Goal: Task Accomplishment & Management: Use online tool/utility

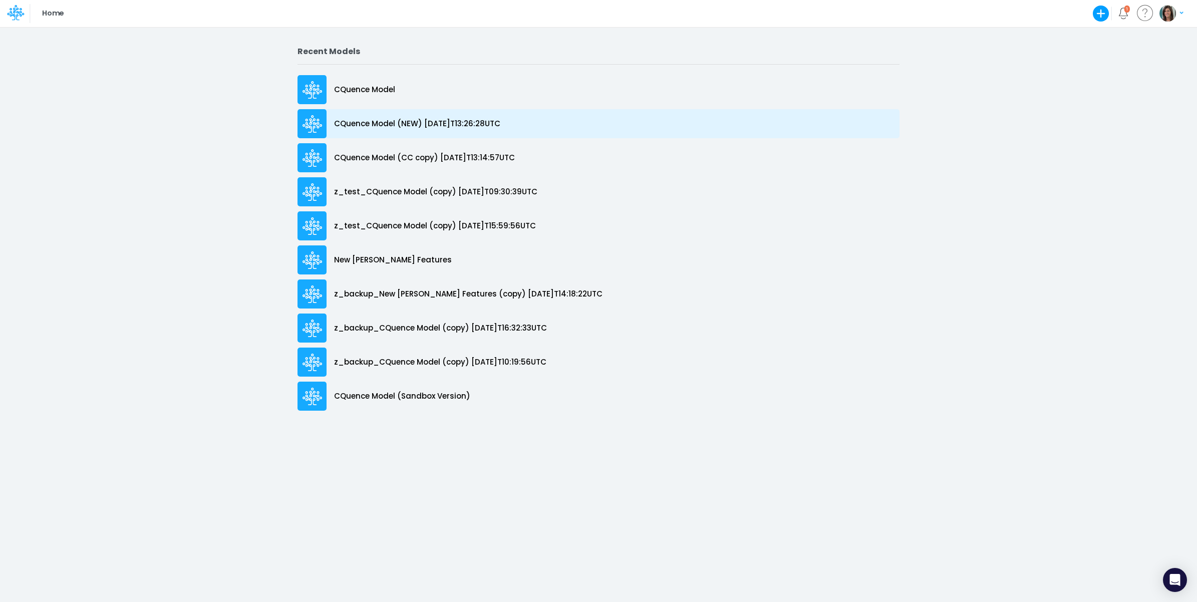
click at [491, 129] on div "CQuence Model (NEW) [DATE]T13:26:28UTC" at bounding box center [599, 123] width 602 height 29
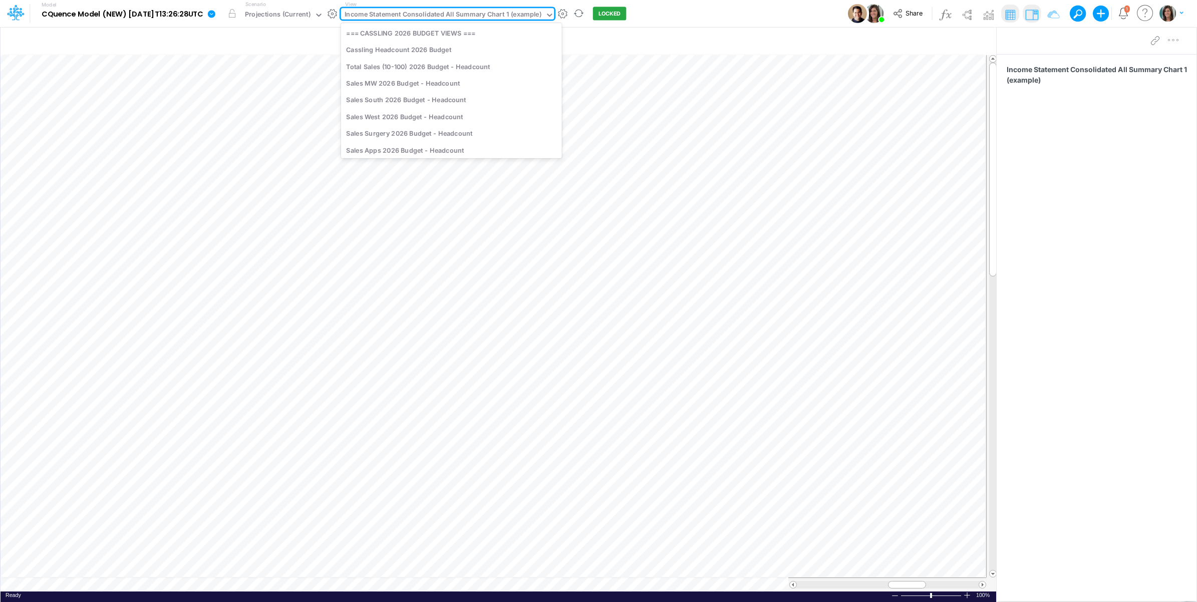
click at [414, 16] on div "Income Statement Consolidated All Summary Chart 1 (example)" at bounding box center [443, 16] width 197 height 12
type input "bala"
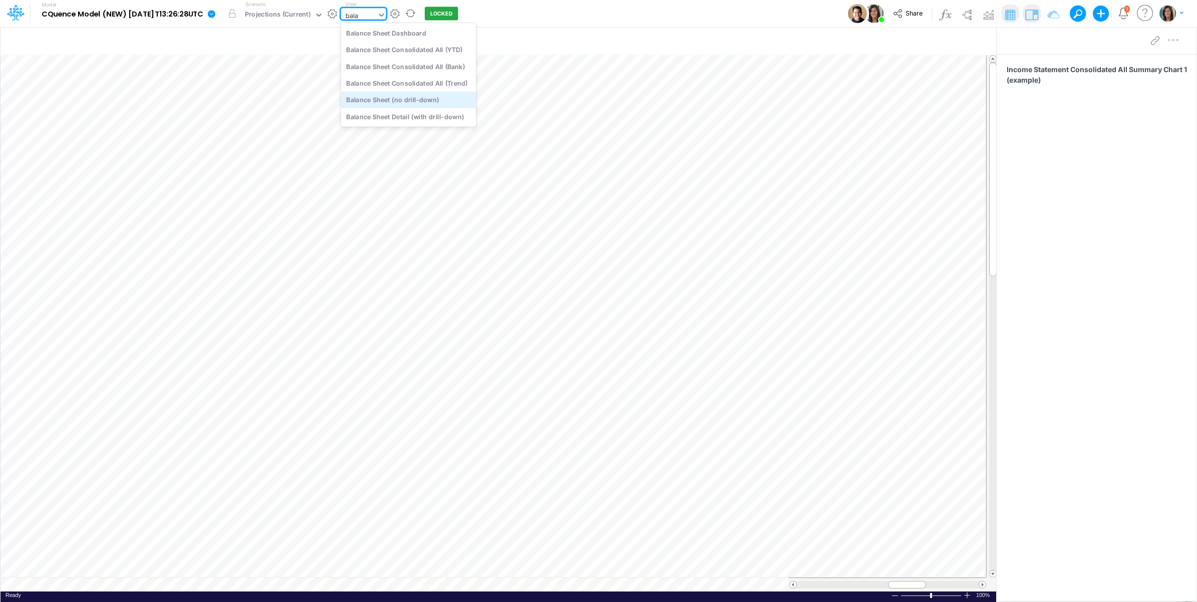
click at [425, 103] on div "Balance Sheet (no drill-down)" at bounding box center [408, 100] width 135 height 17
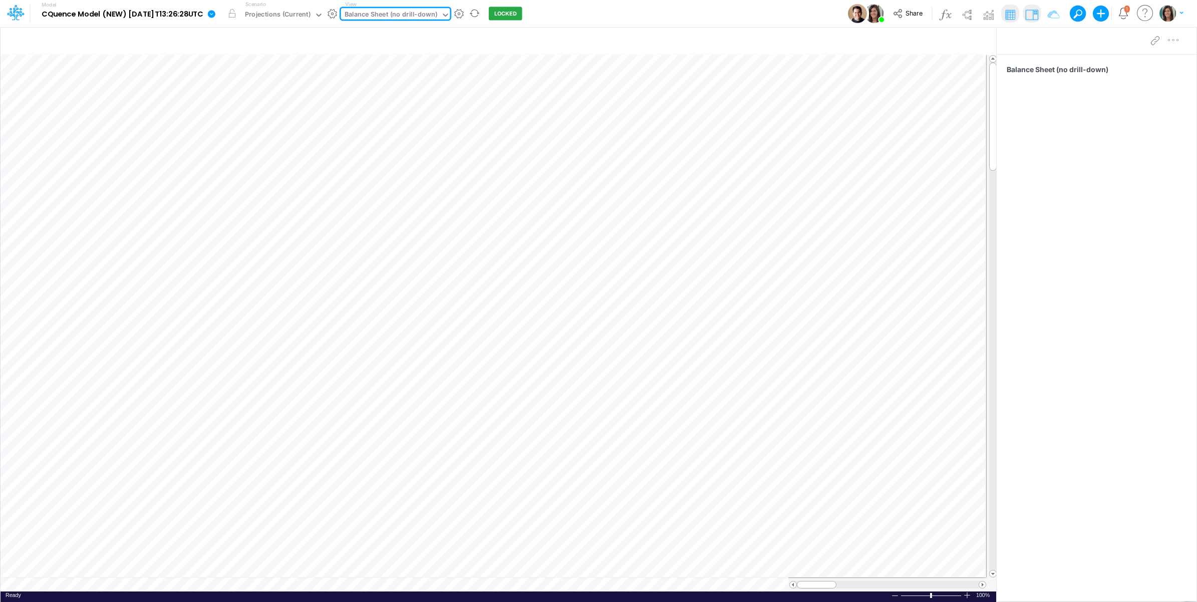
click at [407, 7] on div "View option Balance Sheet (no drill-down), selected. 0 results available. Selec…" at bounding box center [395, 14] width 109 height 26
click at [406, 11] on div "Balance Sheet (no drill-down)" at bounding box center [391, 16] width 93 height 12
type input "cbc"
drag, startPoint x: 436, startPoint y: 34, endPoint x: 1175, endPoint y: 48, distance: 739.5
click at [435, 34] on div "Income Statement Drill-Down Projections All (CBC)" at bounding box center [425, 33] width 169 height 17
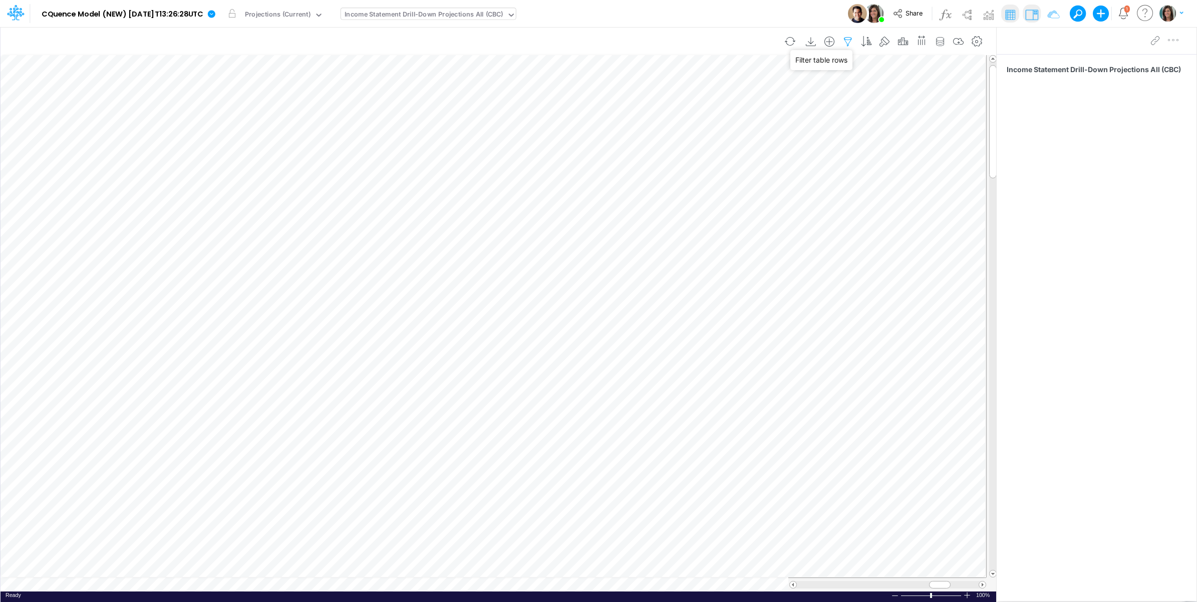
click at [848, 39] on icon "button" at bounding box center [848, 42] width 15 height 11
select select "startsWith"
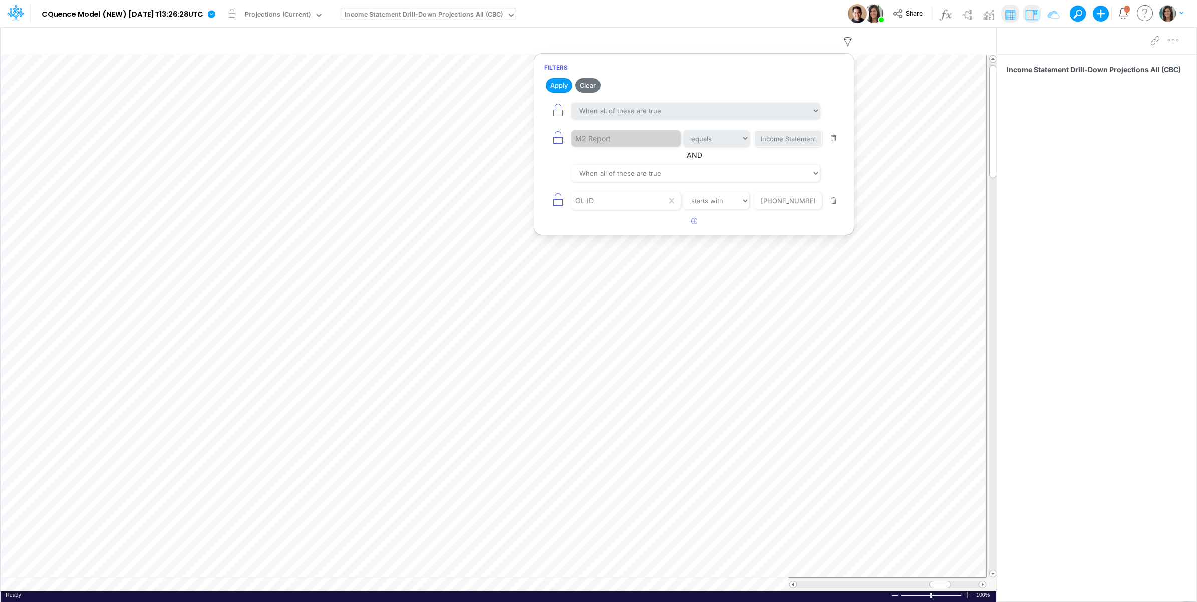
click at [411, 18] on div "Income Statement Drill-Down Projections All (CBC)" at bounding box center [424, 16] width 159 height 12
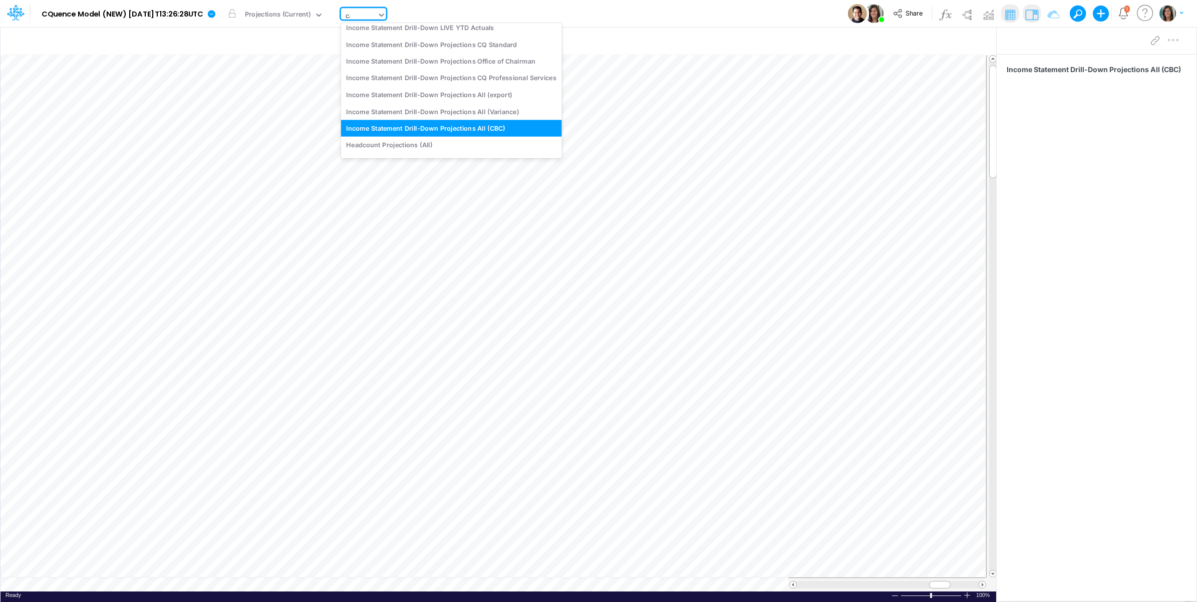
scroll to position [267, 0]
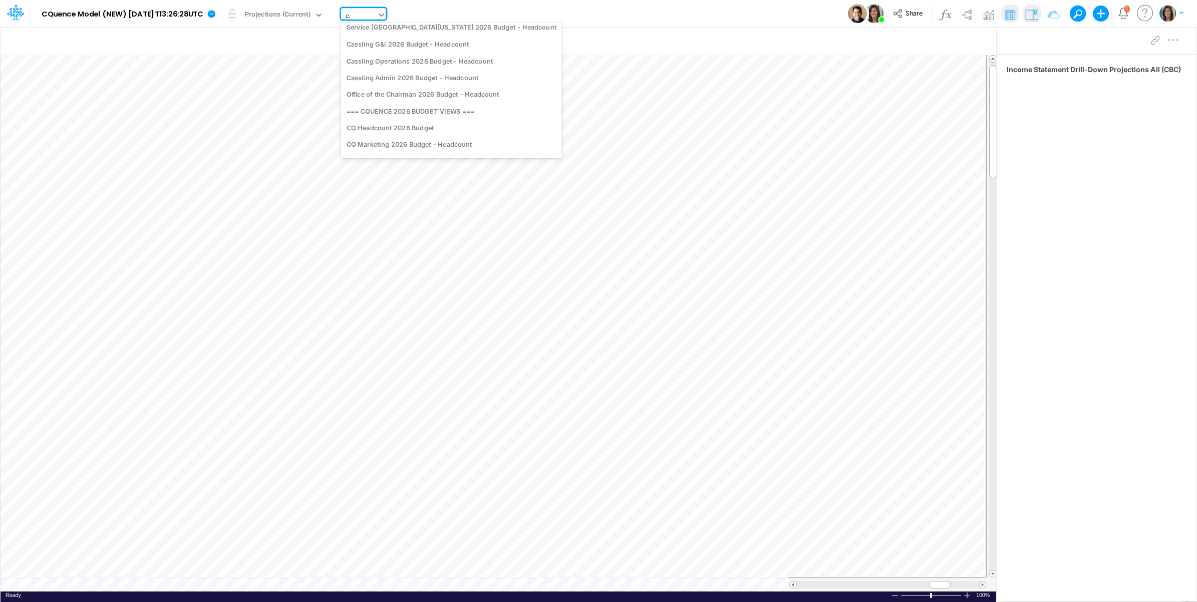
type input "calc"
click at [409, 33] on div "GL Account Calculations 2026 Budget" at bounding box center [408, 33] width 135 height 17
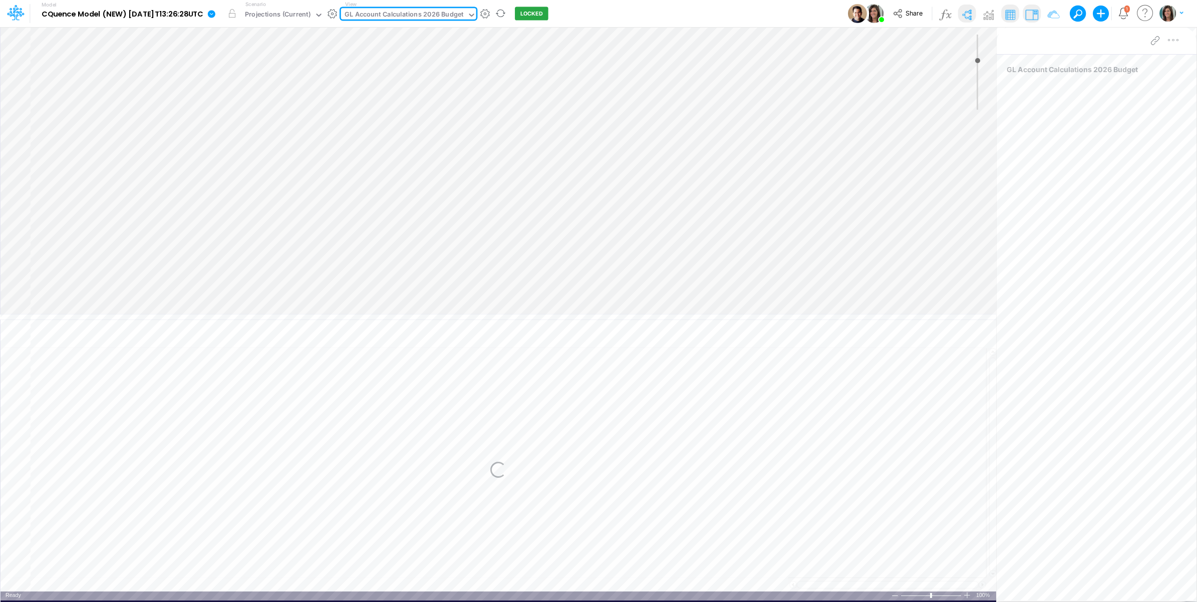
type input "0"
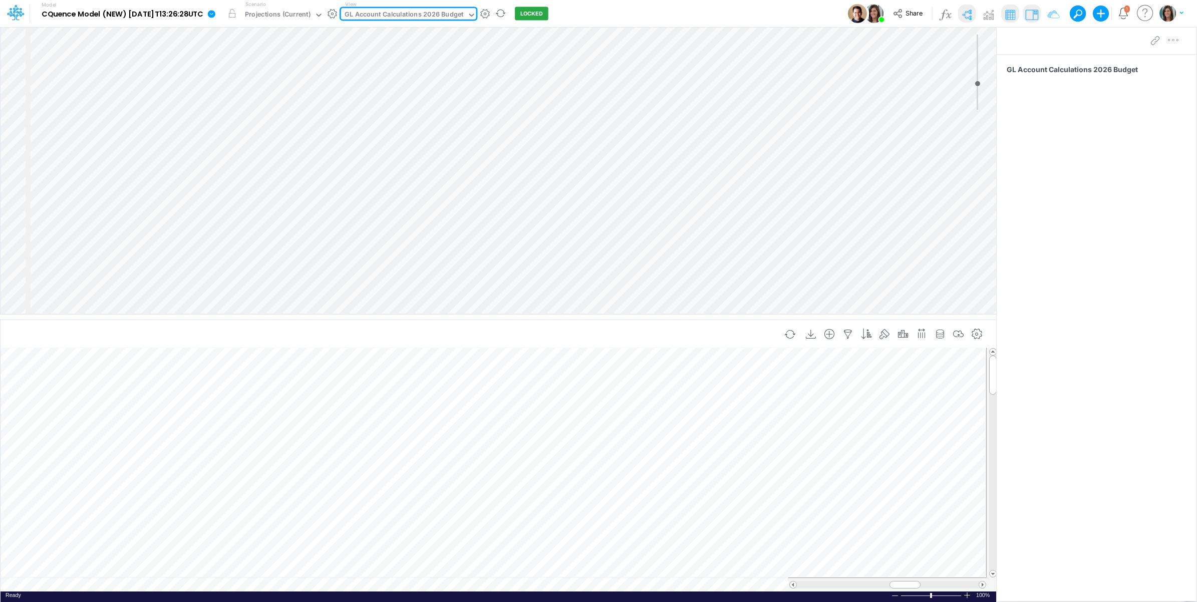
select select "Horizontal"
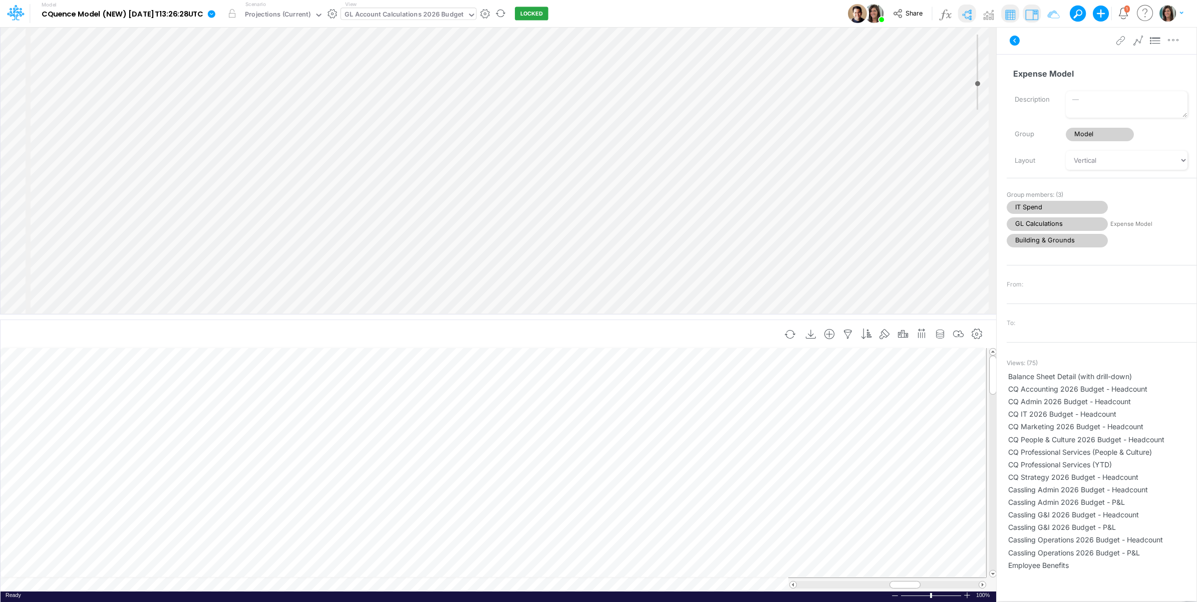
select select "Horizontal"
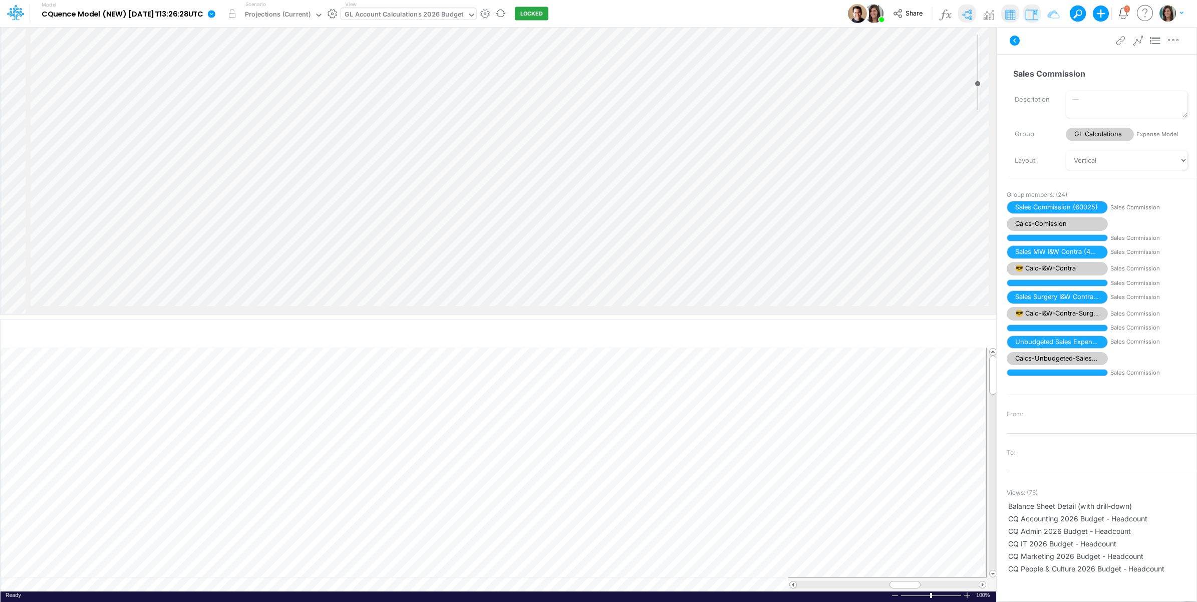
click at [500, 584] on td at bounding box center [494, 585] width 986 height 14
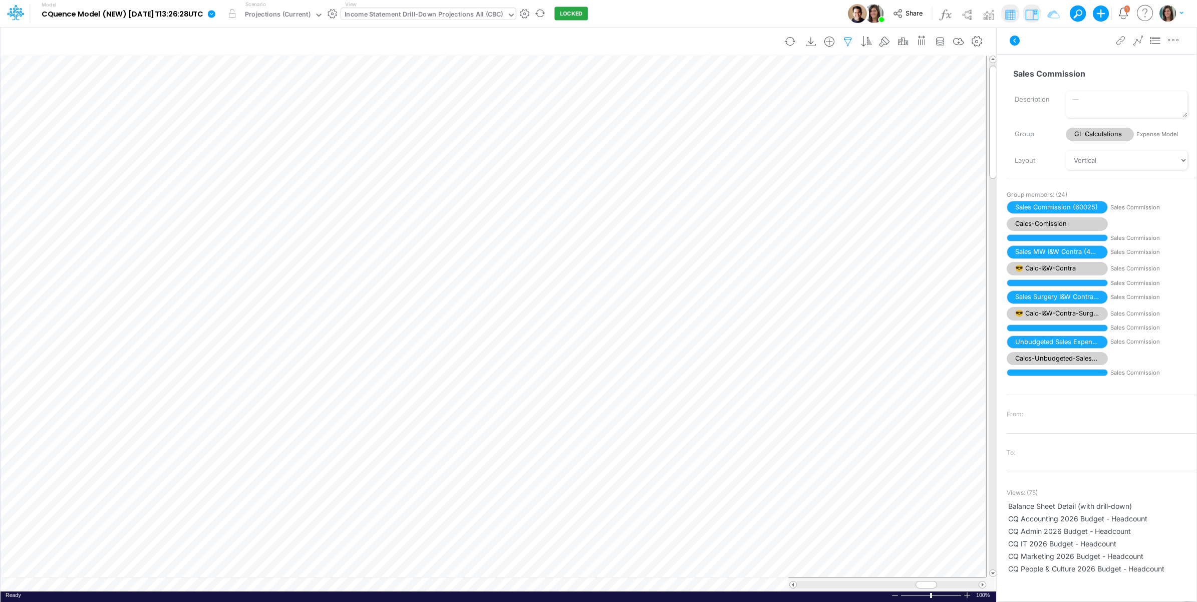
click at [846, 46] on icon "button" at bounding box center [848, 42] width 15 height 11
select select "startsWith"
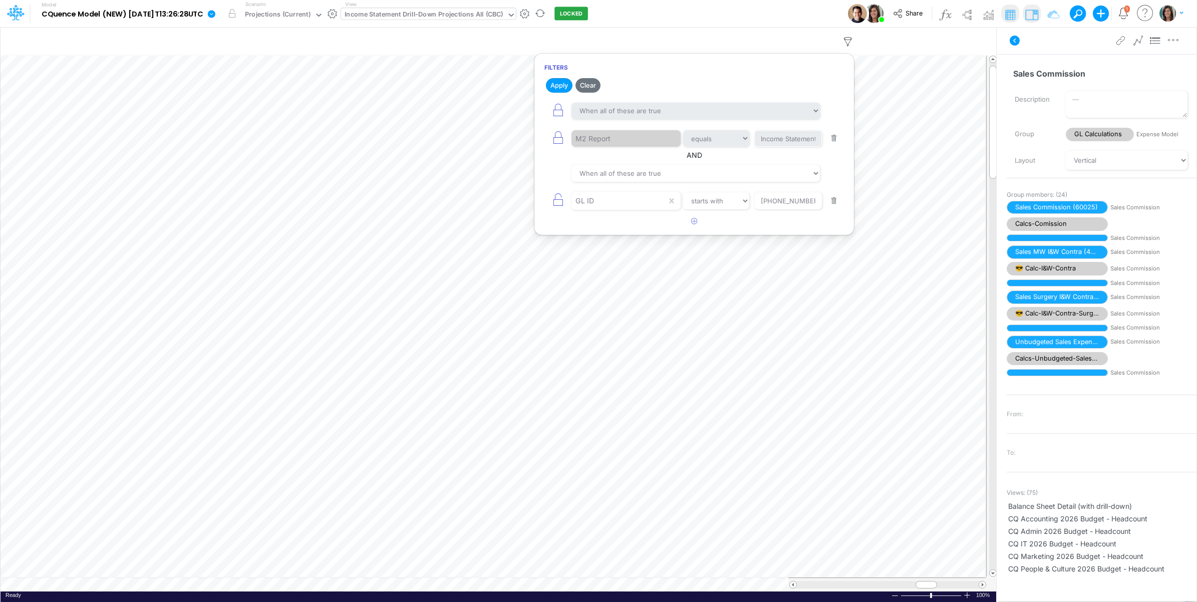
click at [729, 7] on div "Model CQuence Model (NEW) 2025-09-23T13:26:28UTC Edit model settings Duplicate …" at bounding box center [599, 13] width 1078 height 27
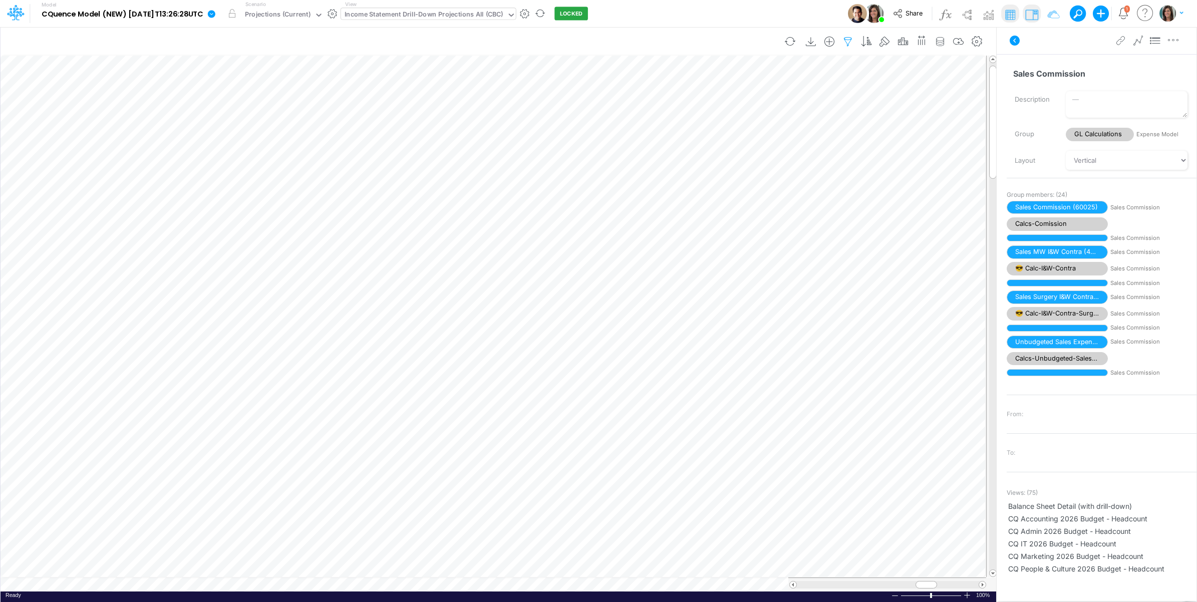
click at [846, 38] on icon "button" at bounding box center [848, 42] width 15 height 11
select select "startsWith"
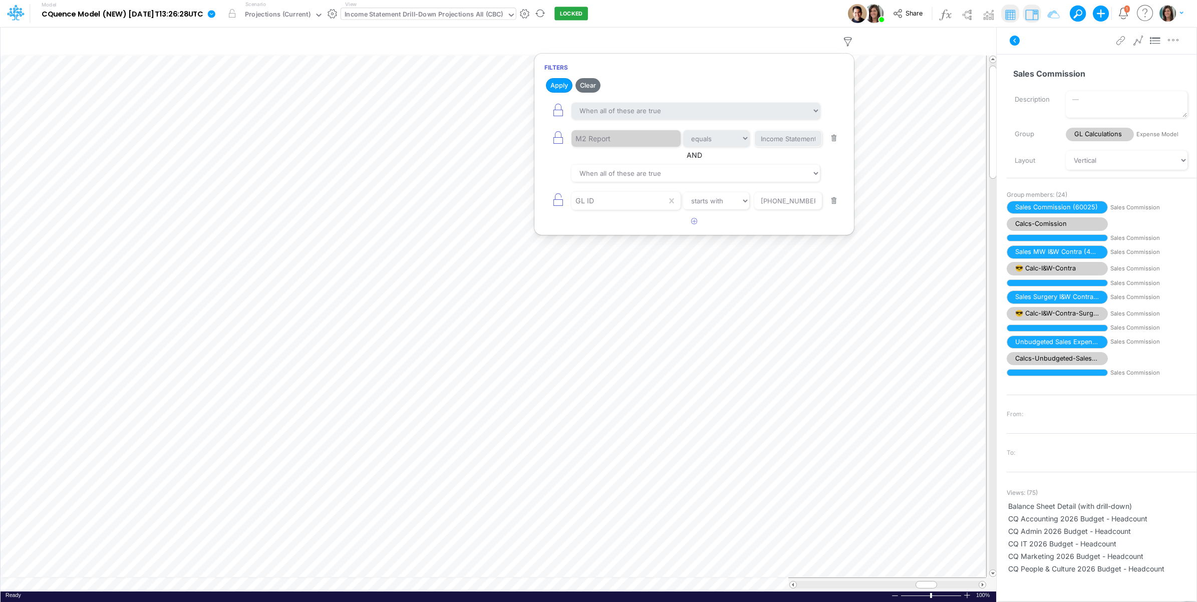
click at [831, 200] on button "button" at bounding box center [835, 201] width 20 height 14
click at [616, 86] on button "Save" at bounding box center [616, 85] width 24 height 15
click at [635, 19] on div "Model CQuence Model (NEW) 2025-09-23T13:26:28UTC Edit model settings Duplicate …" at bounding box center [599, 13] width 1078 height 27
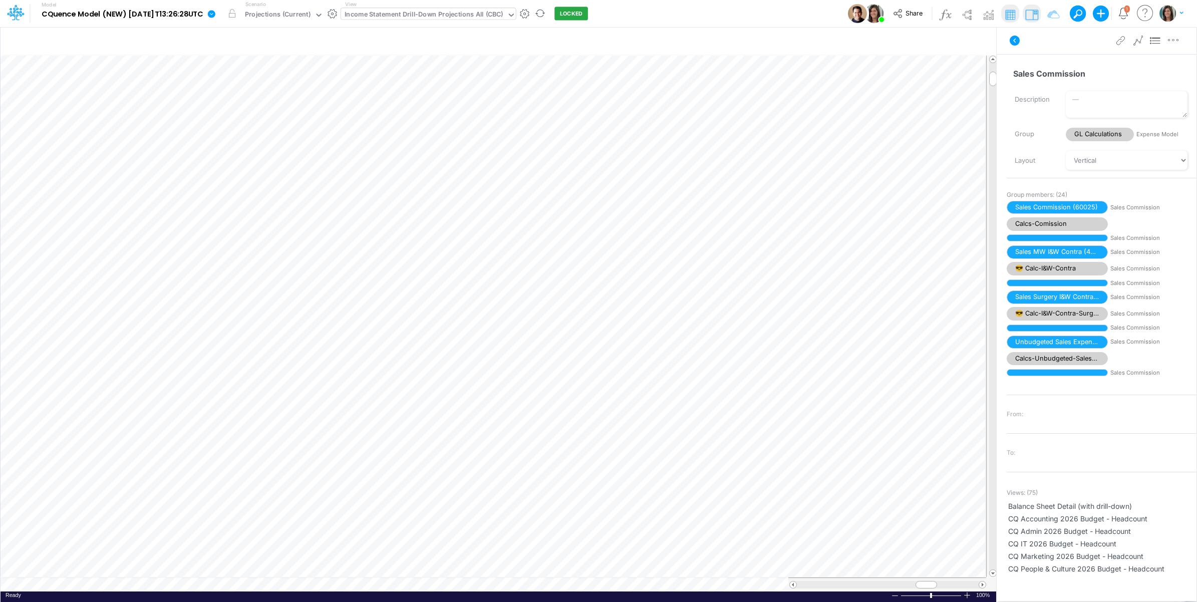
scroll to position [0, 1]
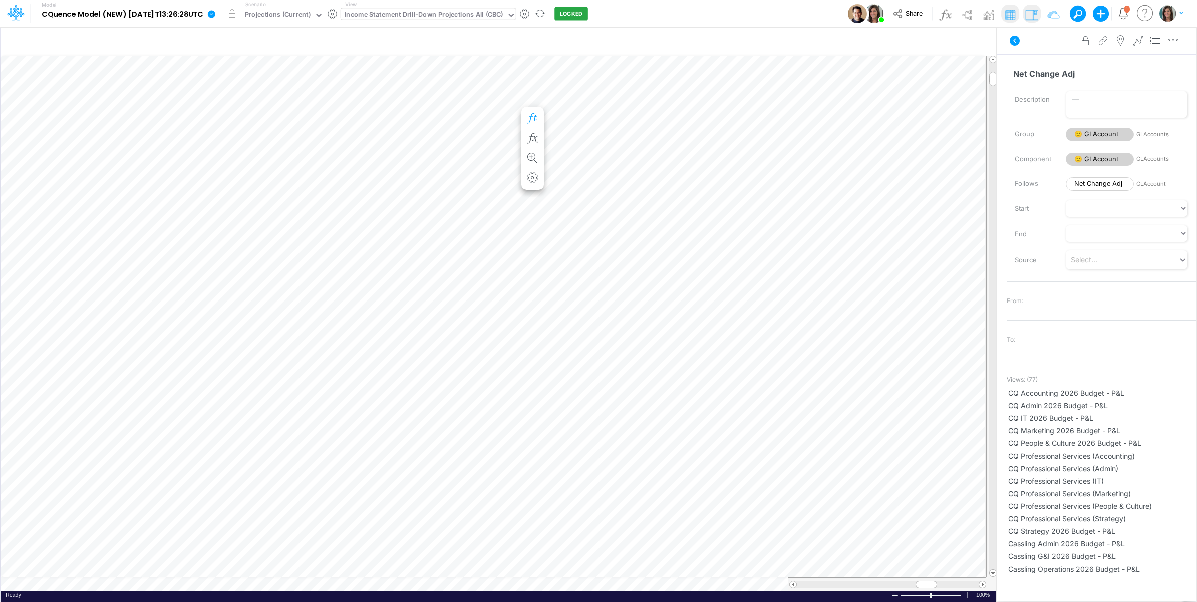
click at [535, 119] on icon "button" at bounding box center [532, 118] width 15 height 11
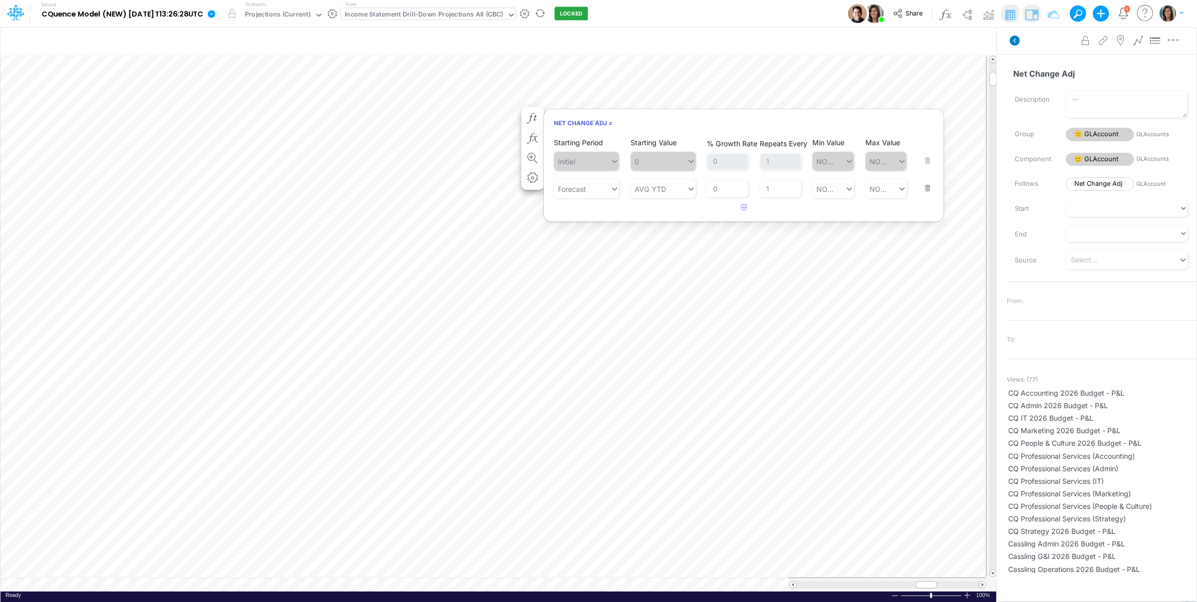
click at [1018, 41] on icon at bounding box center [1015, 41] width 10 height 10
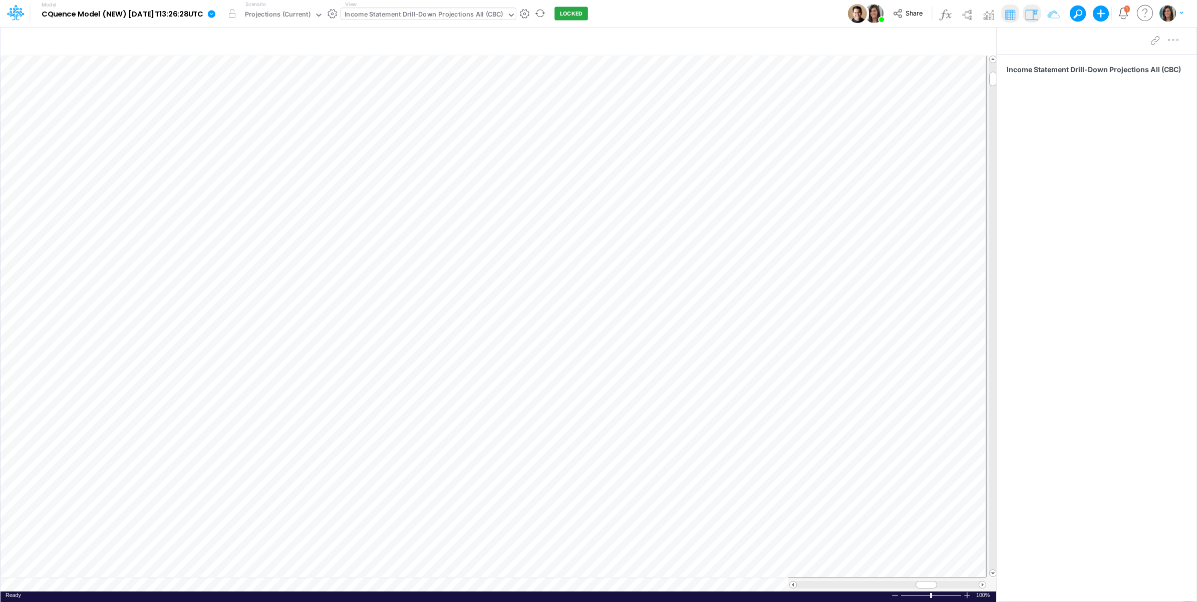
scroll to position [0, 1]
click at [640, 585] on table at bounding box center [499, 323] width 997 height 537
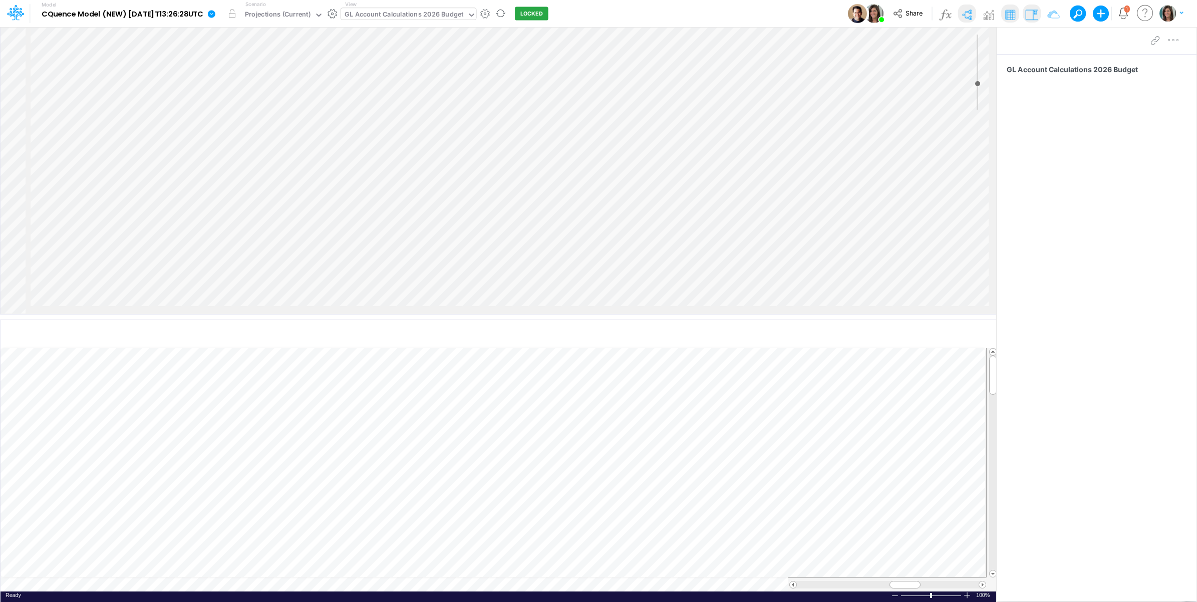
click at [390, 14] on div "GL Account Calculations 2026 Budget" at bounding box center [404, 16] width 119 height 12
type input "template"
click at [392, 34] on div "GL Accounts (template only)" at bounding box center [408, 33] width 135 height 17
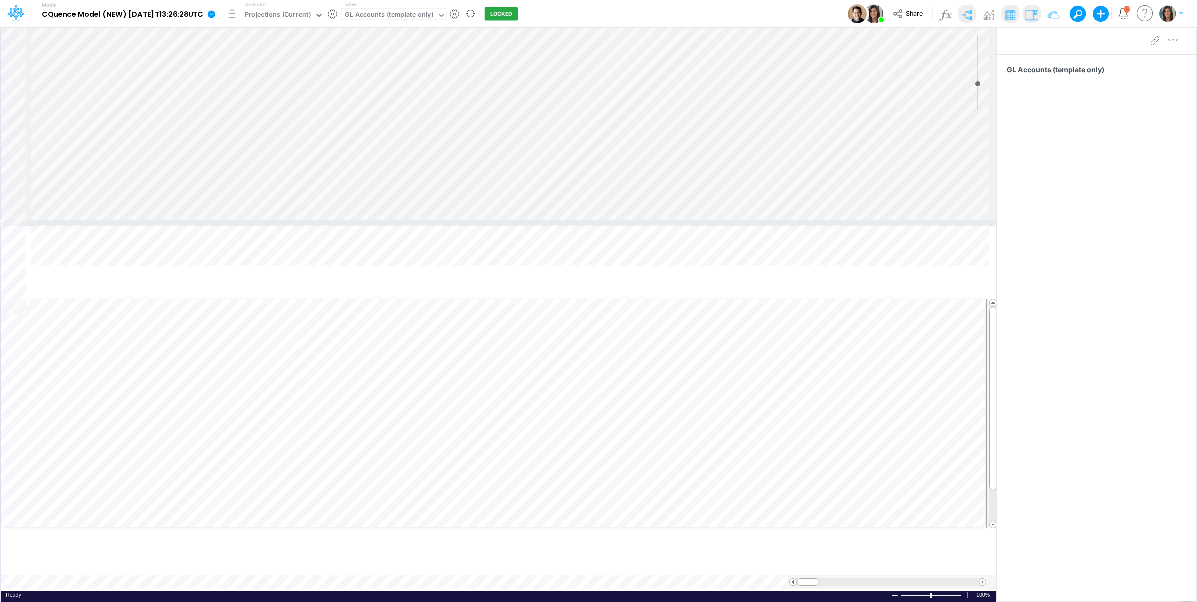
drag, startPoint x: 127, startPoint y: 319, endPoint x: 131, endPoint y: 222, distance: 96.8
click at [131, 222] on div at bounding box center [498, 222] width 996 height 5
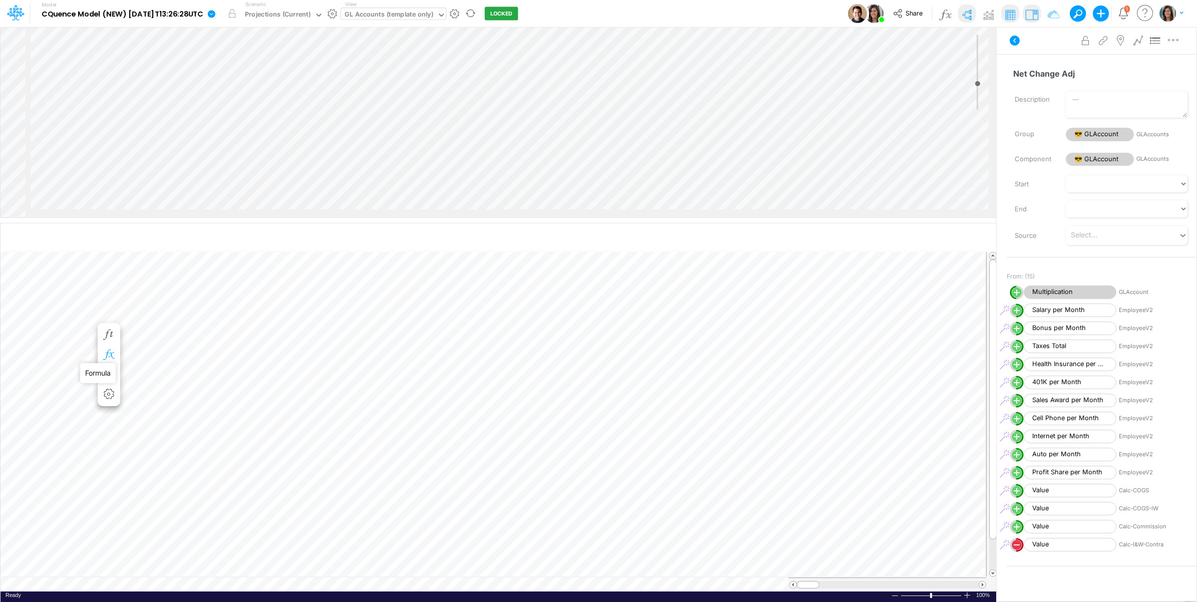
click at [105, 354] on icon "button" at bounding box center [108, 355] width 15 height 11
click at [530, 589] on td at bounding box center [494, 585] width 986 height 14
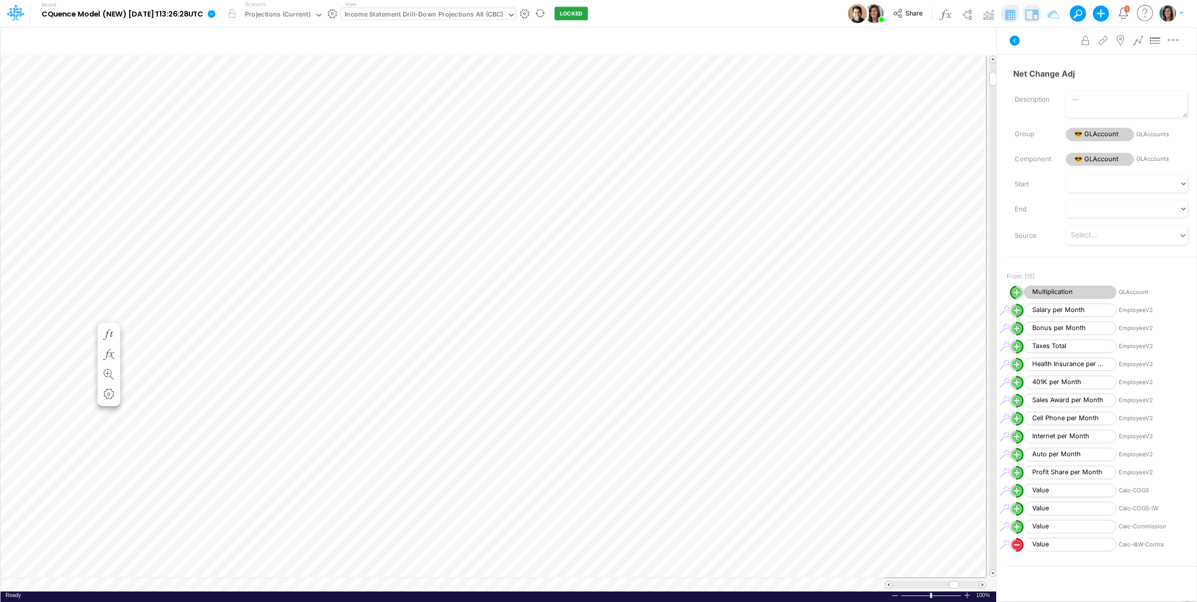
scroll to position [0, 1]
click at [711, 584] on table at bounding box center [499, 323] width 997 height 537
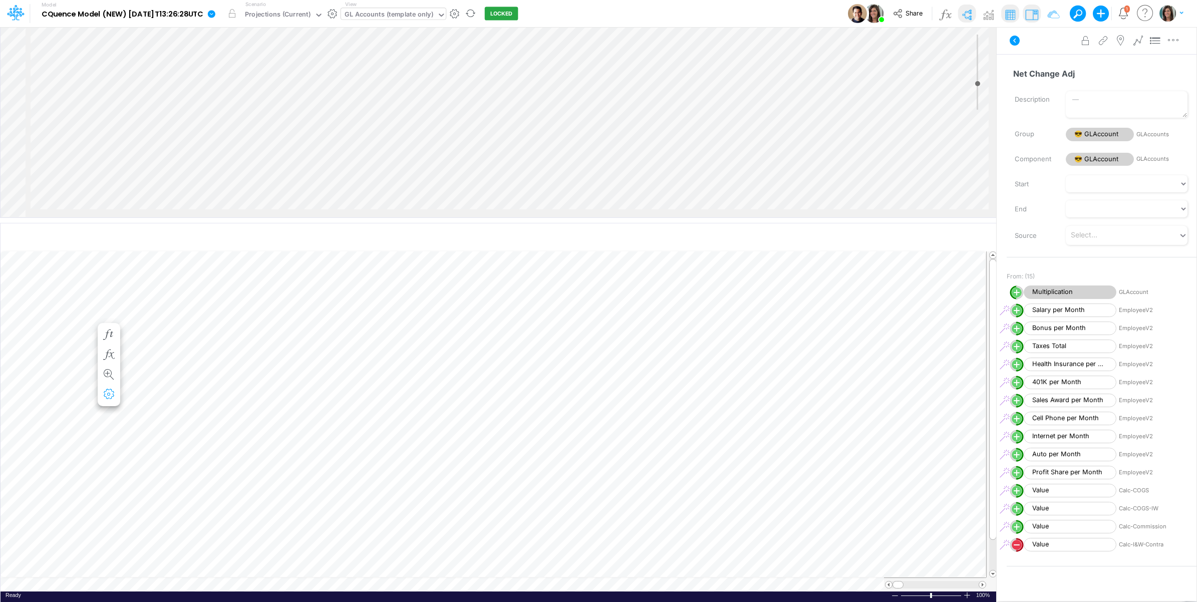
scroll to position [0, 1]
click at [497, 589] on td at bounding box center [494, 585] width 986 height 14
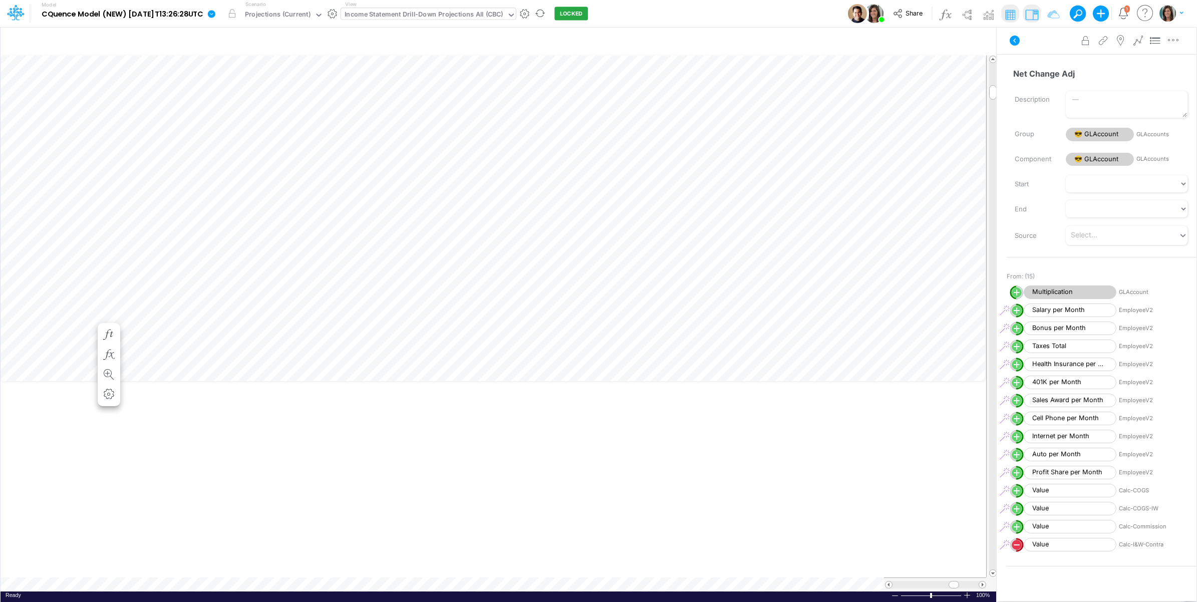
scroll to position [0, 1]
click at [1017, 38] on icon at bounding box center [1015, 41] width 10 height 10
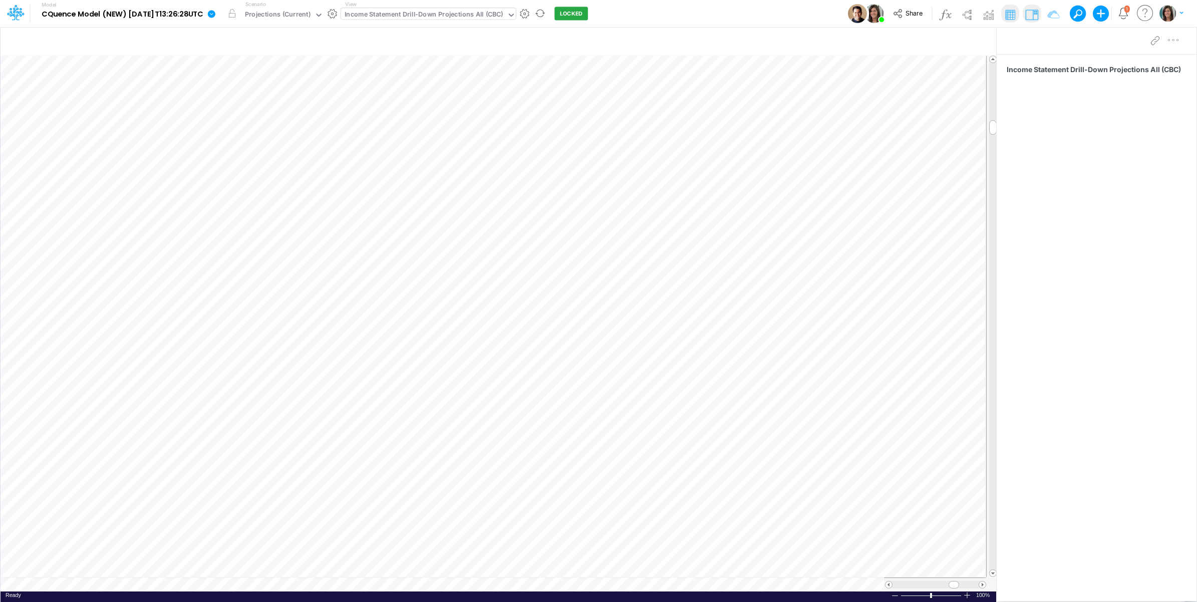
scroll to position [0, 1]
click at [624, 586] on table at bounding box center [499, 323] width 997 height 537
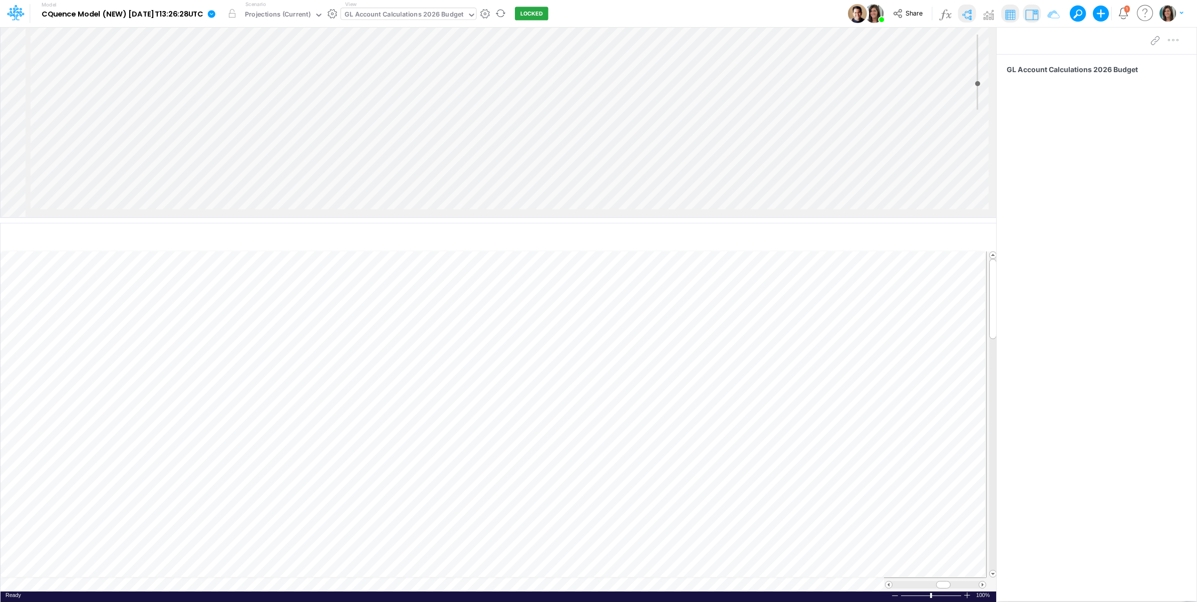
scroll to position [0, 1]
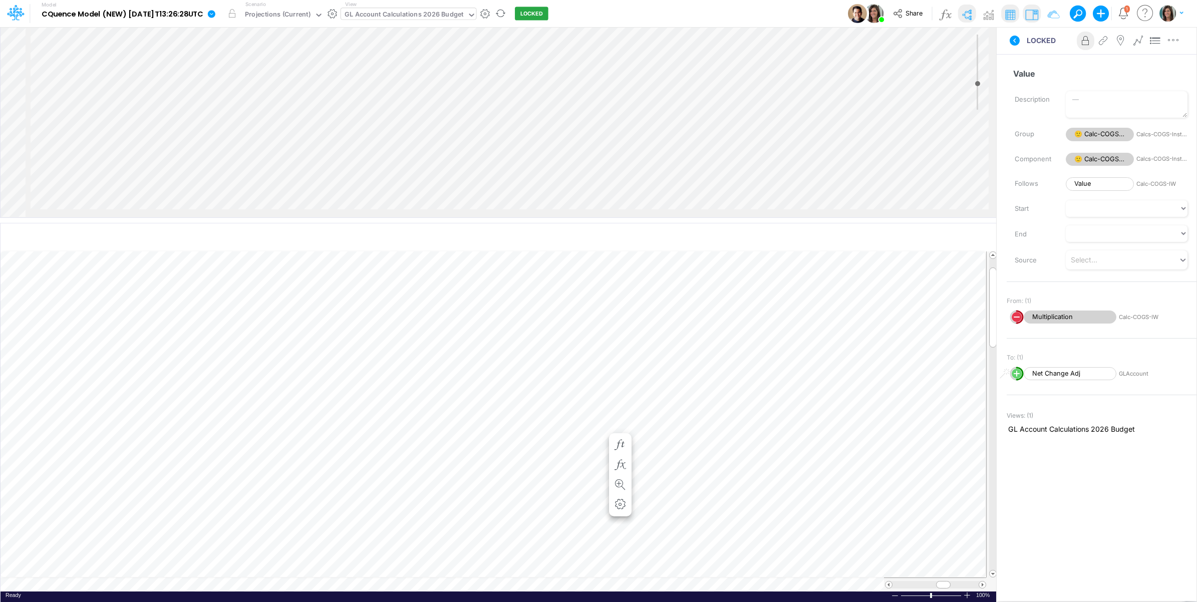
scroll to position [0, 1]
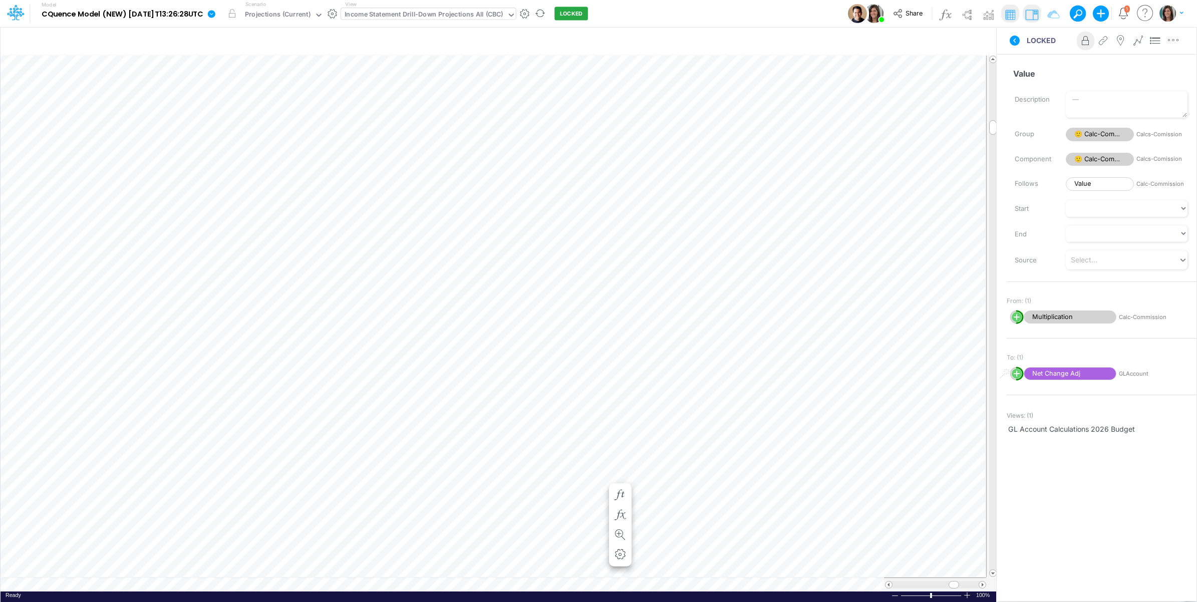
scroll to position [0, 1]
click at [616, 587] on table at bounding box center [499, 323] width 997 height 537
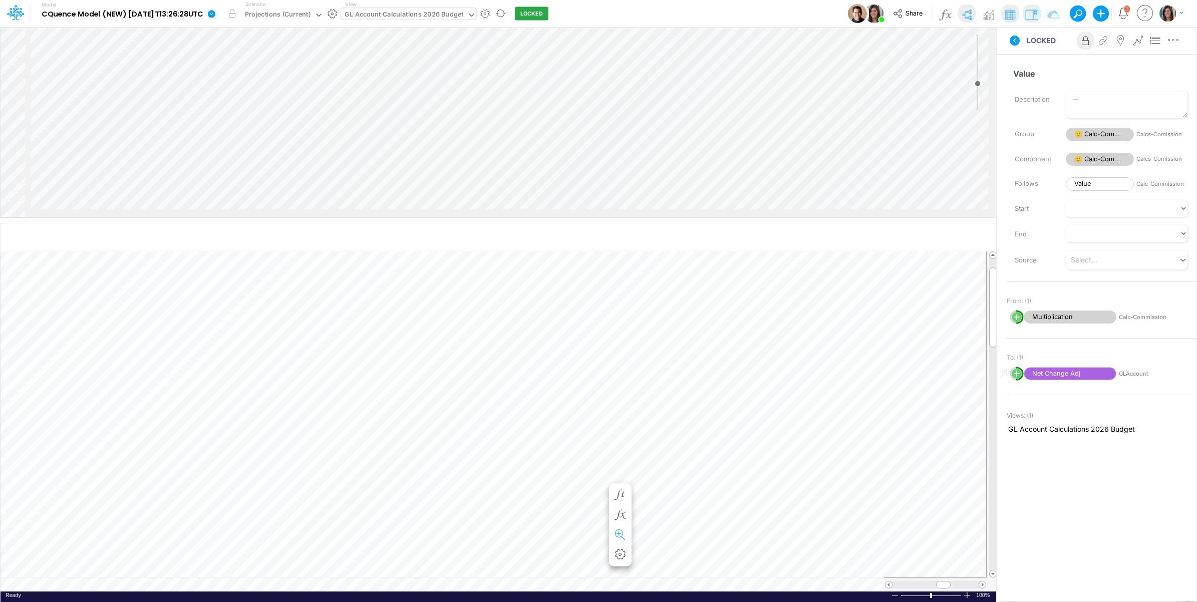
scroll to position [0, 1]
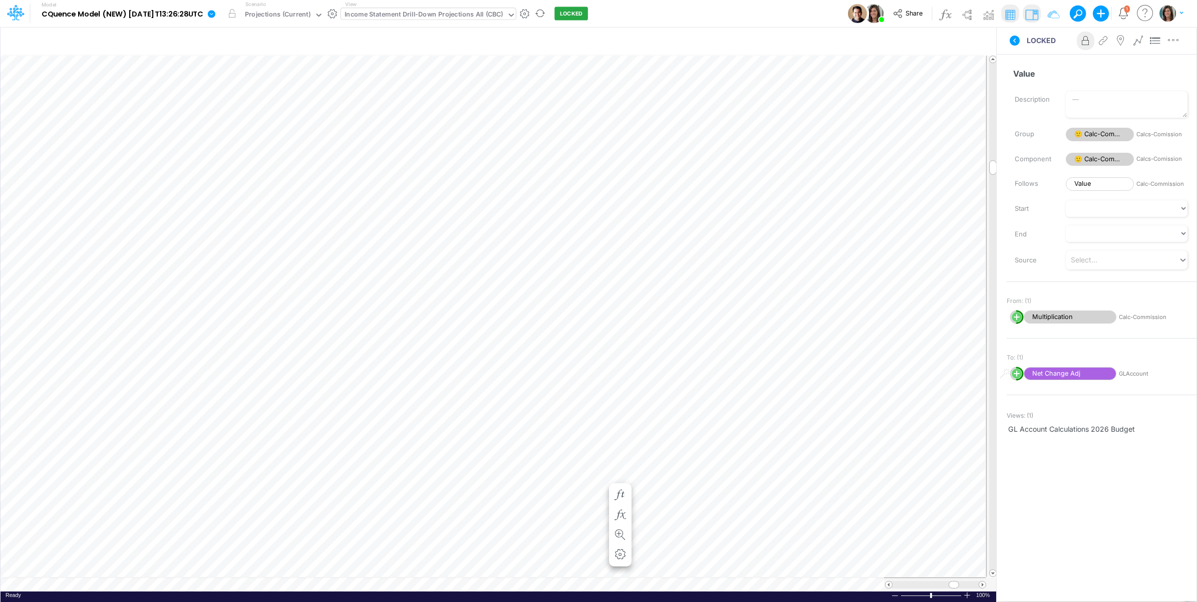
scroll to position [0, 1]
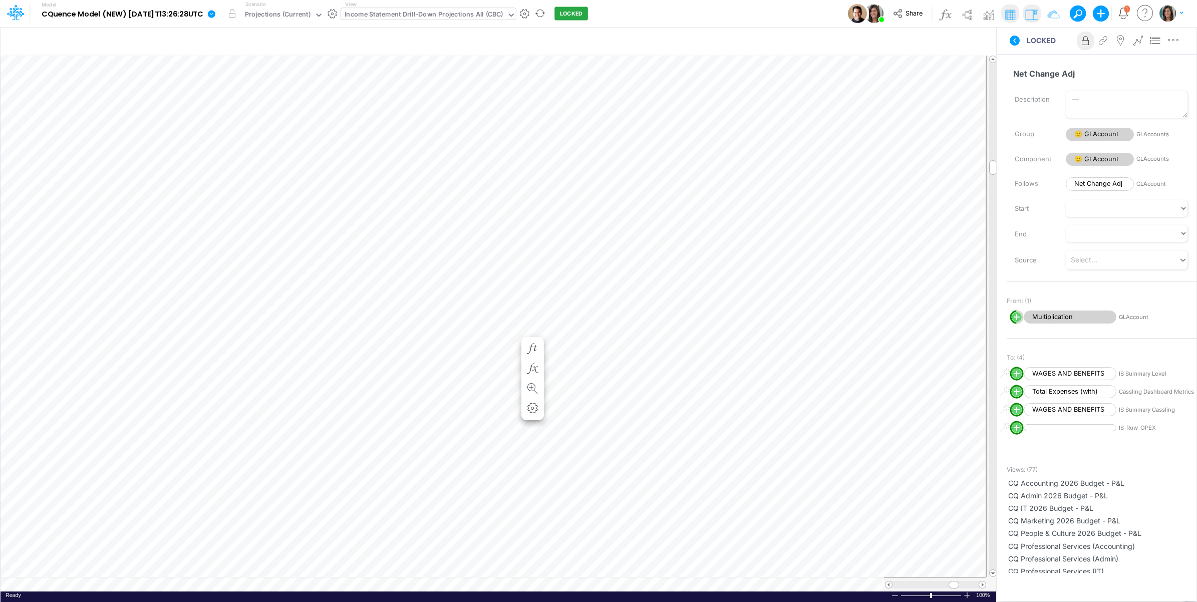
scroll to position [0, 1]
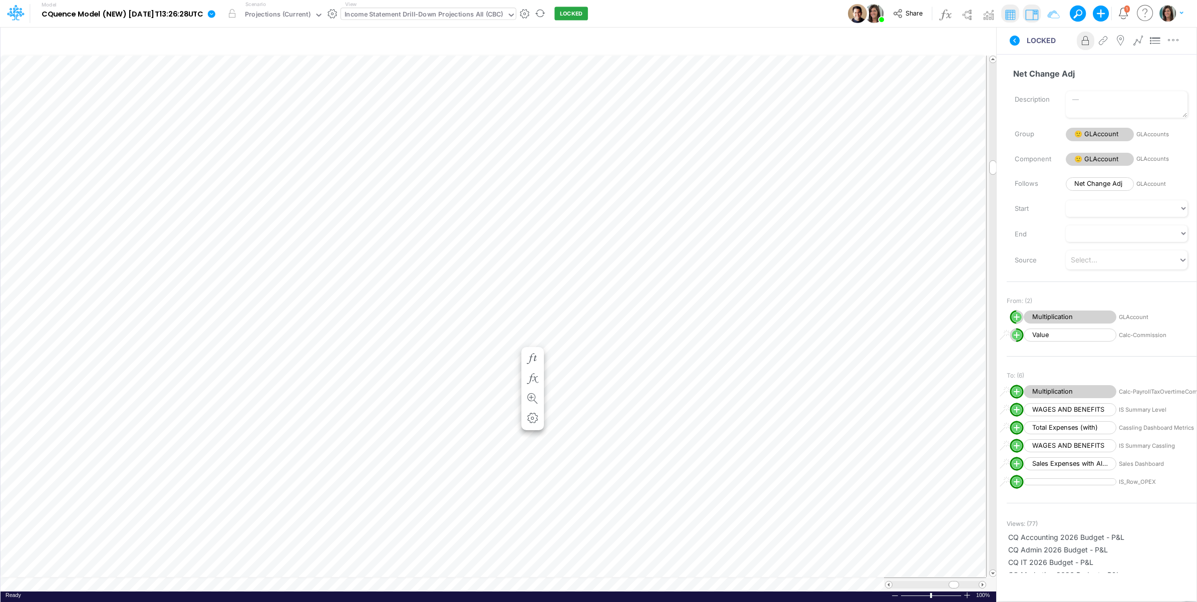
scroll to position [0, 1]
click at [539, 402] on icon "button" at bounding box center [532, 399] width 15 height 11
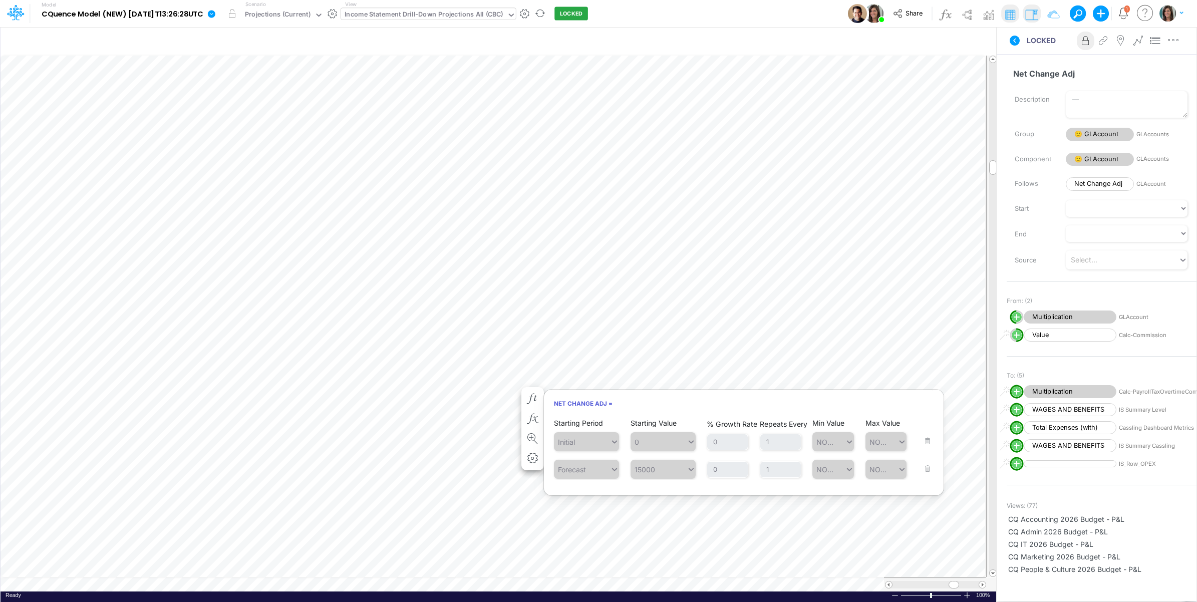
click at [1016, 50] on div "LOCKED Advanced settings Delete" at bounding box center [1097, 41] width 200 height 28
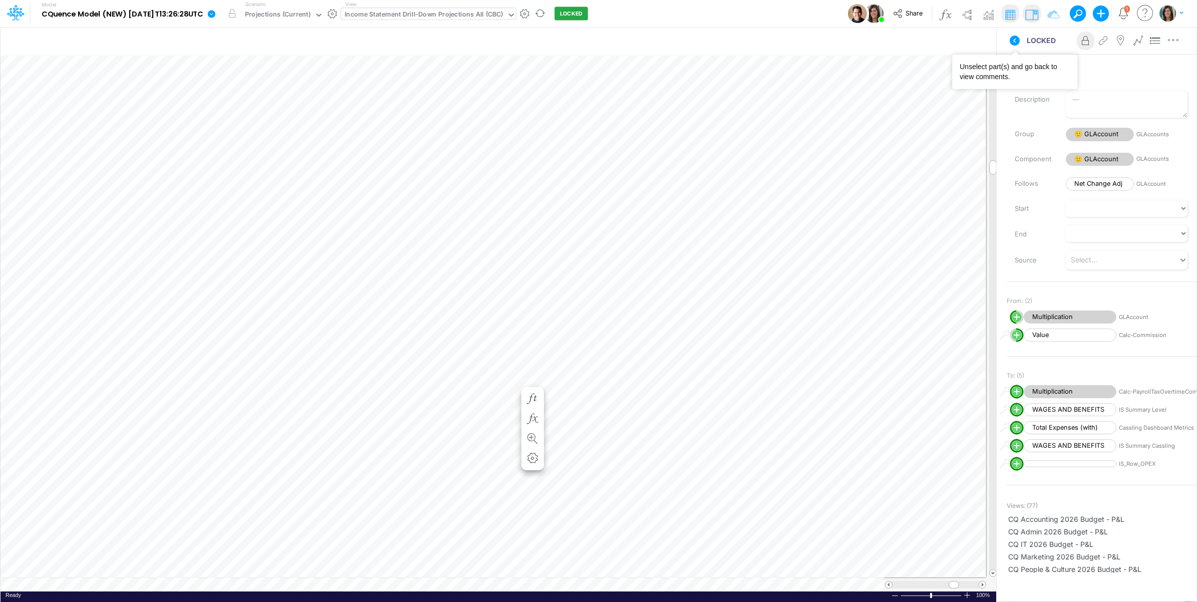
click at [1017, 47] on button at bounding box center [1015, 41] width 24 height 18
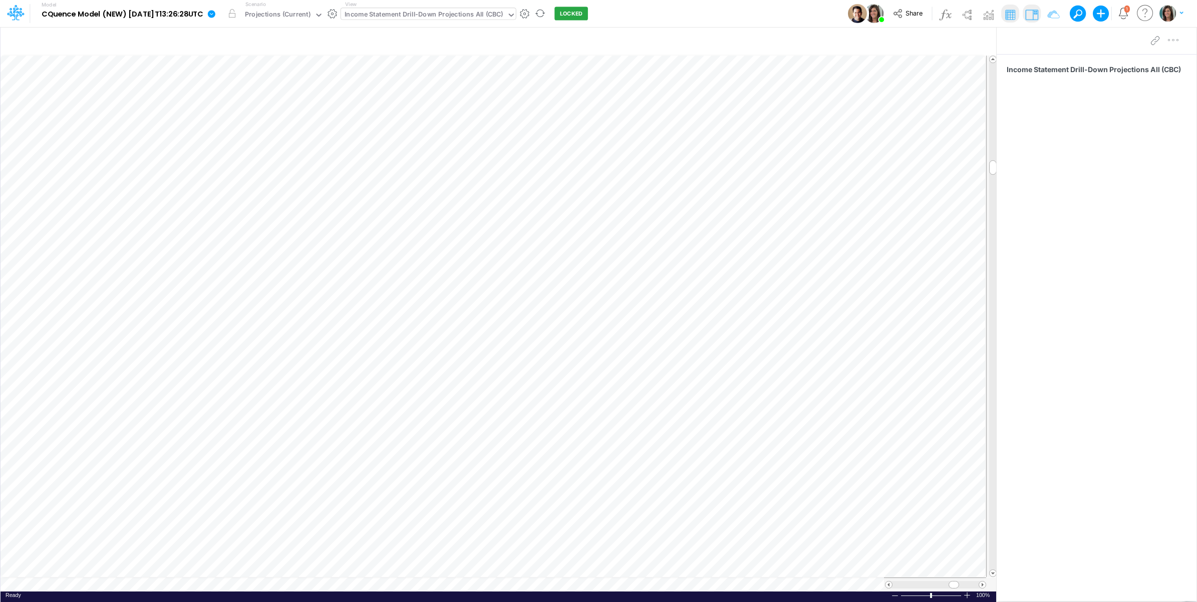
scroll to position [0, 1]
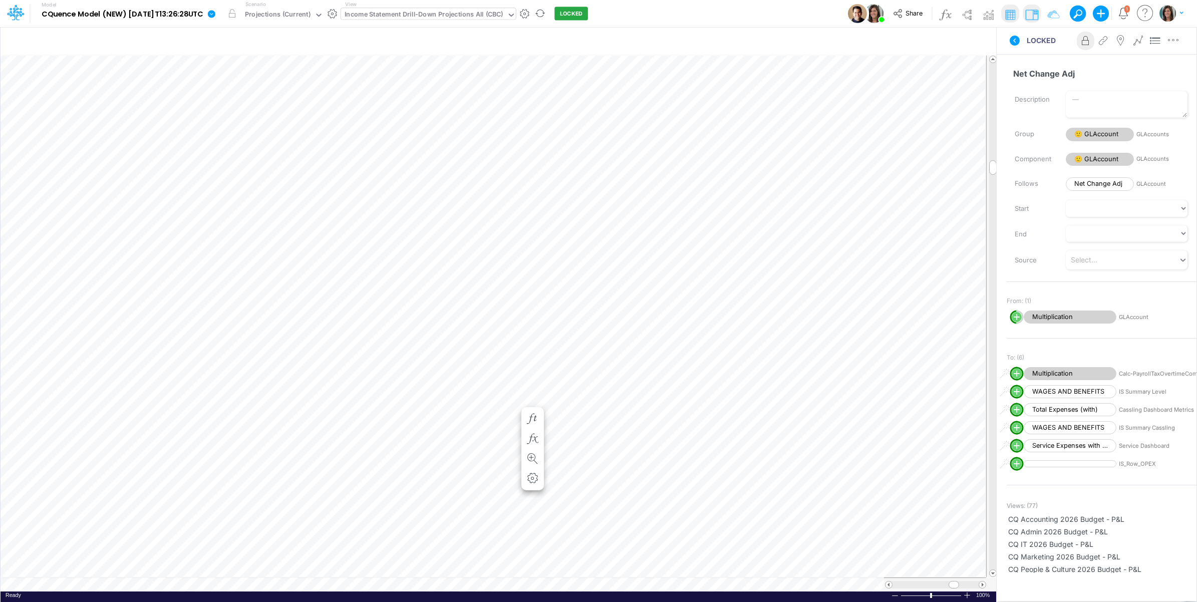
scroll to position [0, 1]
click at [1013, 45] on icon at bounding box center [1015, 41] width 12 height 12
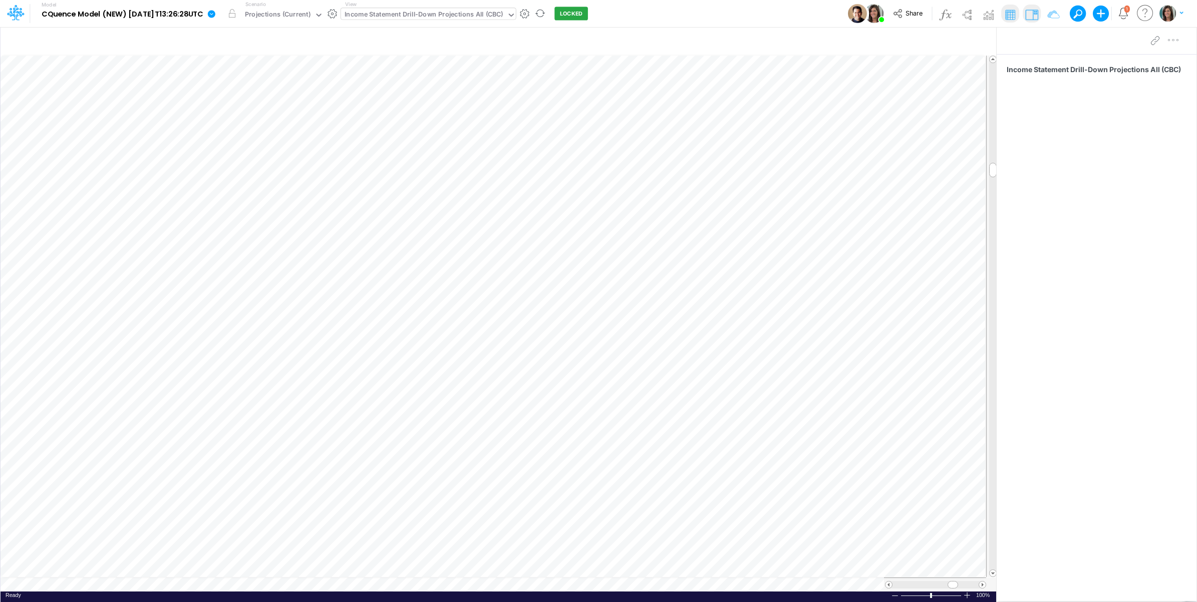
scroll to position [0, 1]
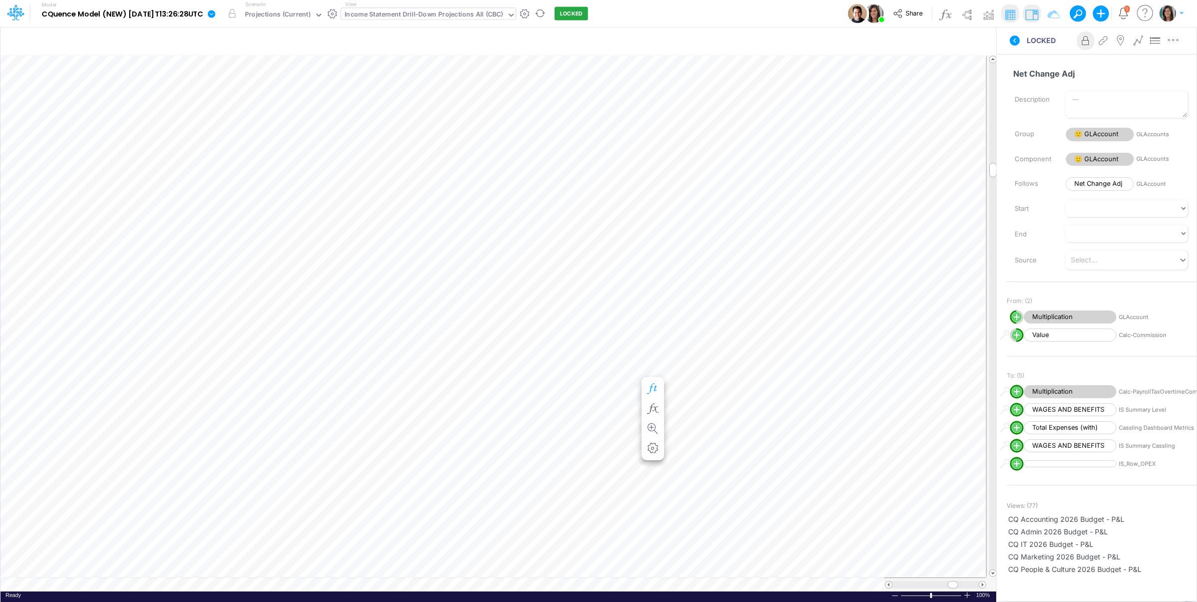
drag, startPoint x: 662, startPoint y: 384, endPoint x: 654, endPoint y: 387, distance: 7.9
click at [659, 385] on button "button" at bounding box center [653, 389] width 19 height 20
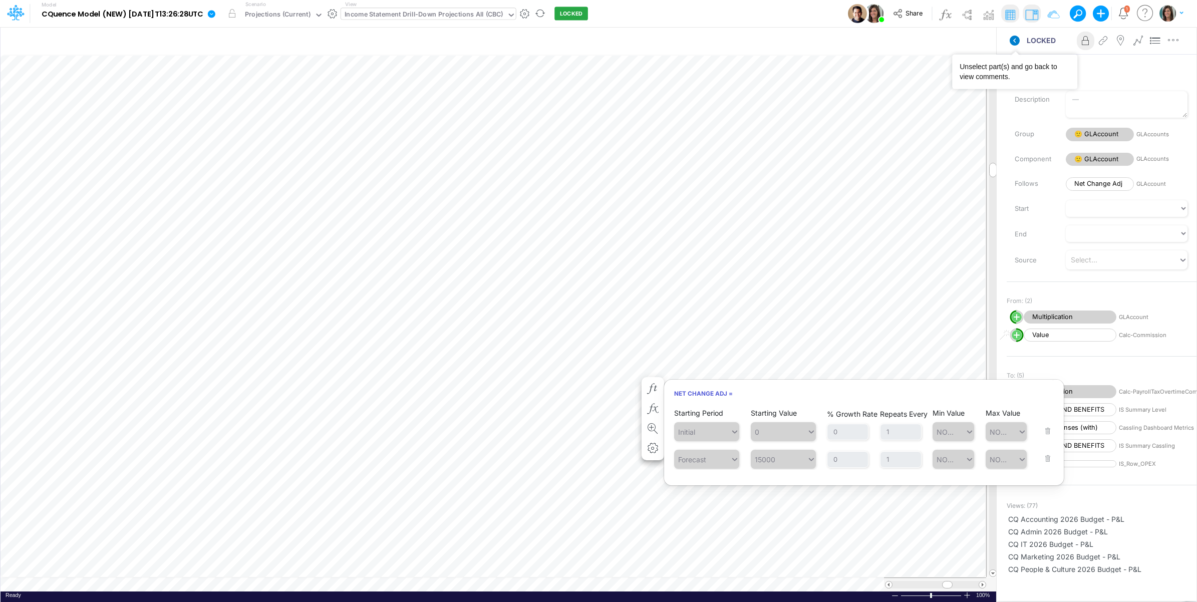
click at [1015, 43] on icon at bounding box center [1015, 41] width 10 height 10
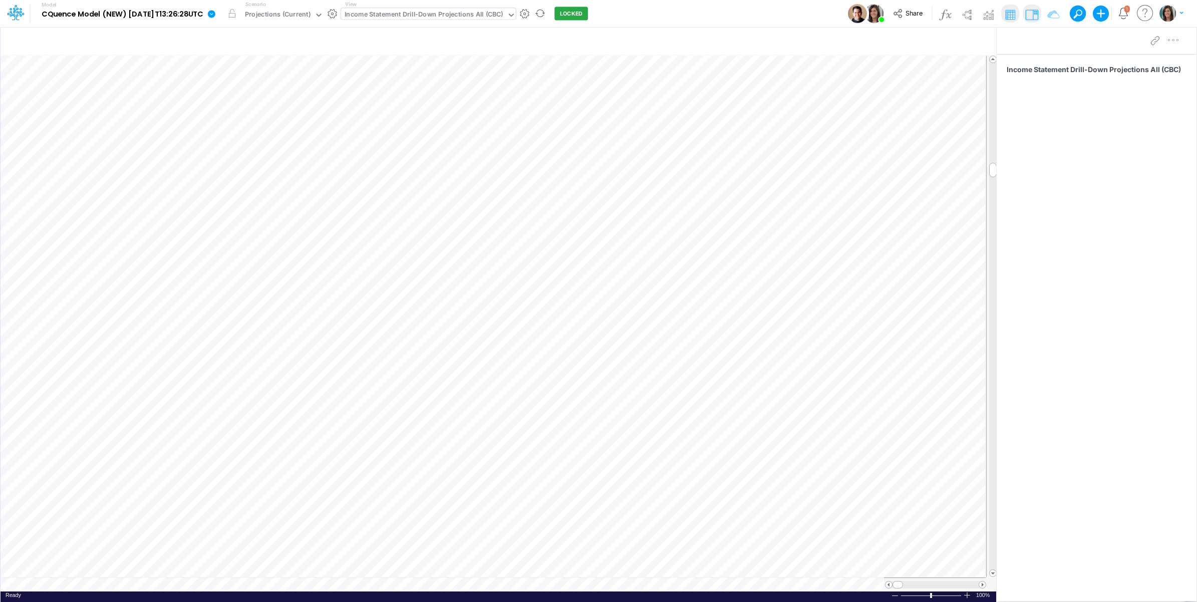
scroll to position [0, 1]
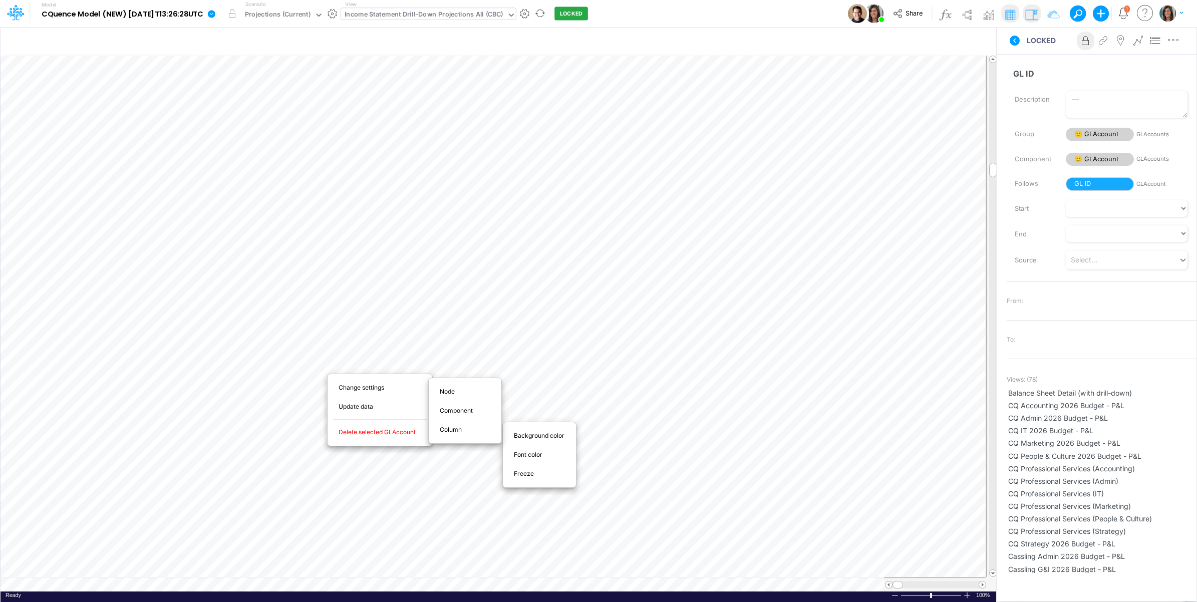
click at [527, 482] on div "Freeze" at bounding box center [539, 473] width 73 height 19
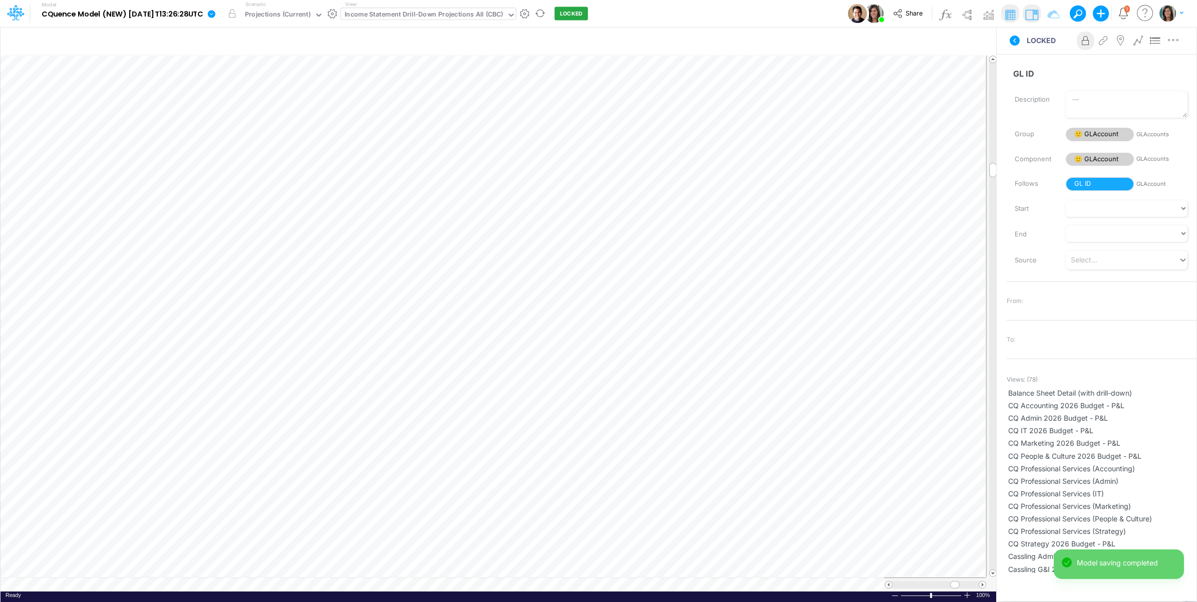
scroll to position [0, 1]
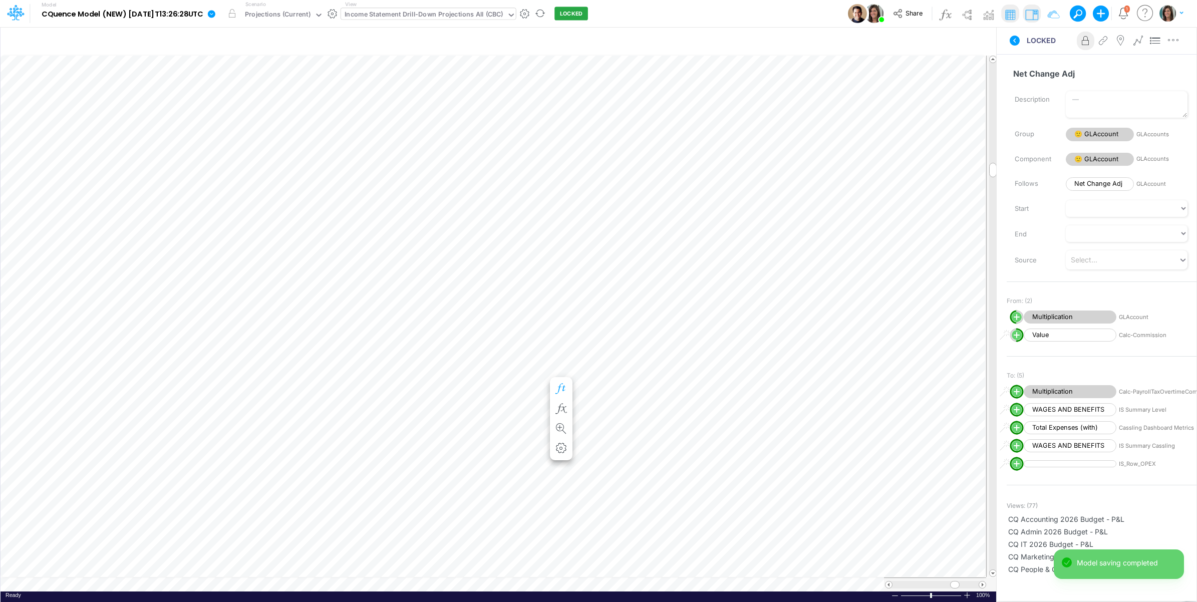
click at [562, 382] on button "button" at bounding box center [561, 389] width 19 height 20
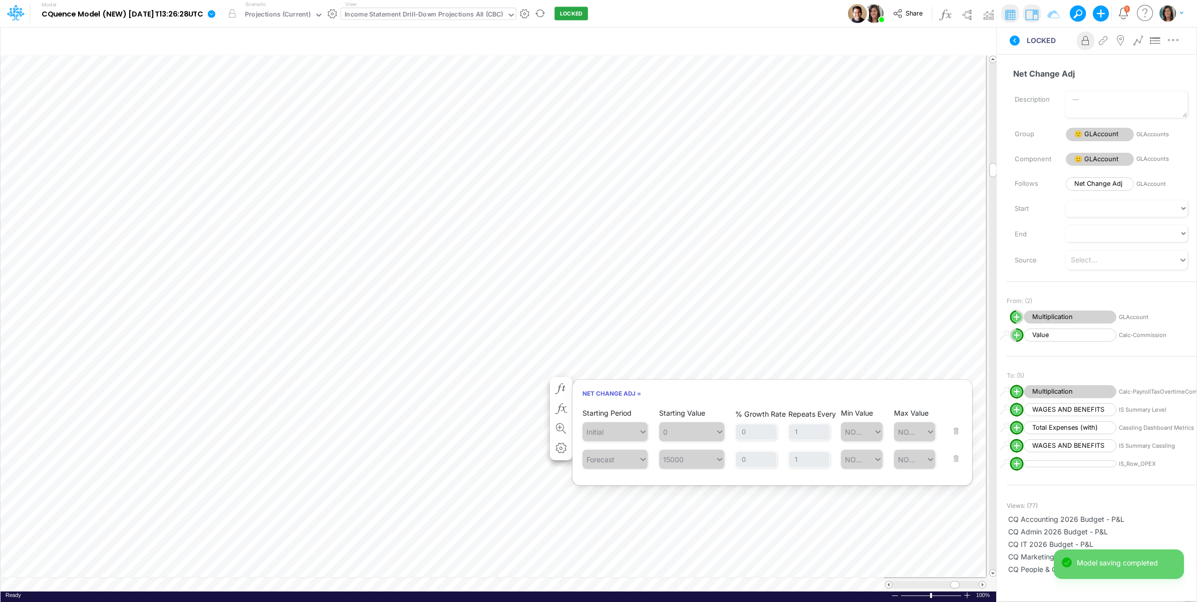
click at [639, 587] on table at bounding box center [499, 323] width 997 height 537
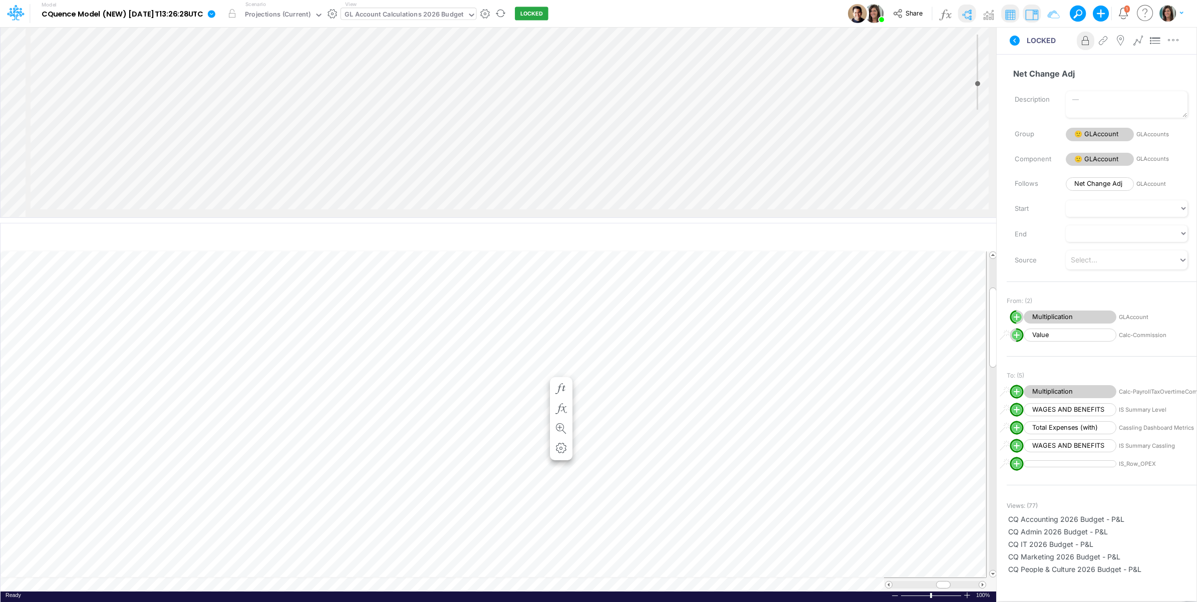
scroll to position [0, 1]
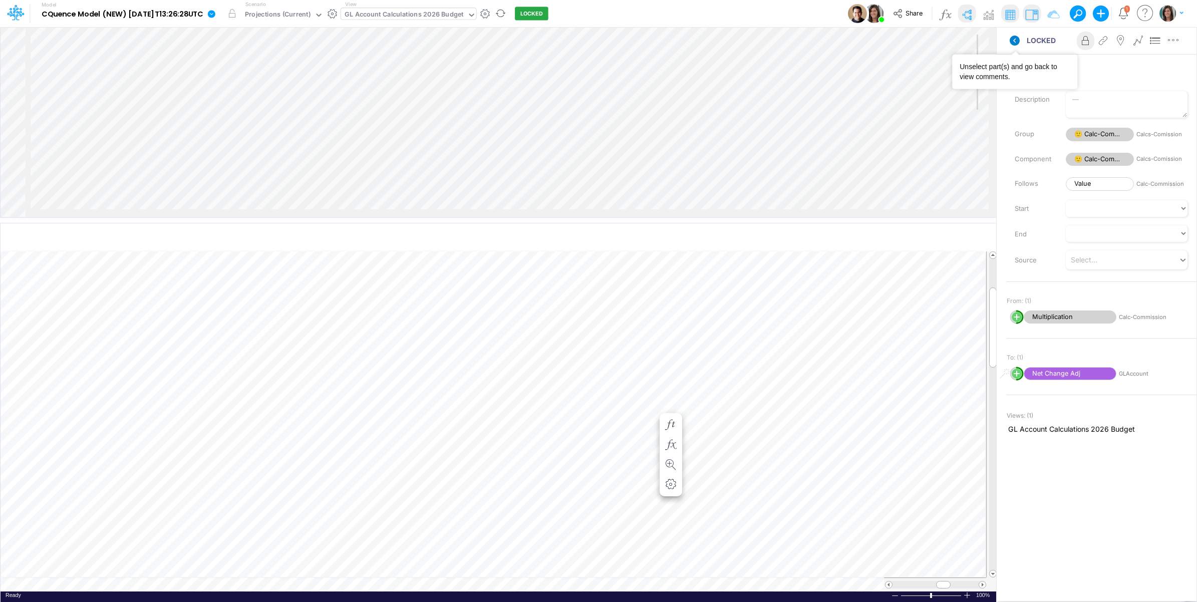
click at [1016, 41] on icon at bounding box center [1015, 41] width 10 height 10
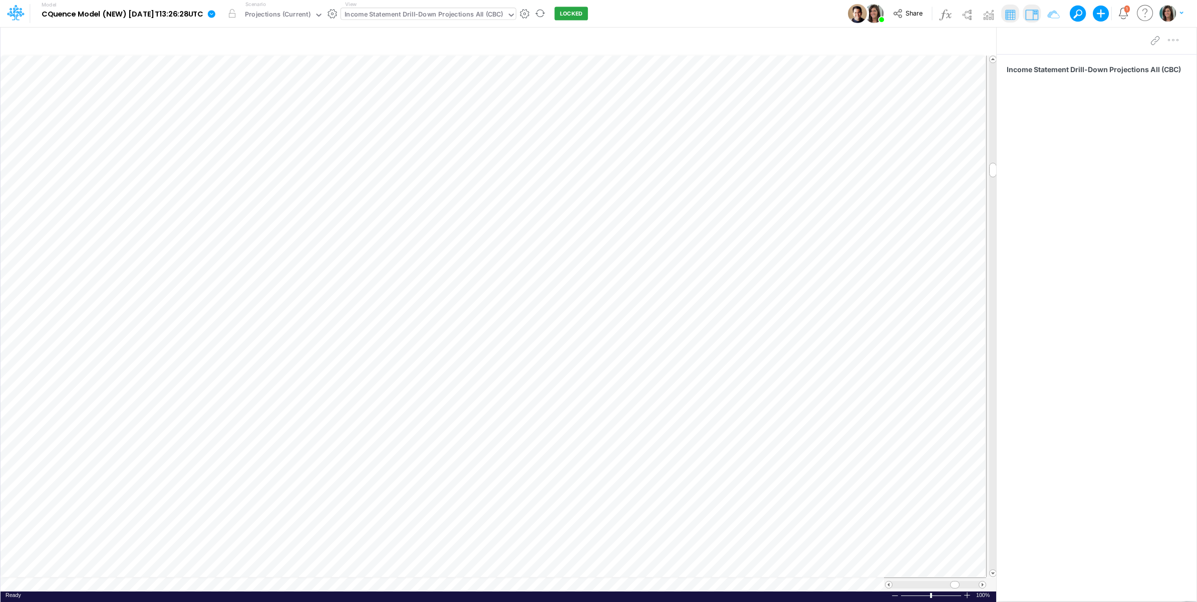
scroll to position [0, 1]
click at [636, 588] on table at bounding box center [499, 323] width 997 height 537
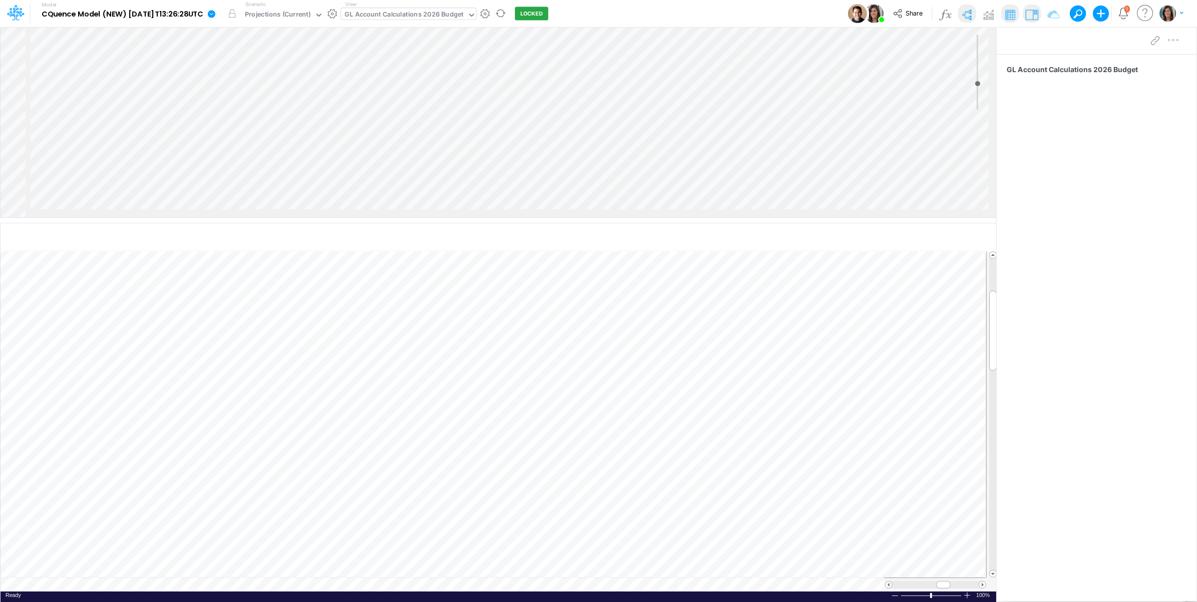
scroll to position [0, 1]
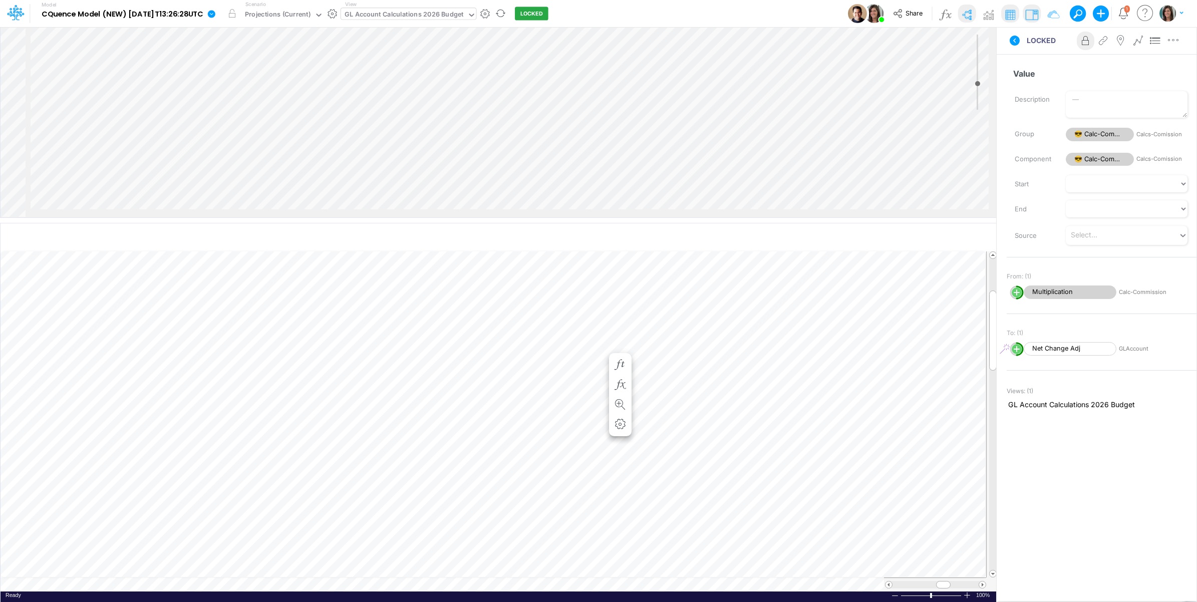
scroll to position [0, 1]
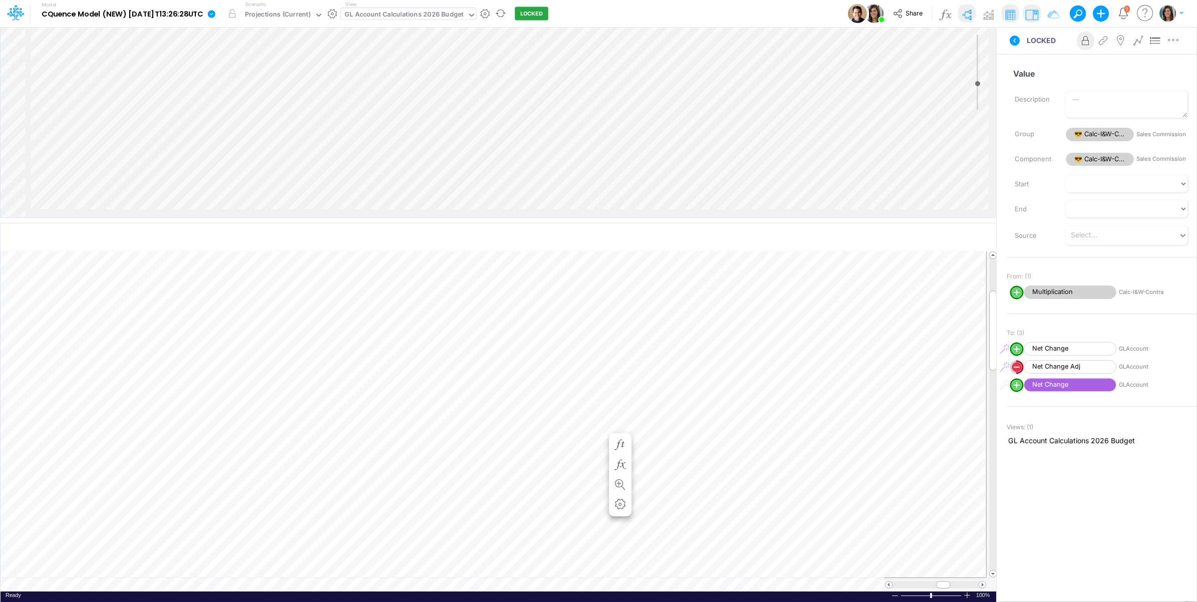
scroll to position [83, 0]
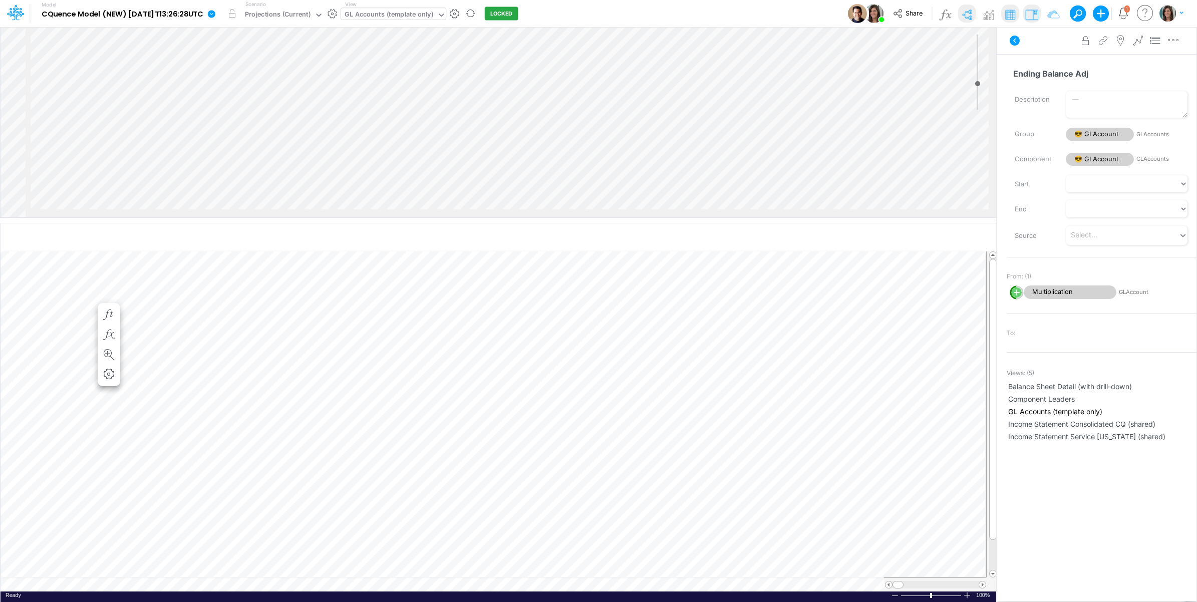
scroll to position [0, 1]
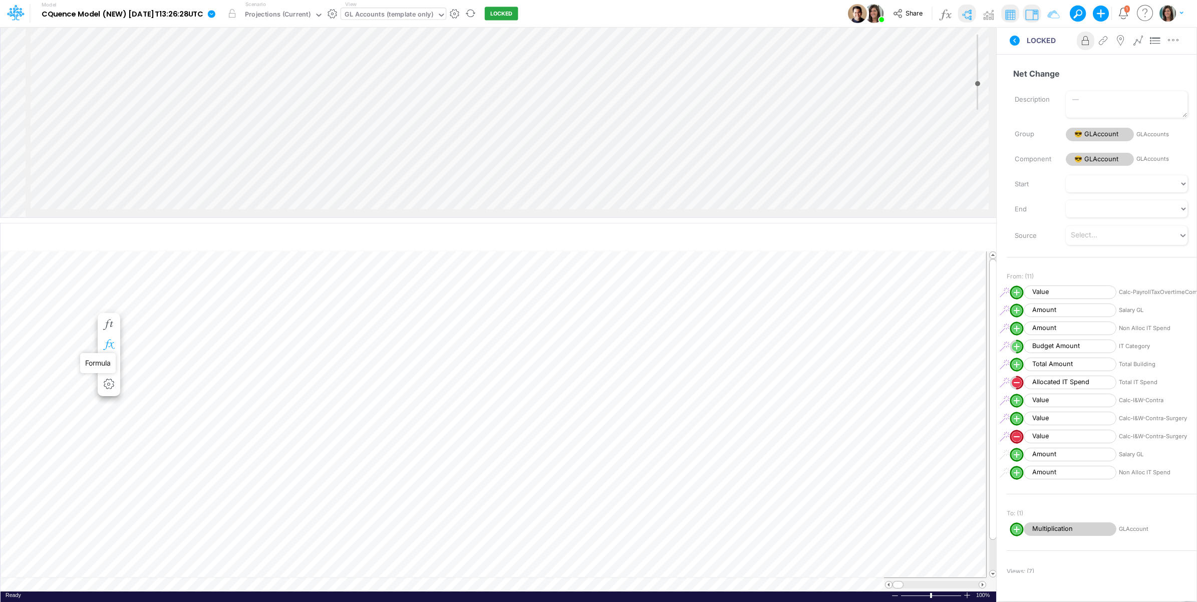
click at [106, 346] on icon "button" at bounding box center [108, 345] width 15 height 11
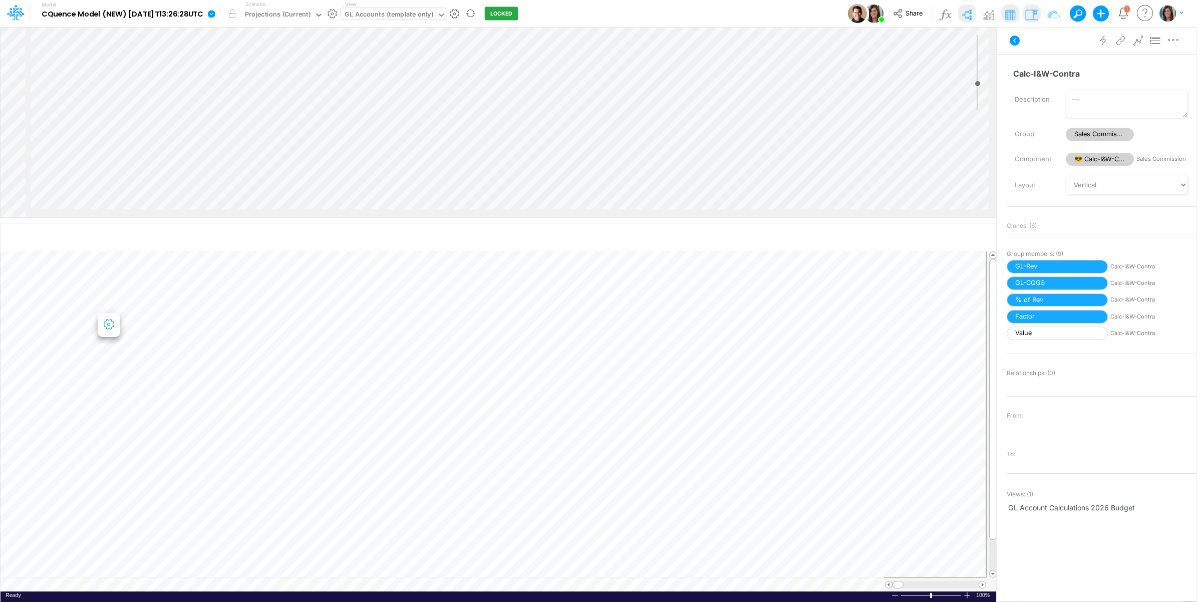
scroll to position [0, 1]
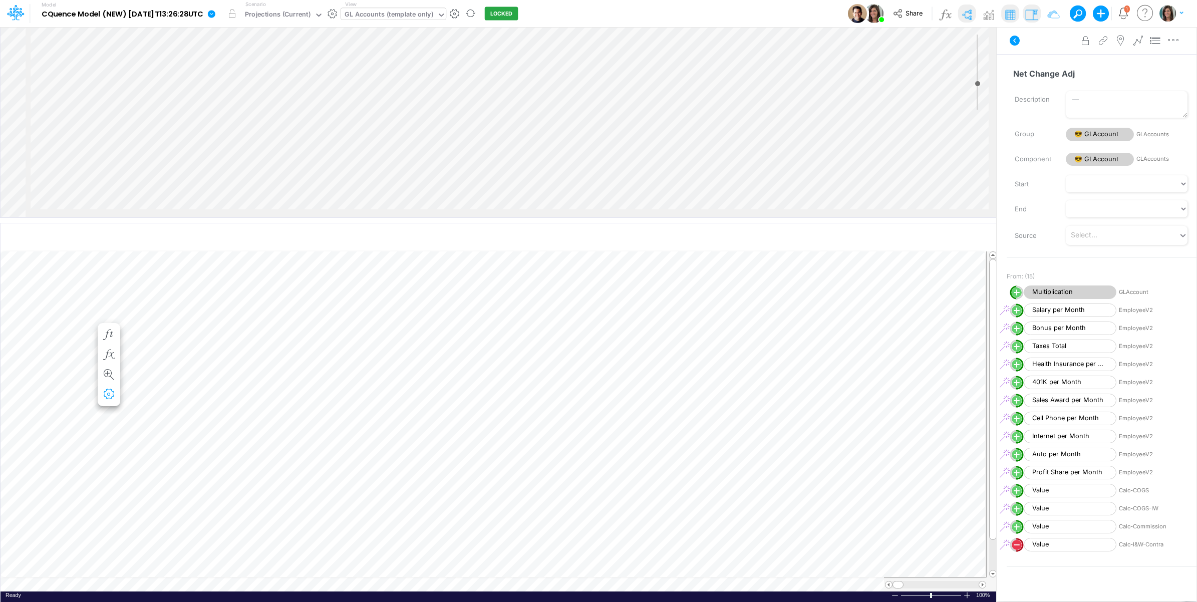
scroll to position [0, 1]
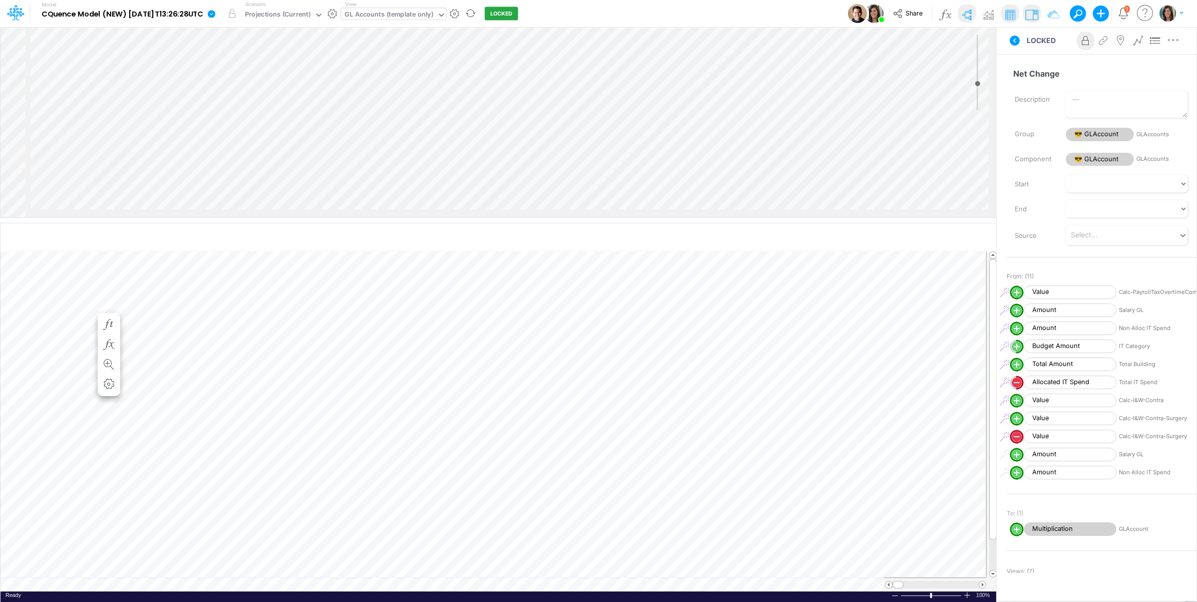
click at [1017, 401] on line "circle with outer border" at bounding box center [1017, 400] width 0 height 5
select select "1"
select select "Multiply"
select select "Add"
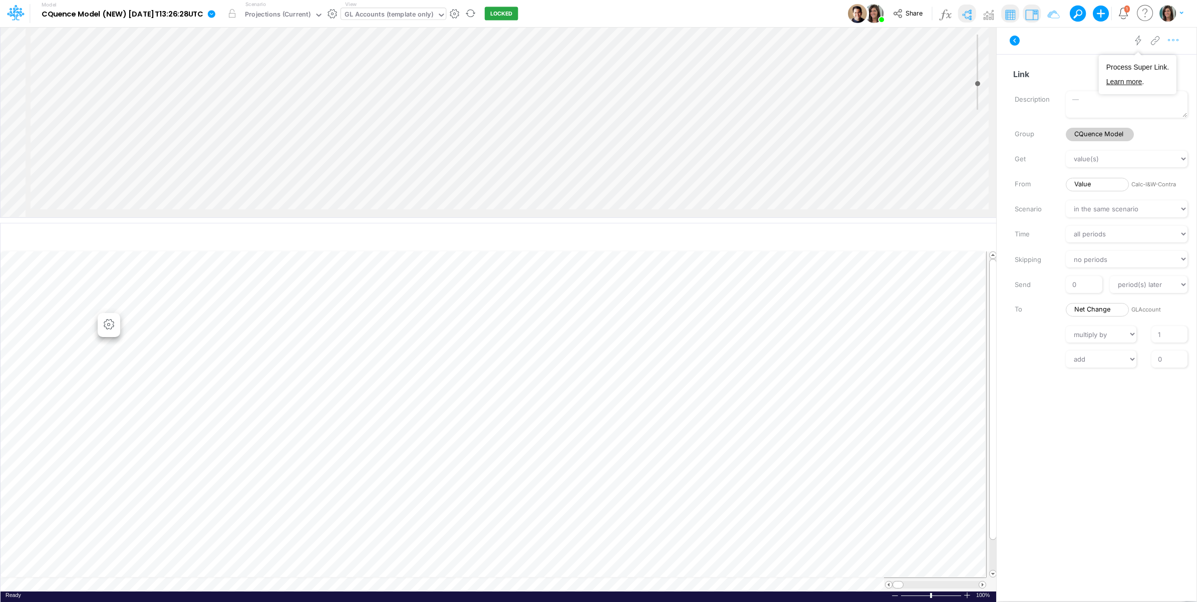
click at [1173, 43] on icon "button" at bounding box center [1173, 40] width 15 height 11
click at [1135, 82] on button "Delete" at bounding box center [1121, 82] width 119 height 17
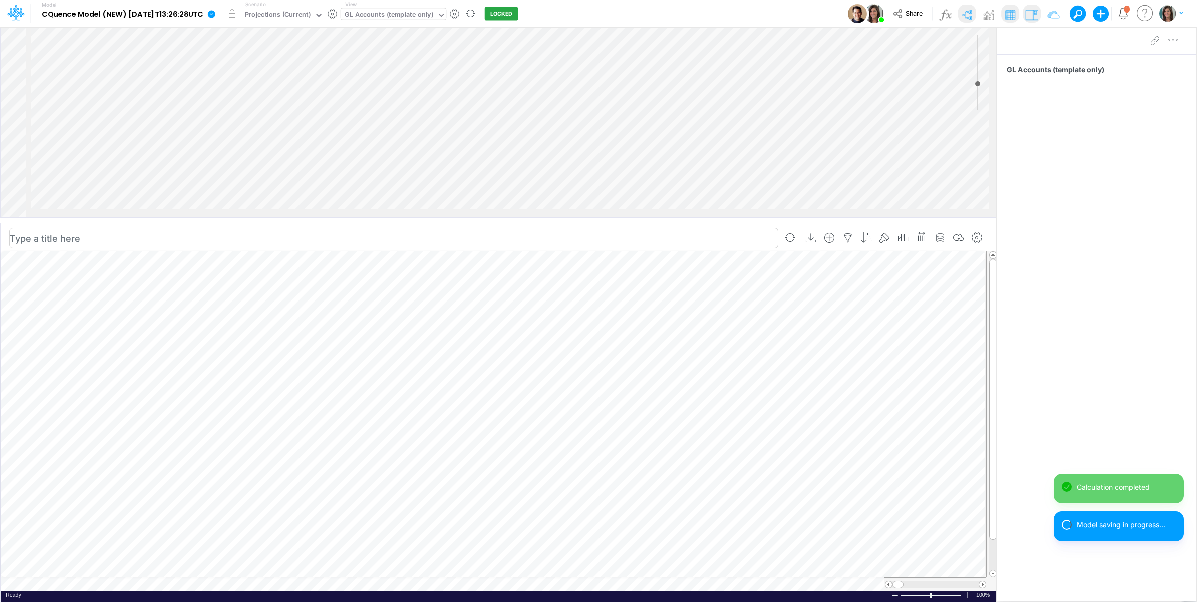
scroll to position [0, 1]
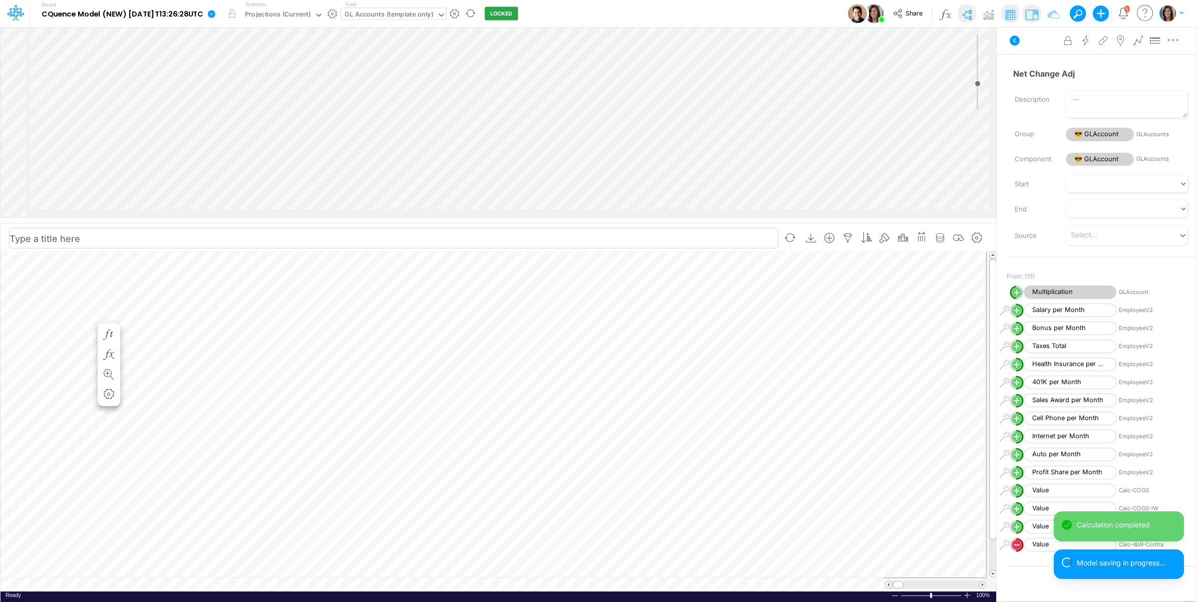
scroll to position [0, 1]
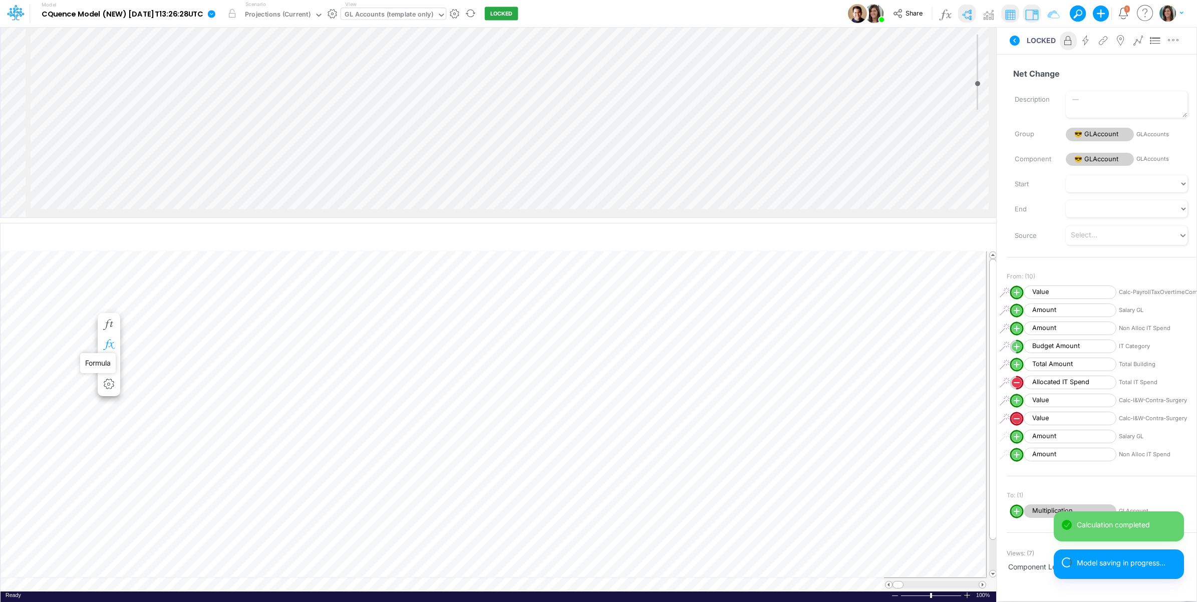
click at [113, 341] on icon "button" at bounding box center [108, 345] width 15 height 11
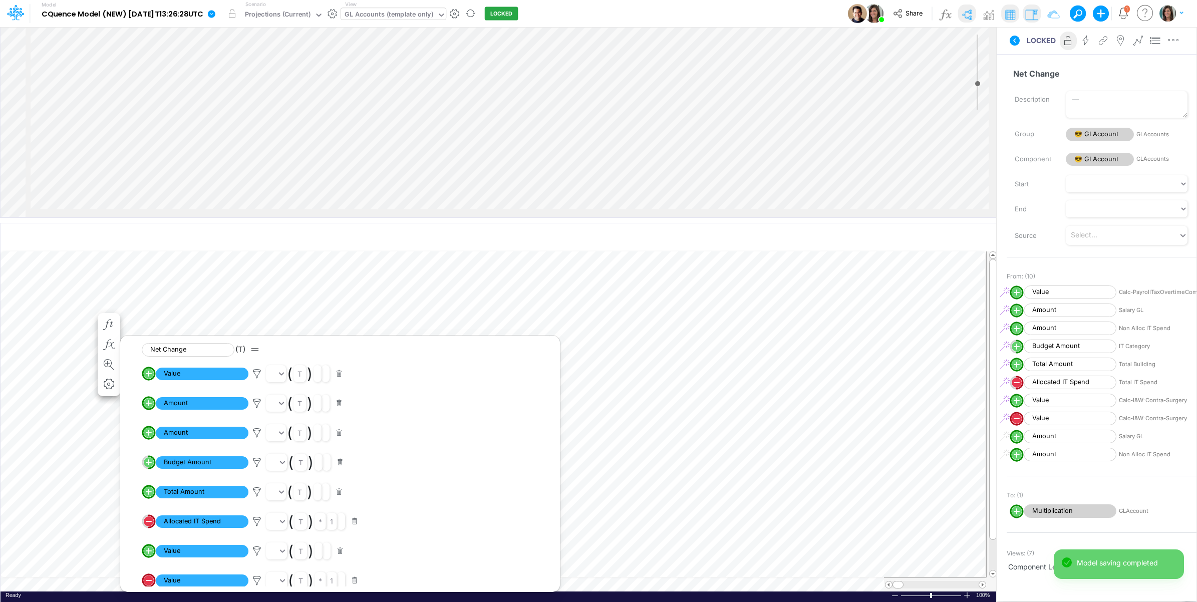
click at [1016, 401] on circle "circle with outer border" at bounding box center [1017, 401] width 10 height 10
select select "Multiply"
select select "Add"
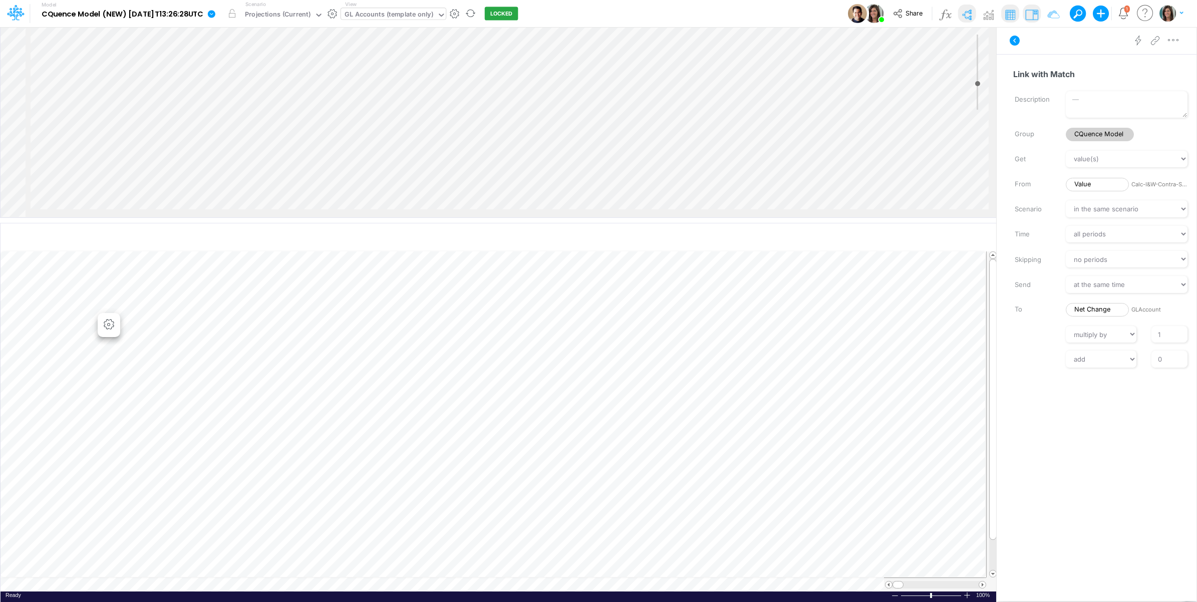
scroll to position [83, 0]
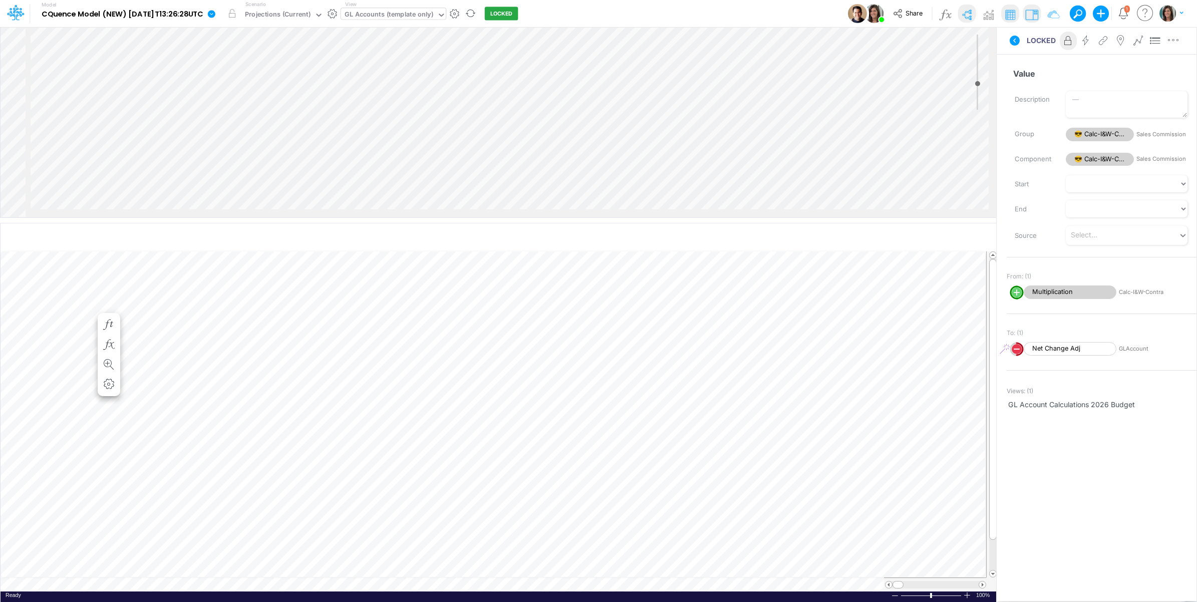
select select "Multiply"
select select "Add"
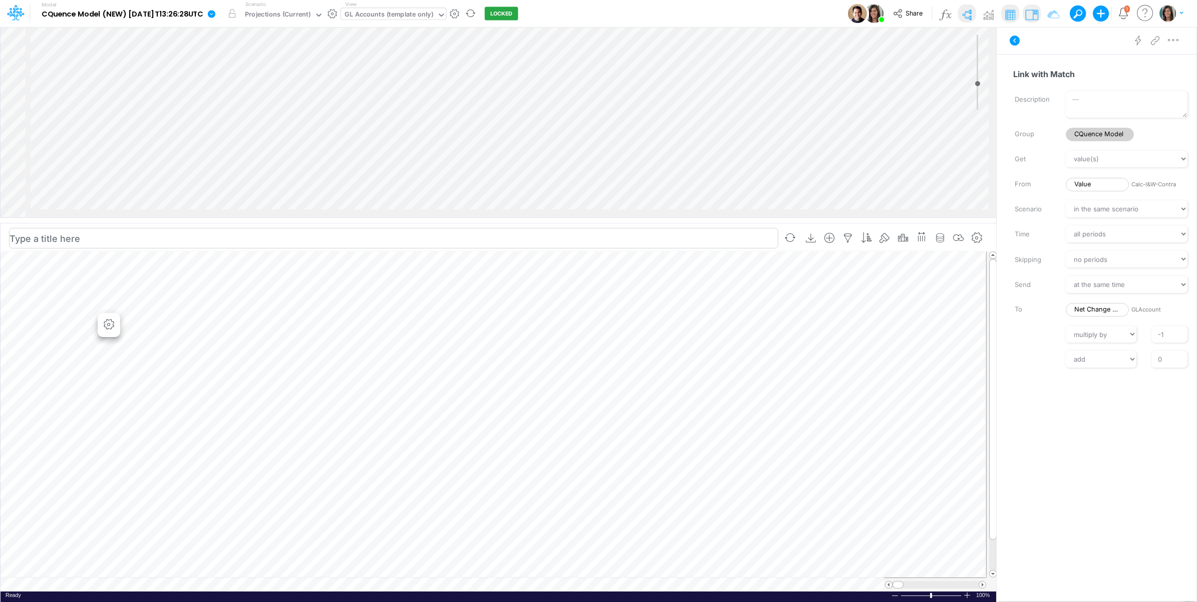
scroll to position [0, 1]
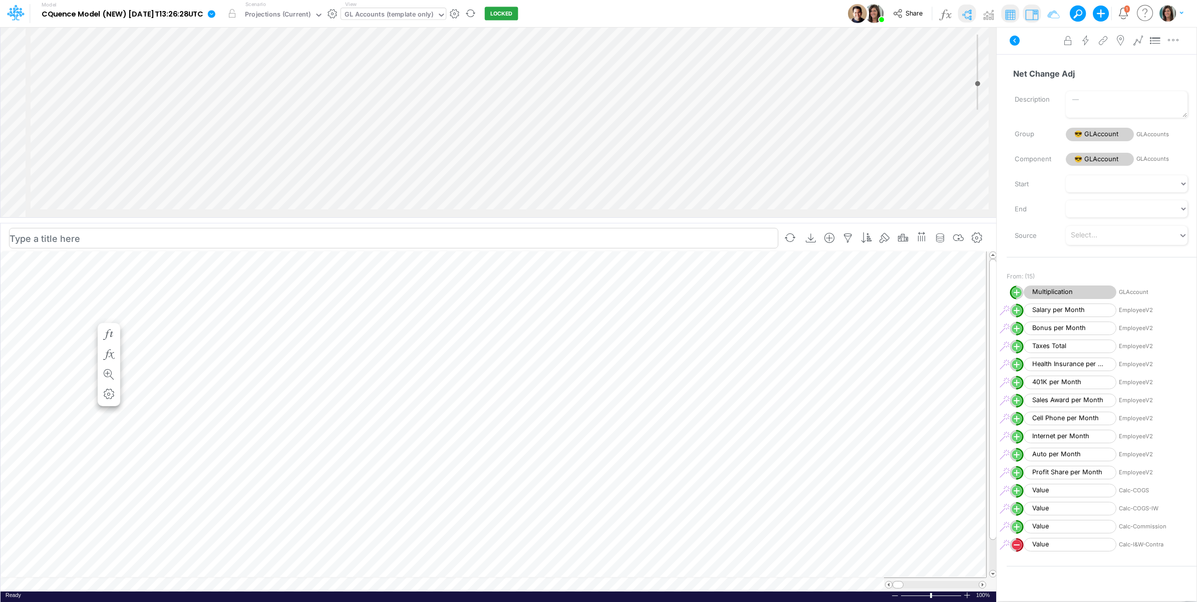
scroll to position [0, 1]
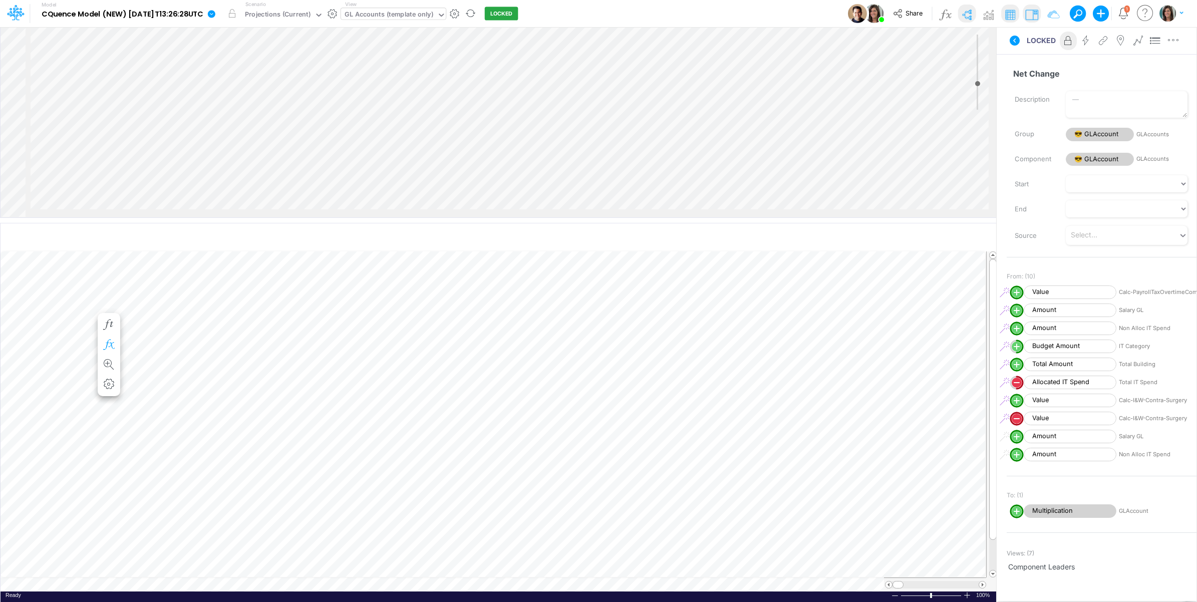
click at [111, 343] on icon "button" at bounding box center [108, 345] width 15 height 11
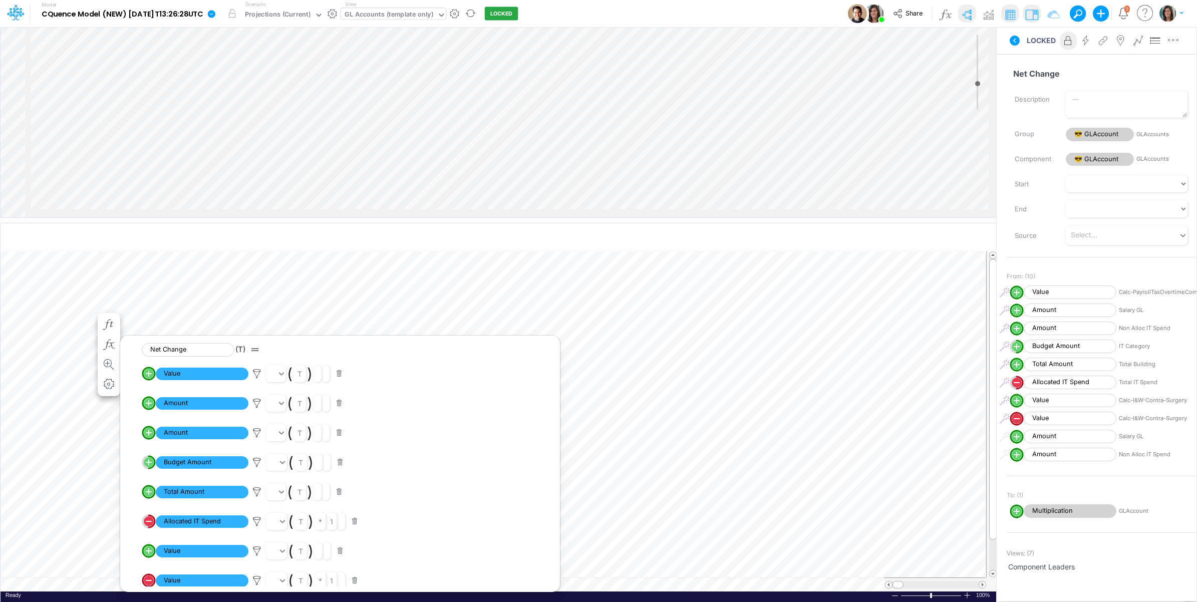
click at [1015, 47] on button at bounding box center [1015, 41] width 24 height 18
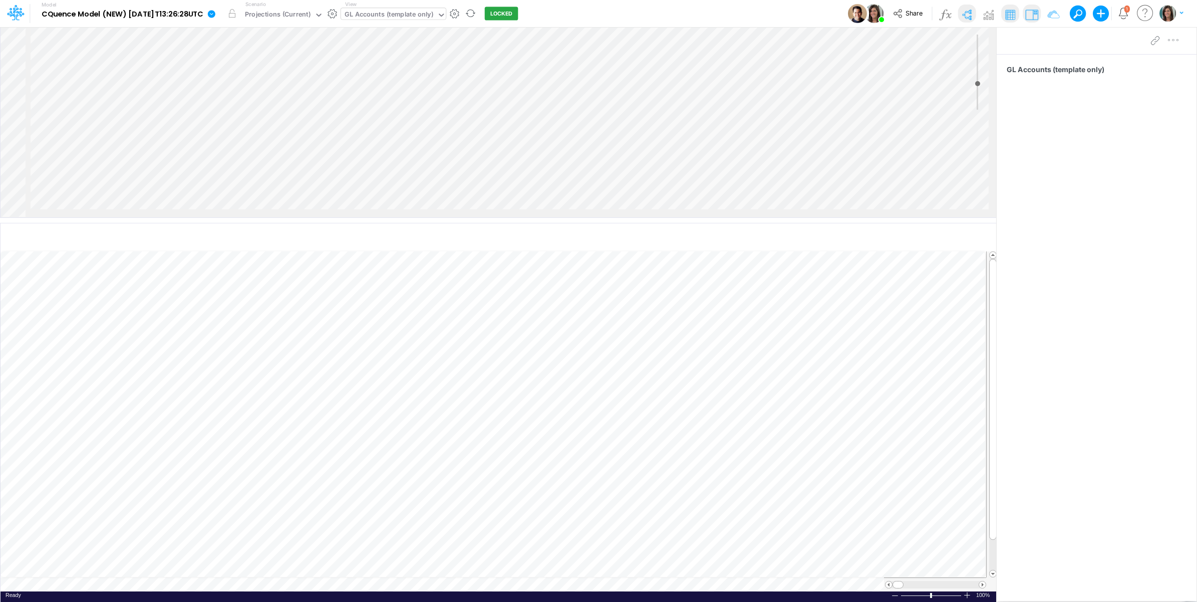
scroll to position [250, 0]
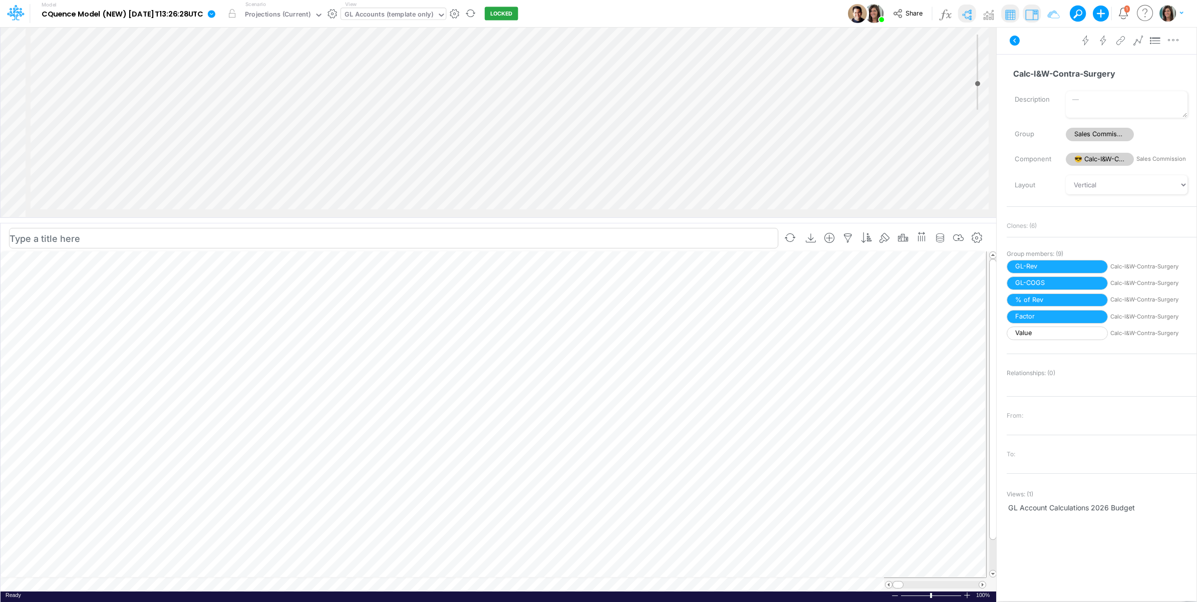
scroll to position [0, 1]
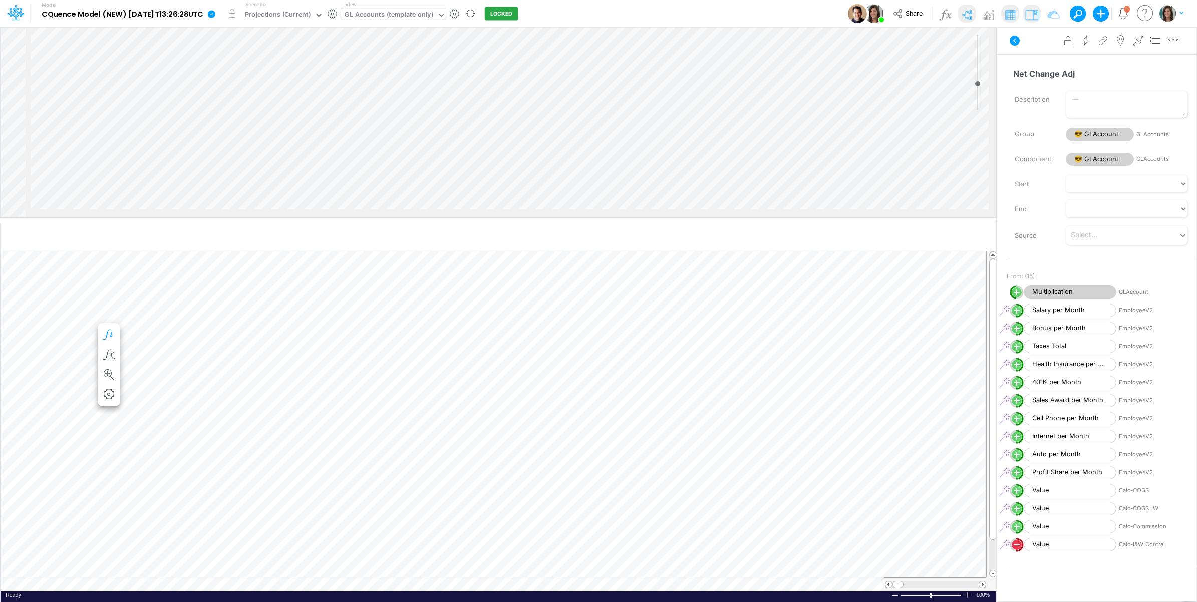
scroll to position [0, 1]
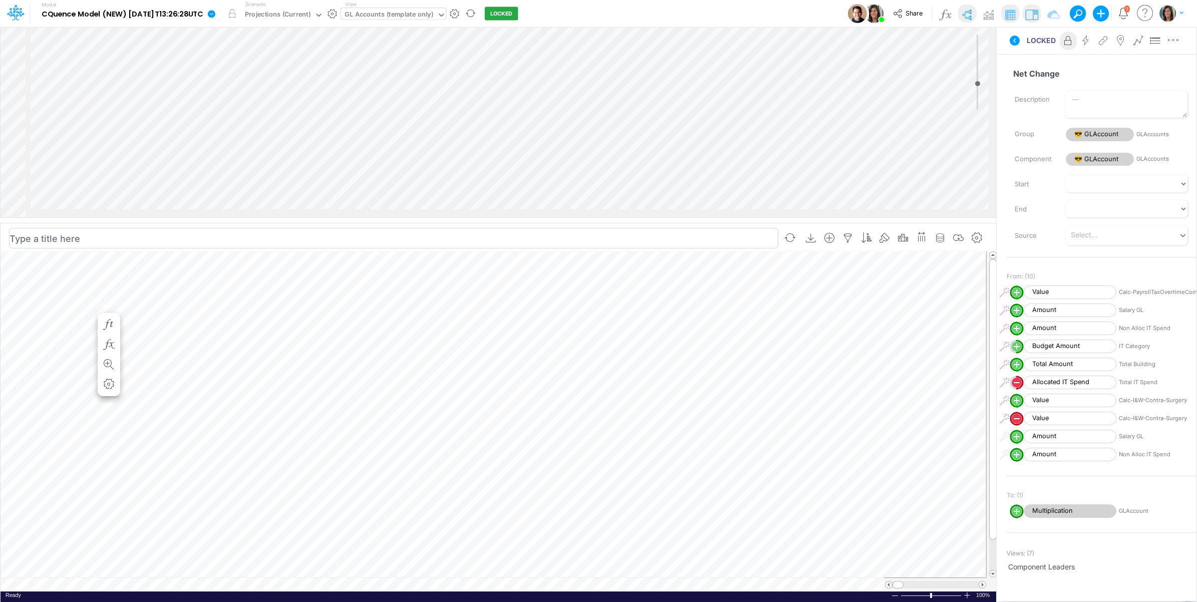
scroll to position [0, 1]
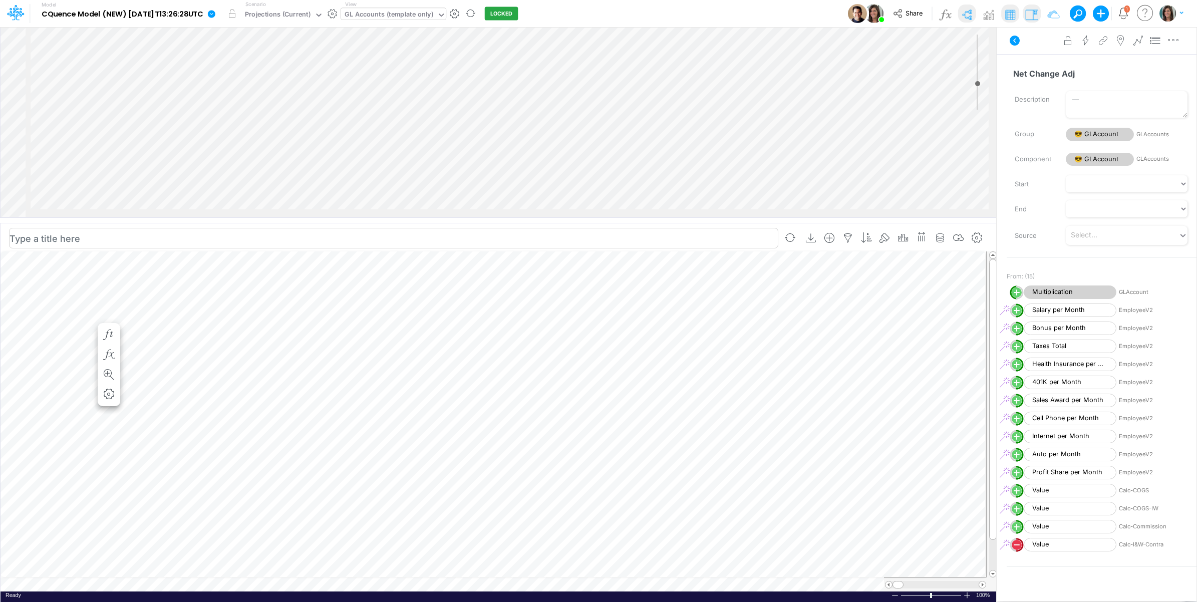
scroll to position [0, 1]
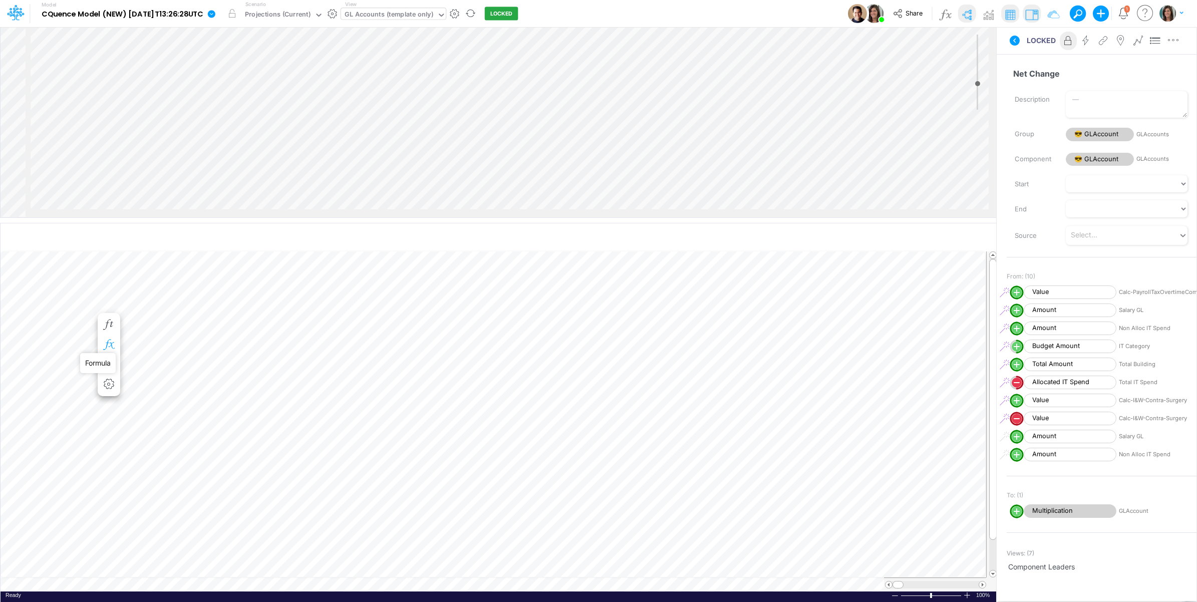
click at [111, 342] on icon "button" at bounding box center [108, 345] width 15 height 11
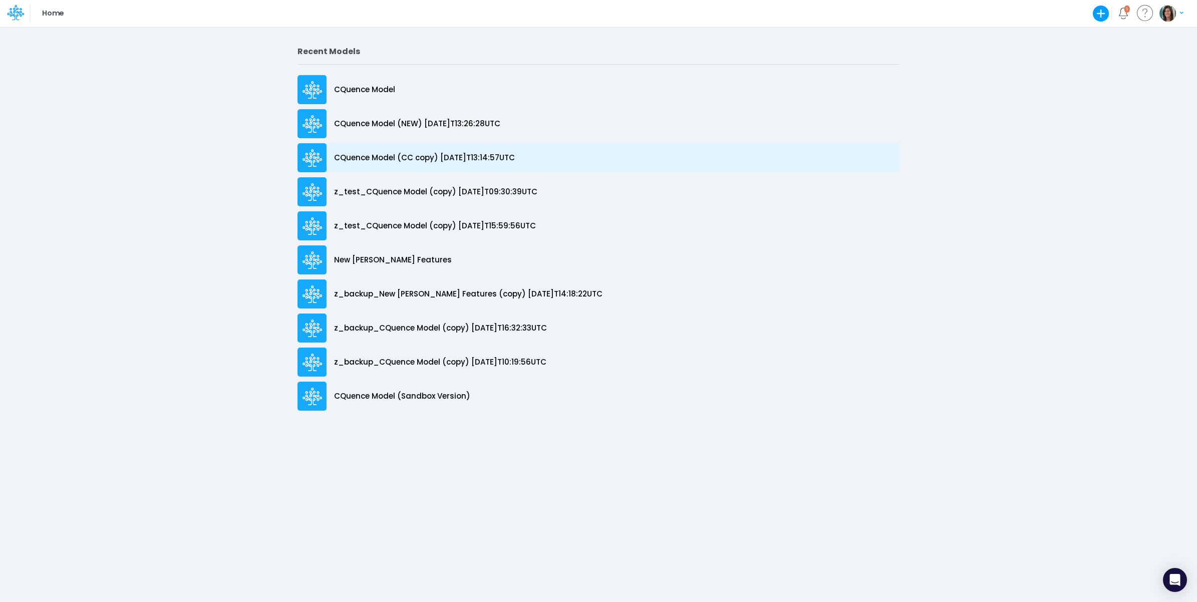
click at [416, 160] on p "CQuence Model (CC copy) [DATE]T13:14:57UTC" at bounding box center [424, 158] width 181 height 12
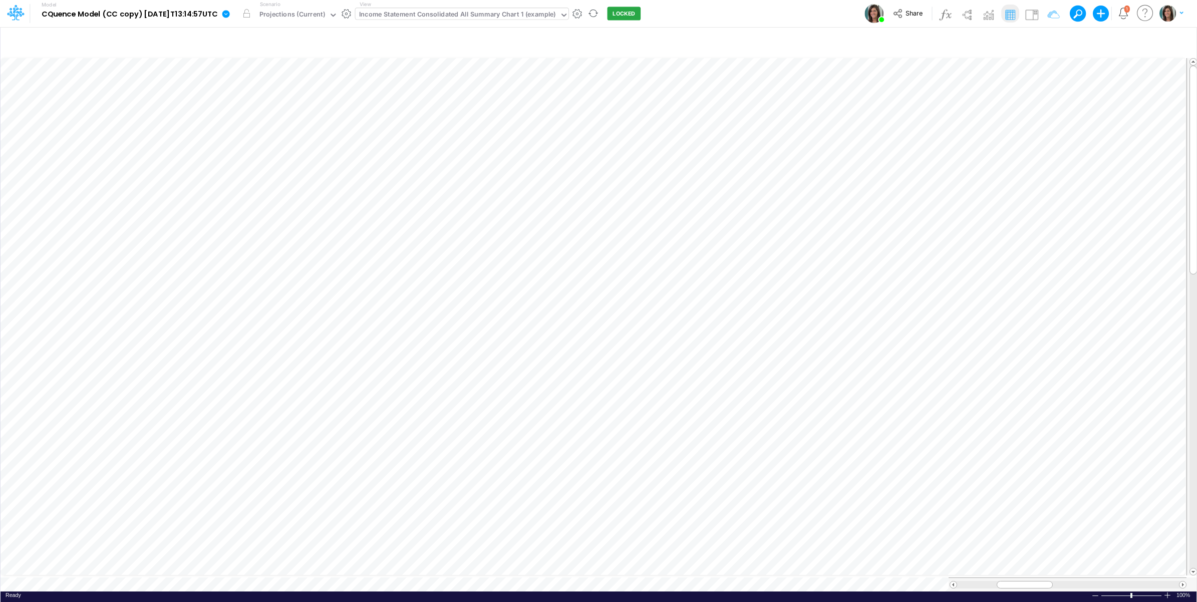
click at [470, 11] on div "Income Statement Consolidated All Summary Chart 1 (example)" at bounding box center [457, 16] width 197 height 12
type input "cbc"
drag, startPoint x: 492, startPoint y: 32, endPoint x: 575, endPoint y: 11, distance: 85.7
click at [492, 33] on div "Income Statement Drill-Down Projections All (CBC)" at bounding box center [439, 33] width 169 height 17
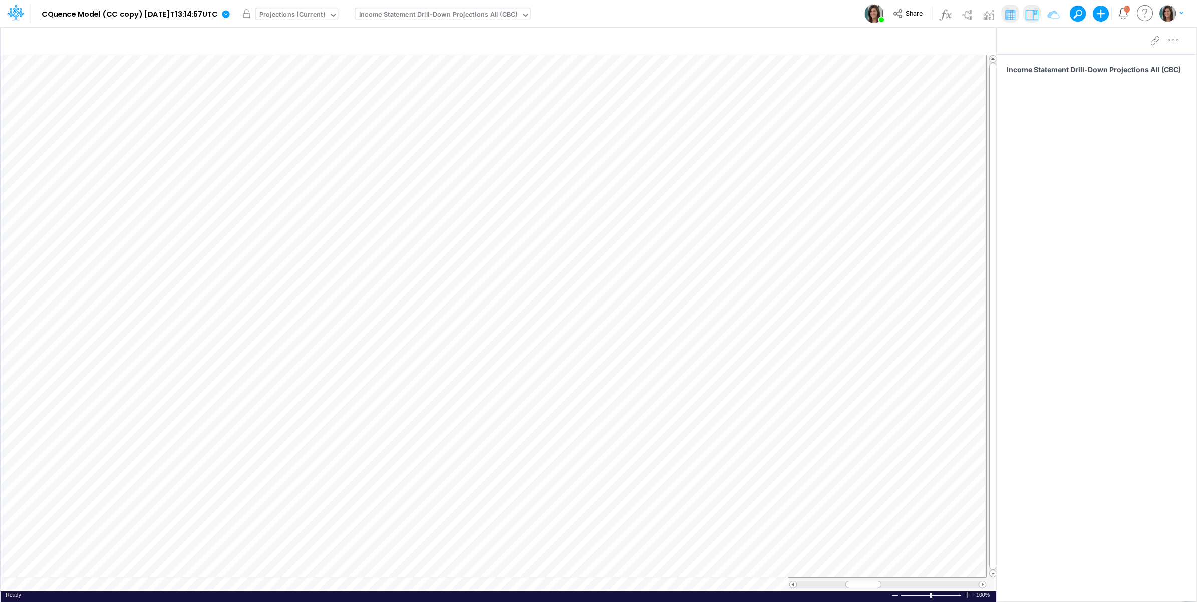
click at [325, 13] on div "Projections (Current)" at bounding box center [292, 16] width 66 height 12
click at [319, 37] on div "Actual" at bounding box center [309, 33] width 97 height 10
click at [280, 17] on div "Actual" at bounding box center [269, 16] width 20 height 12
click at [299, 61] on div "Projections (Current)" at bounding box center [310, 66] width 108 height 17
click at [843, 44] on icon "button" at bounding box center [848, 42] width 15 height 11
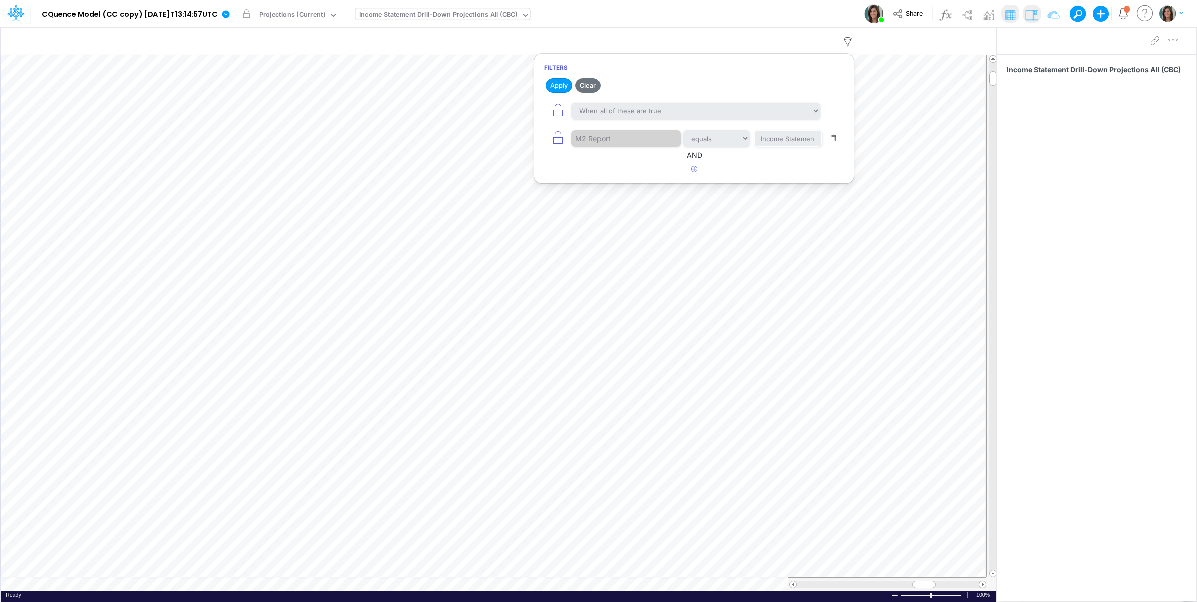
click at [679, 8] on div "Model CQuence Model (CC copy) [DATE]T13:14:57UTC Edit model settings Duplicate …" at bounding box center [599, 13] width 1078 height 27
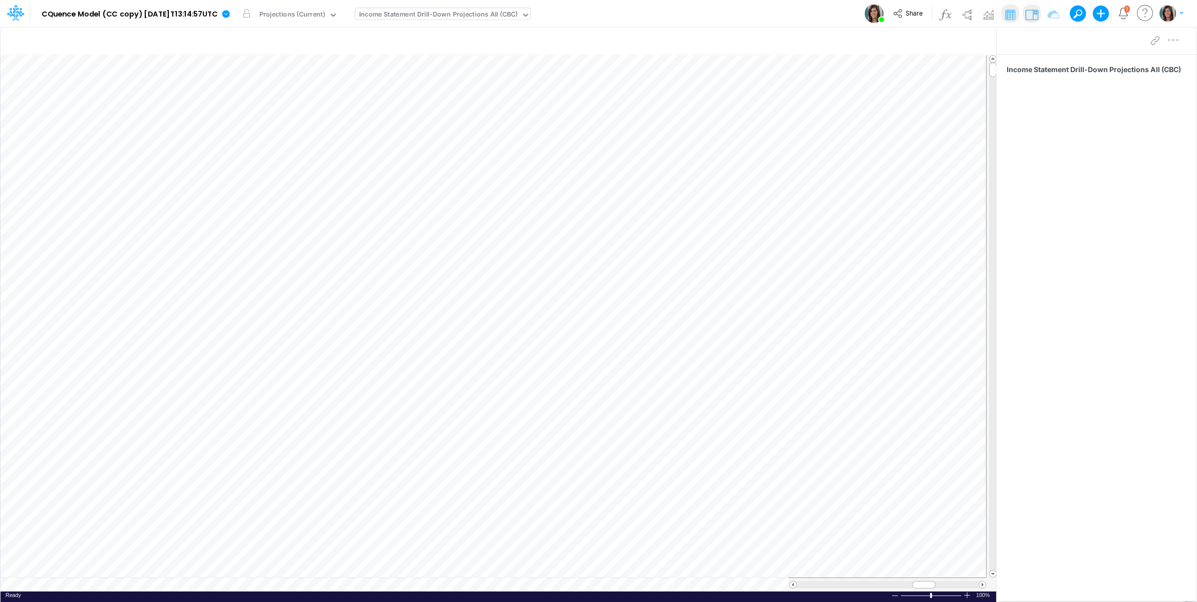
scroll to position [0, 1]
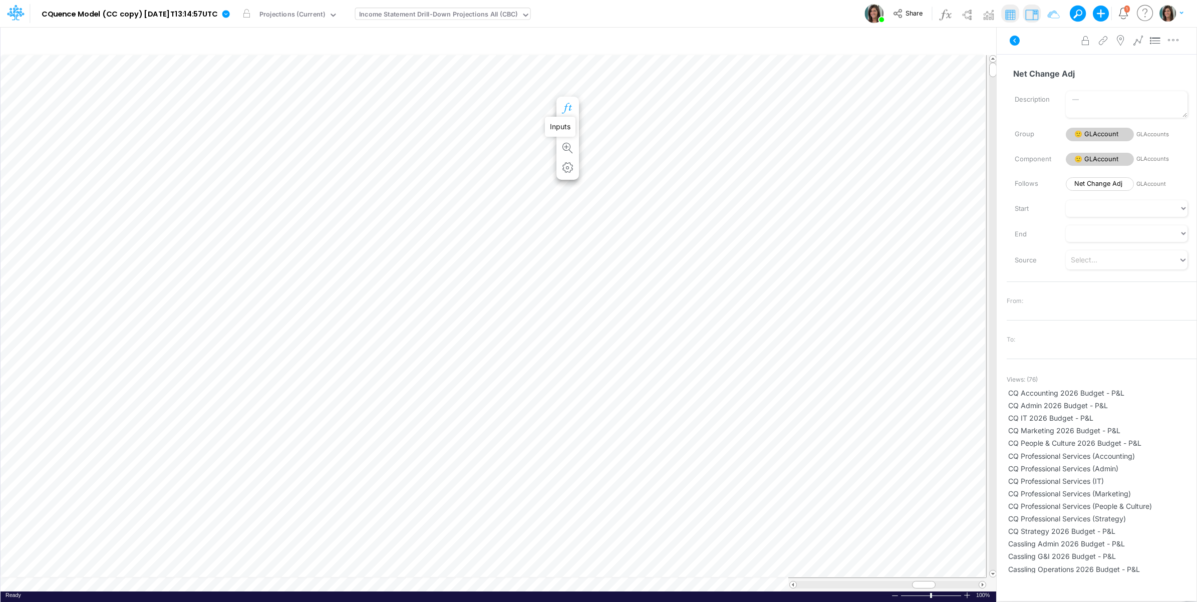
click at [569, 105] on icon "button" at bounding box center [567, 108] width 15 height 11
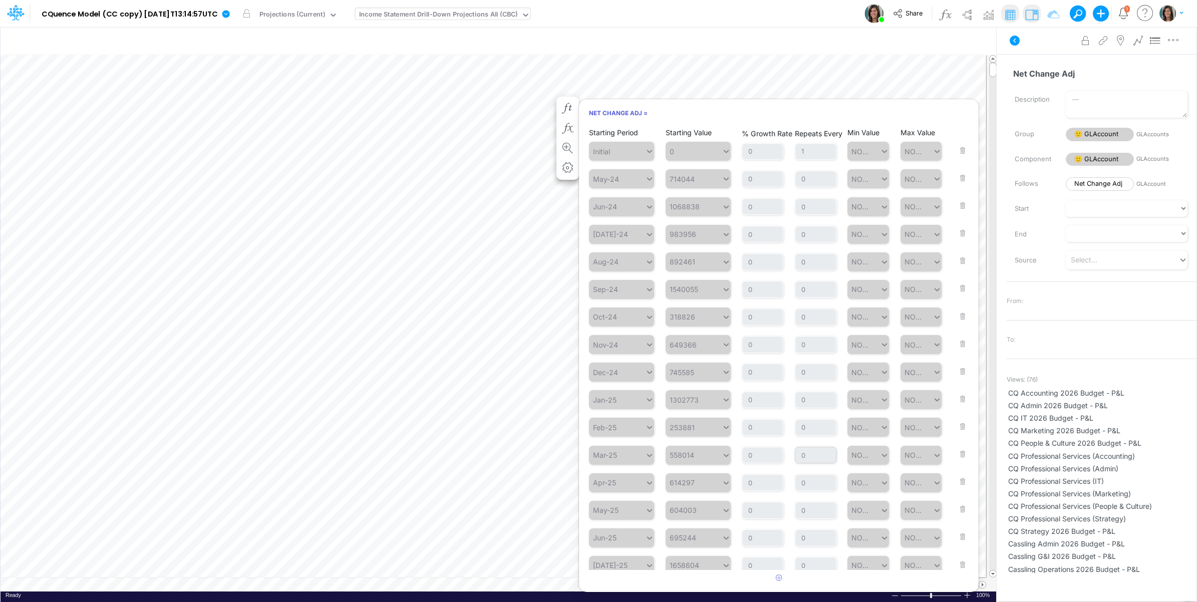
scroll to position [143, 0]
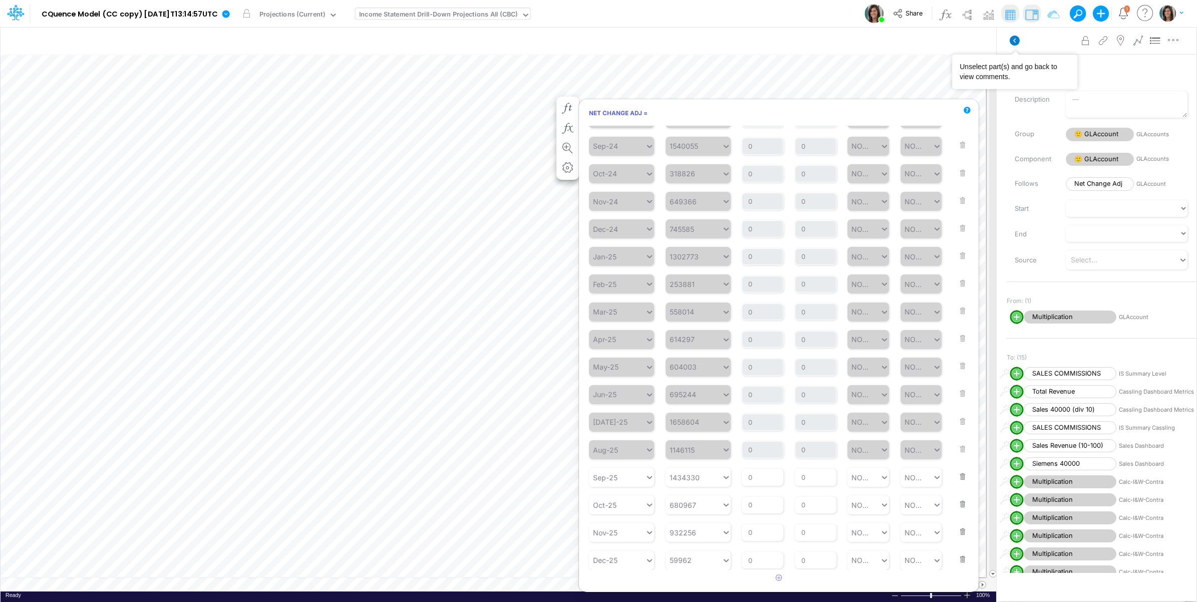
click at [1013, 41] on icon at bounding box center [1015, 41] width 10 height 10
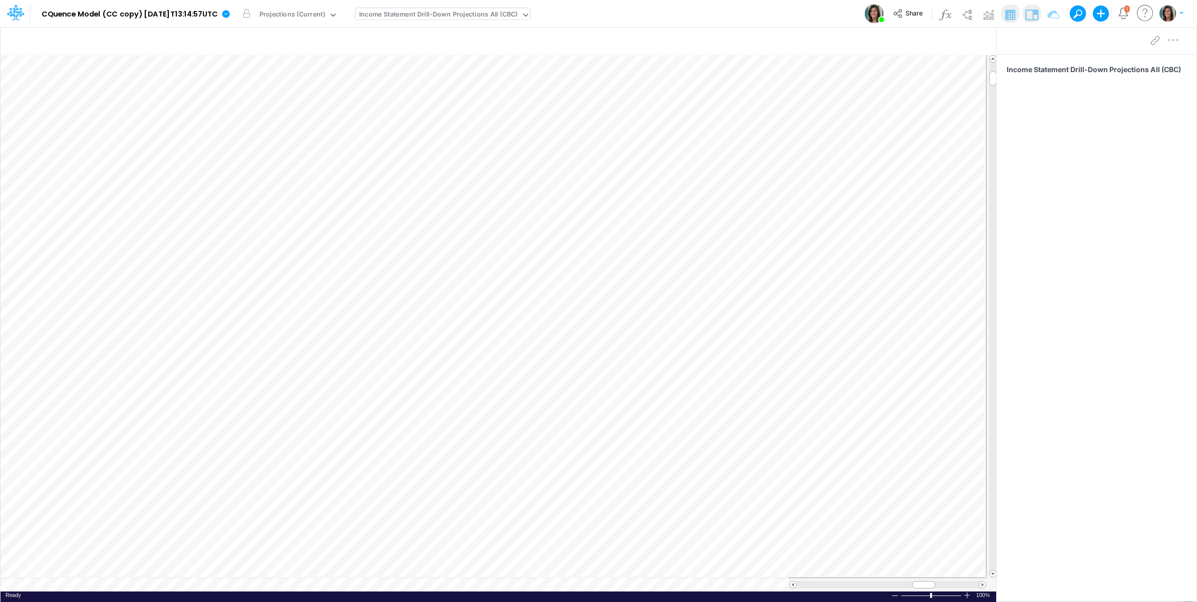
scroll to position [0, 1]
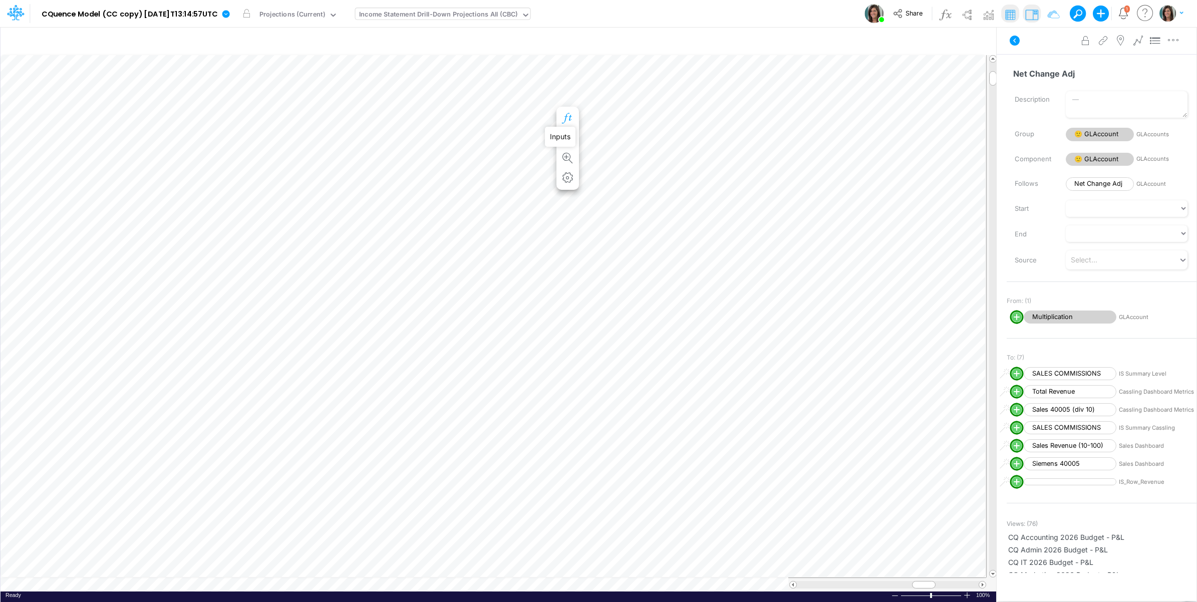
click at [571, 116] on icon "button" at bounding box center [567, 118] width 15 height 11
click at [1014, 43] on icon at bounding box center [1015, 41] width 10 height 10
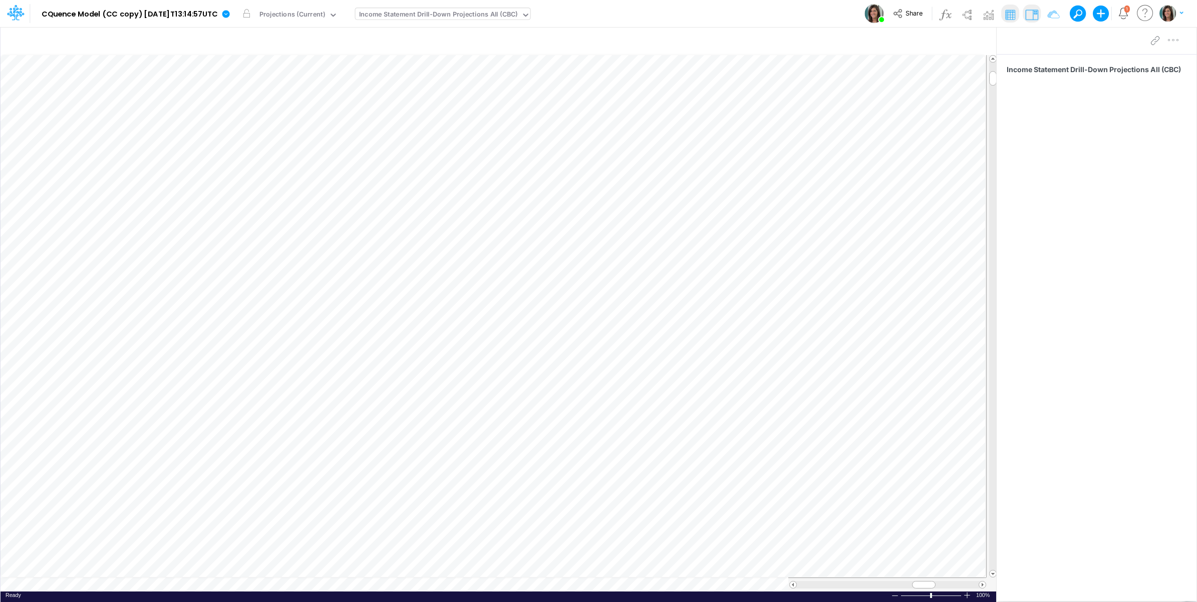
scroll to position [0, 1]
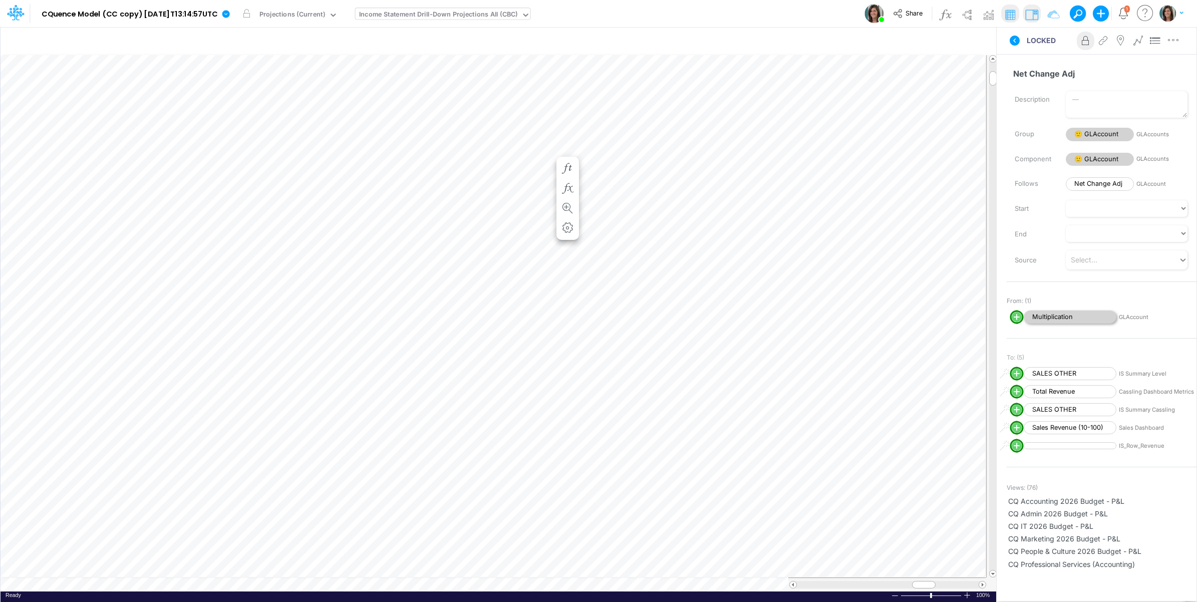
click at [1064, 321] on span "Multiplication" at bounding box center [1070, 318] width 93 height 14
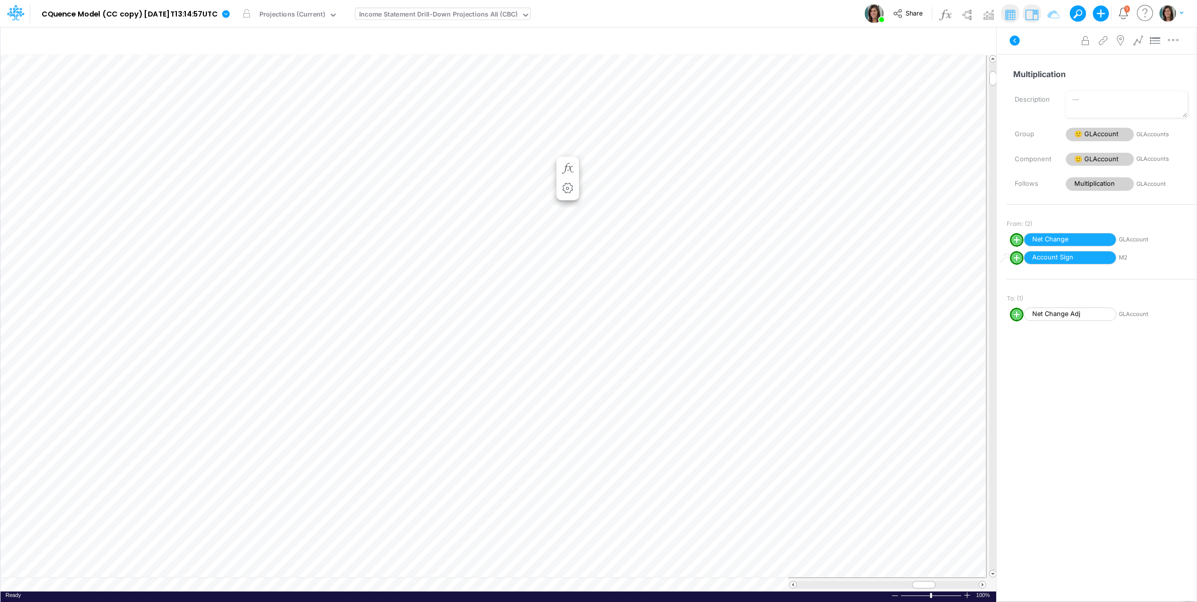
scroll to position [0, 1]
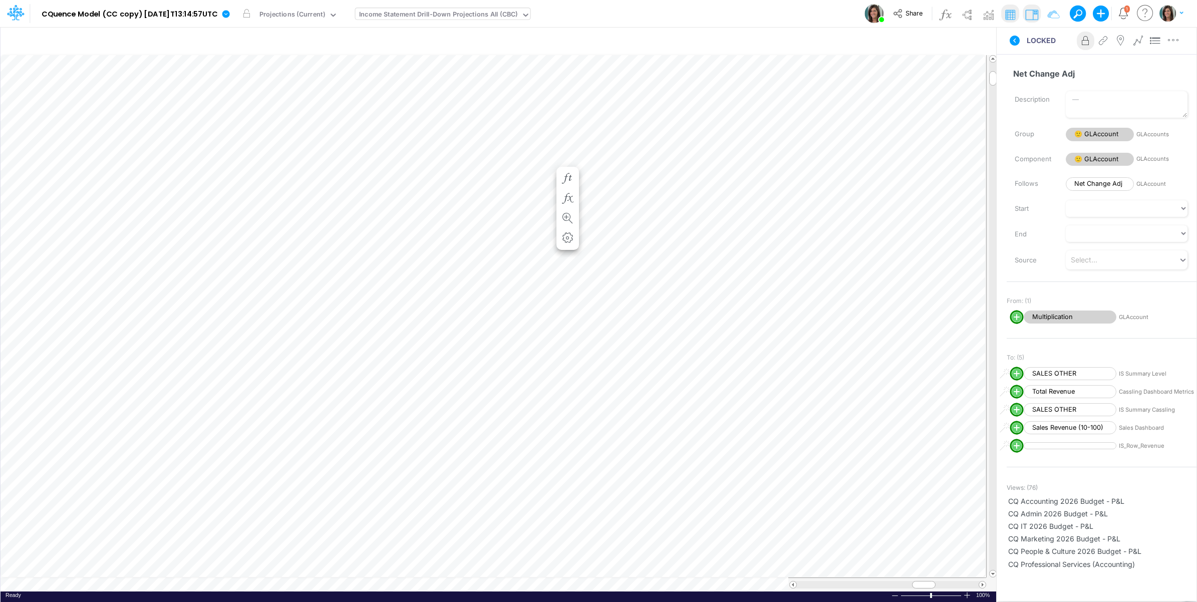
scroll to position [0, 1]
click at [572, 166] on icon "button" at bounding box center [567, 168] width 15 height 11
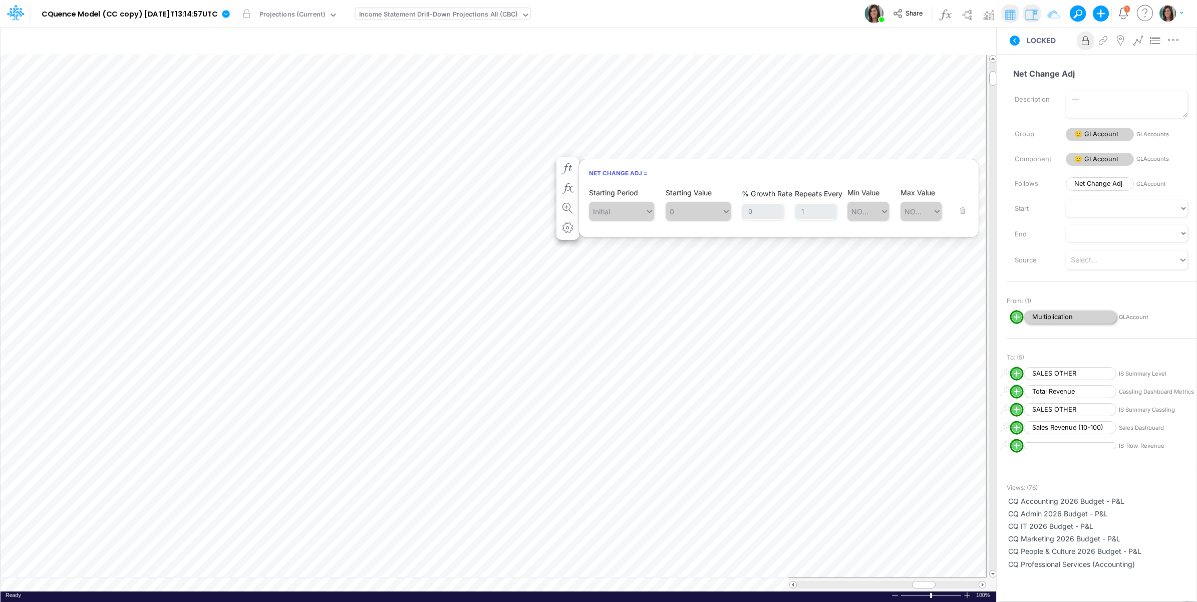
click at [1080, 311] on span "Multiplication" at bounding box center [1070, 318] width 93 height 14
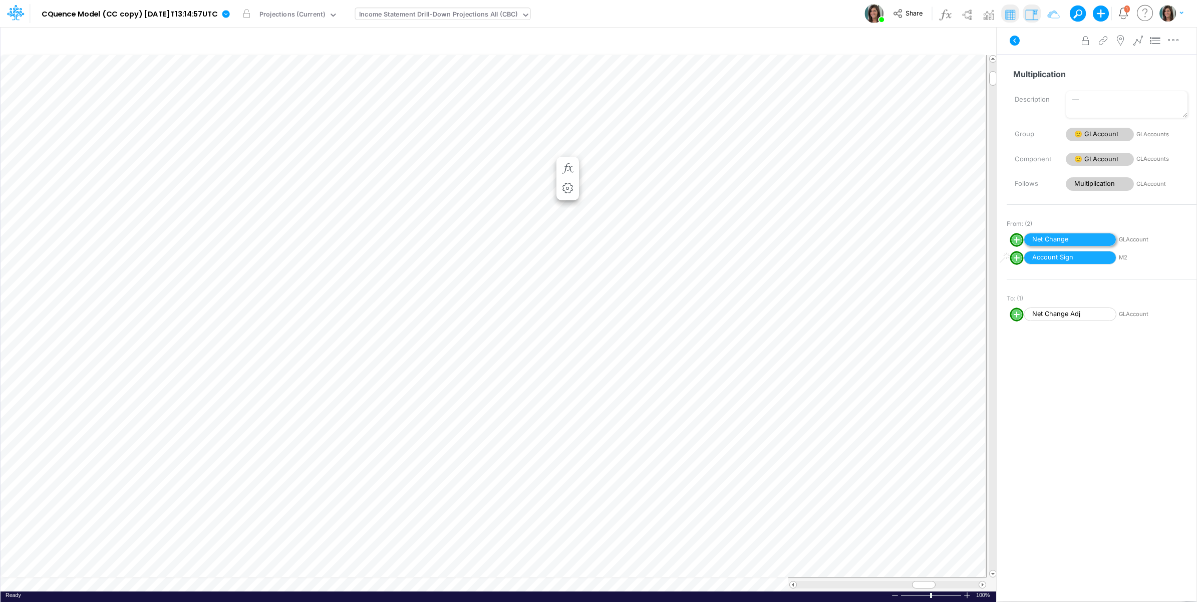
click at [1069, 239] on span "Net Change" at bounding box center [1070, 240] width 93 height 14
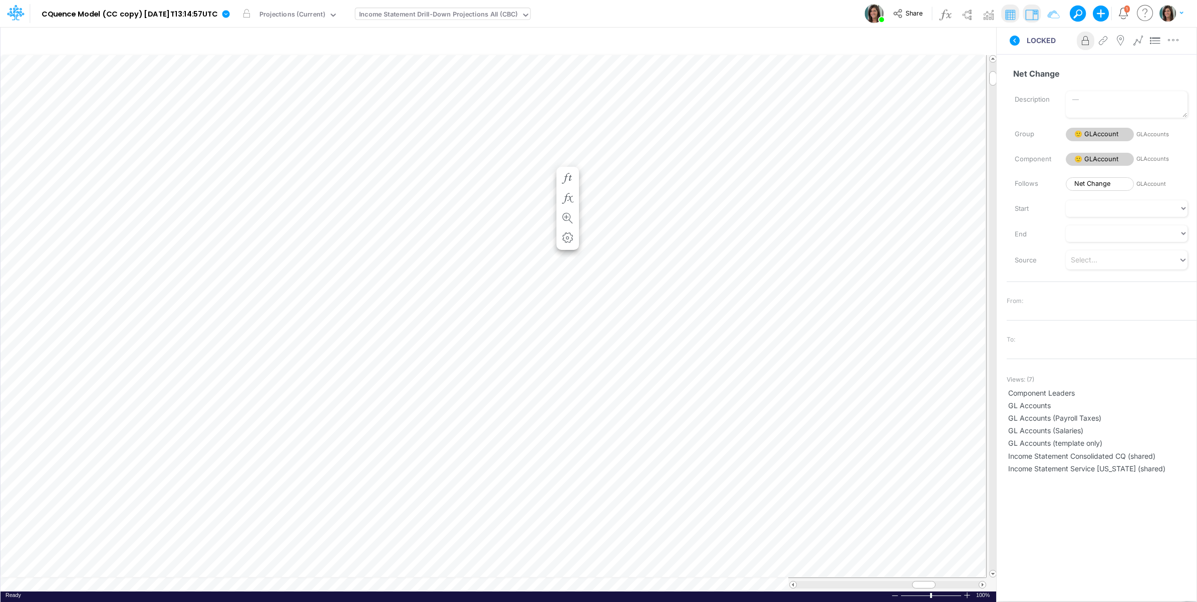
scroll to position [0, 1]
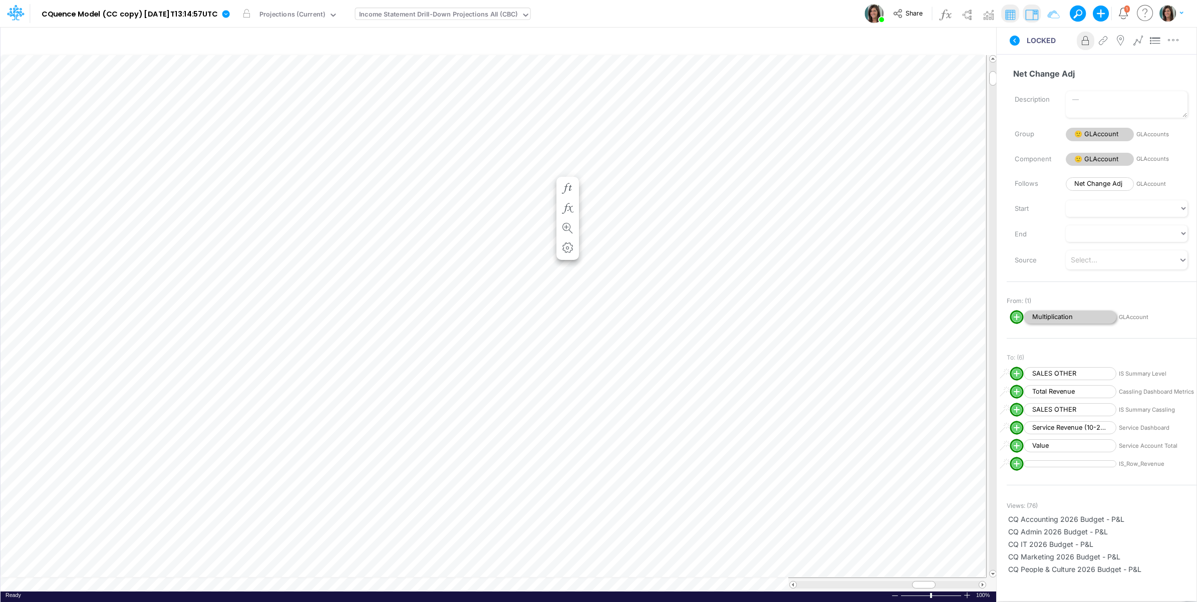
click at [1056, 317] on span "Multiplication" at bounding box center [1070, 318] width 93 height 14
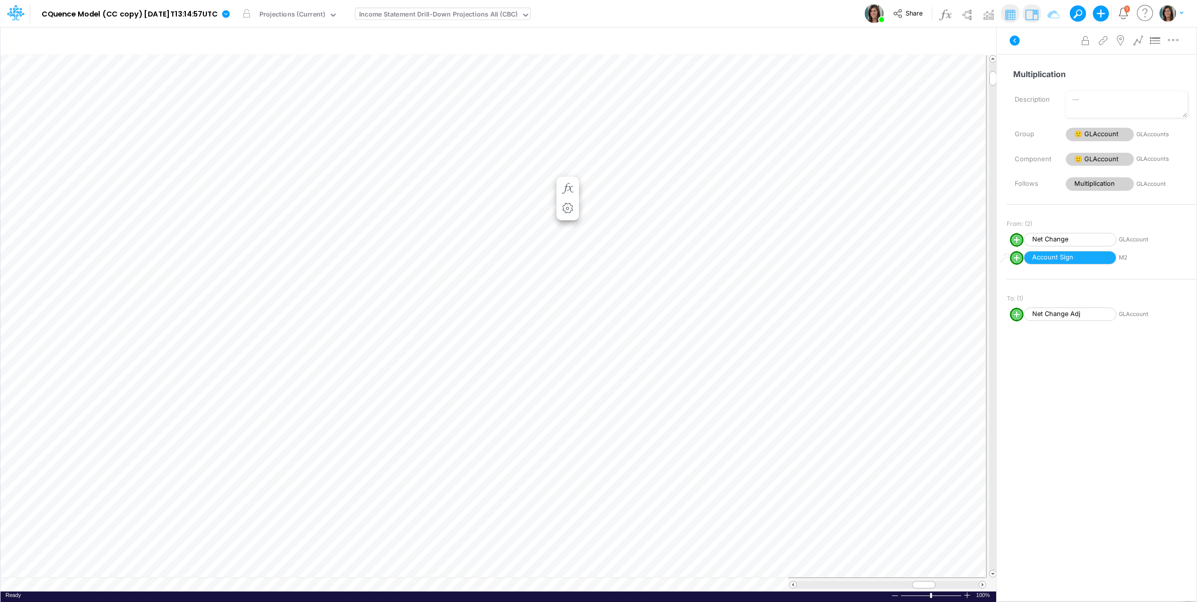
scroll to position [0, 1]
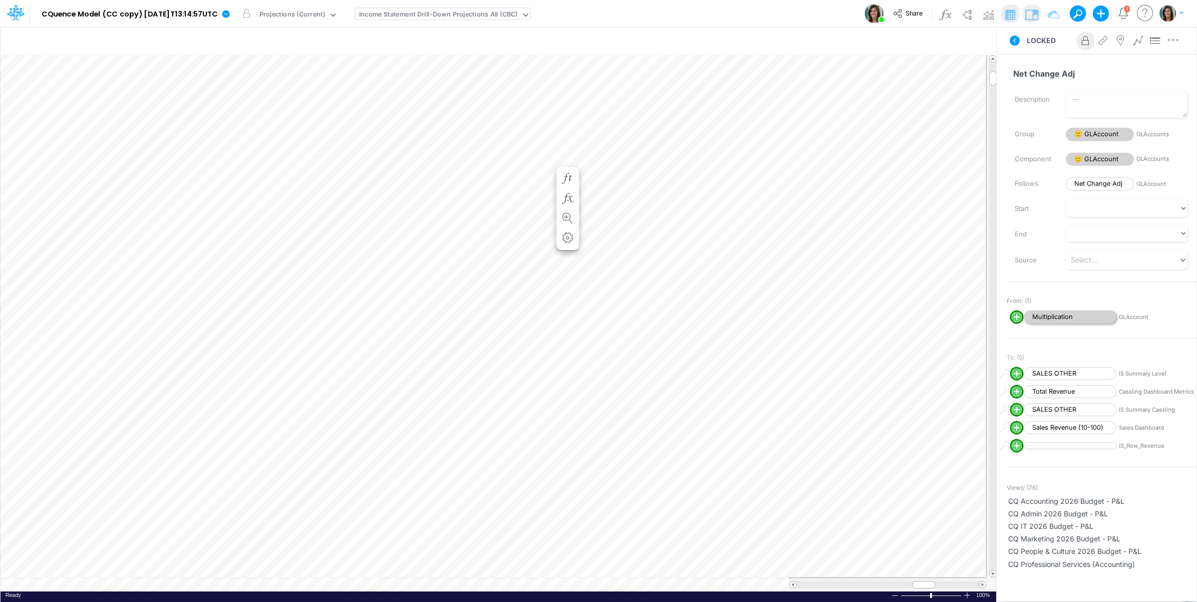
click at [1057, 315] on span "Multiplication" at bounding box center [1070, 318] width 93 height 14
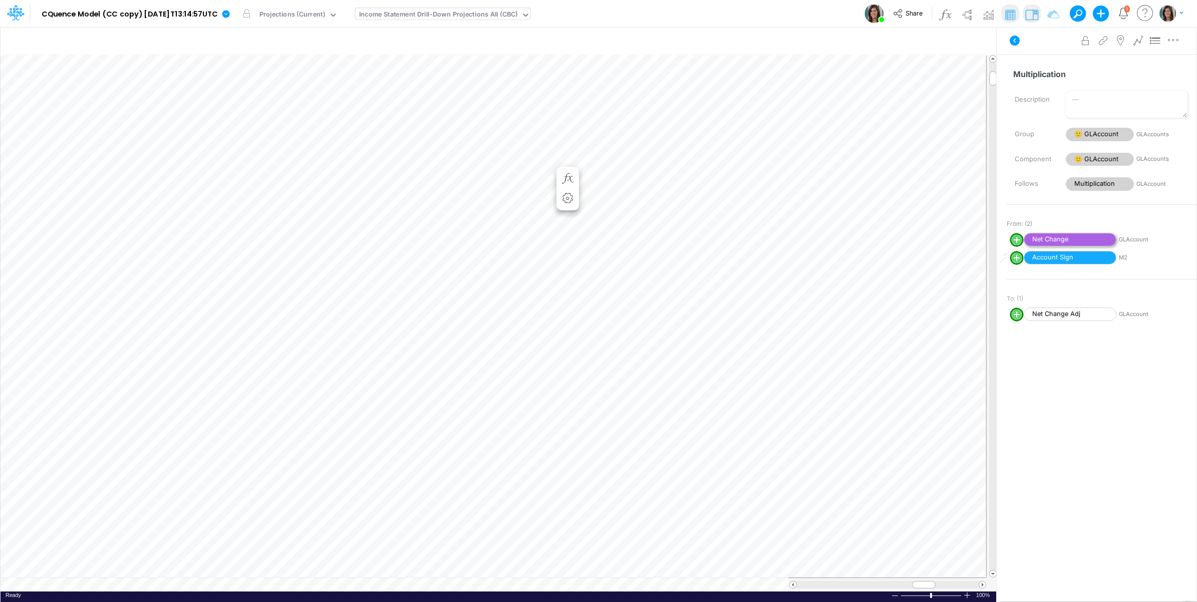
click at [1071, 238] on span "Net Change" at bounding box center [1070, 240] width 93 height 14
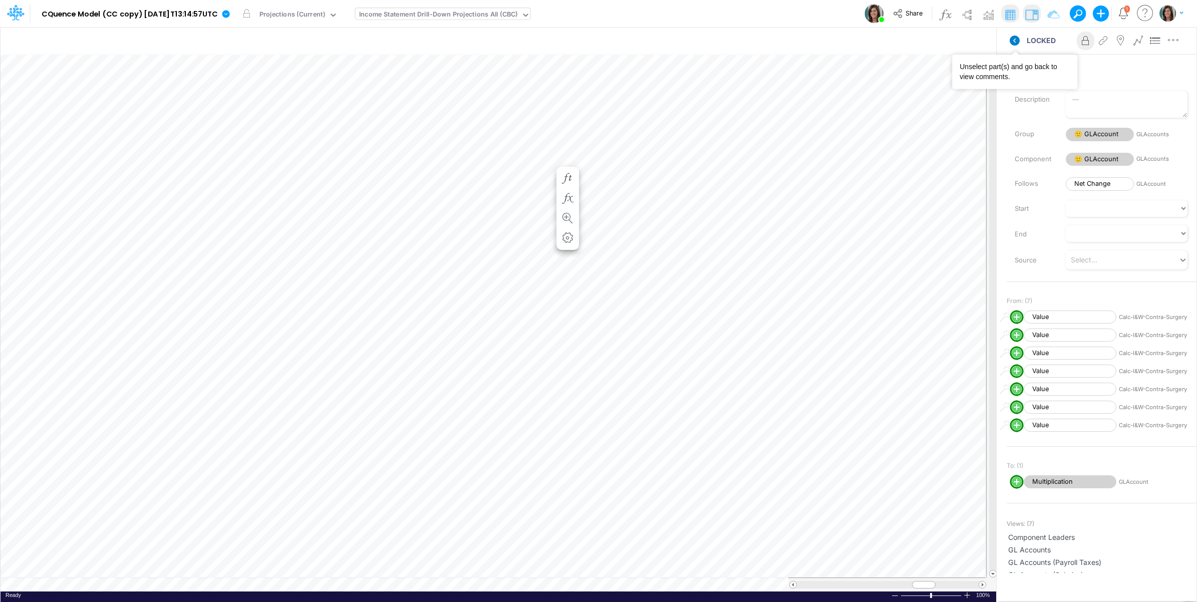
click at [1016, 40] on icon at bounding box center [1015, 41] width 10 height 10
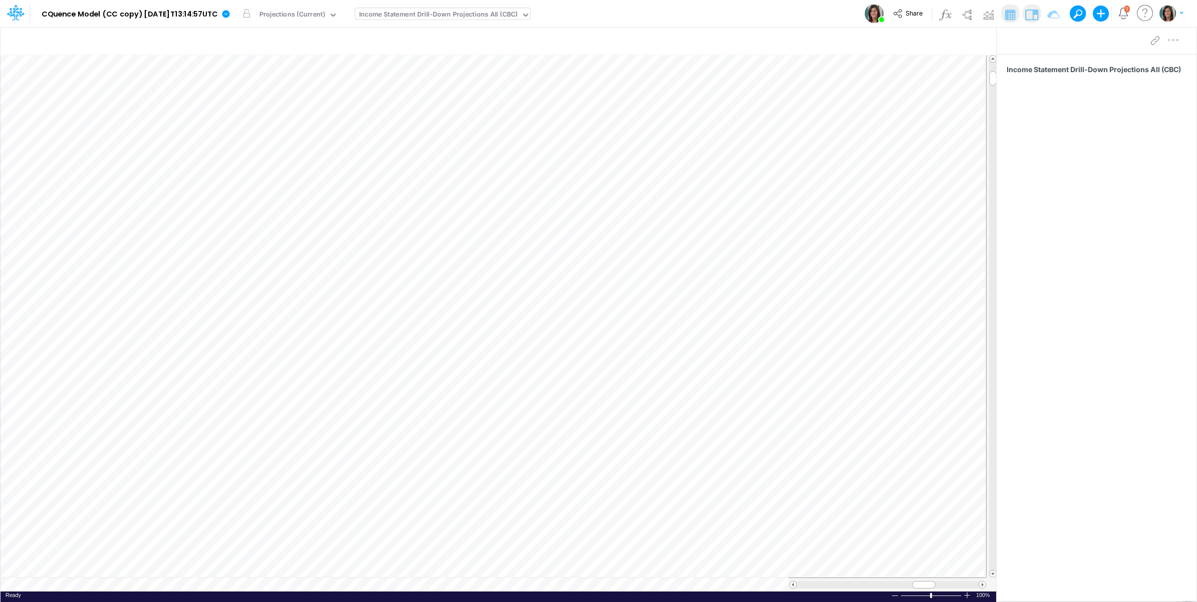
scroll to position [0, 1]
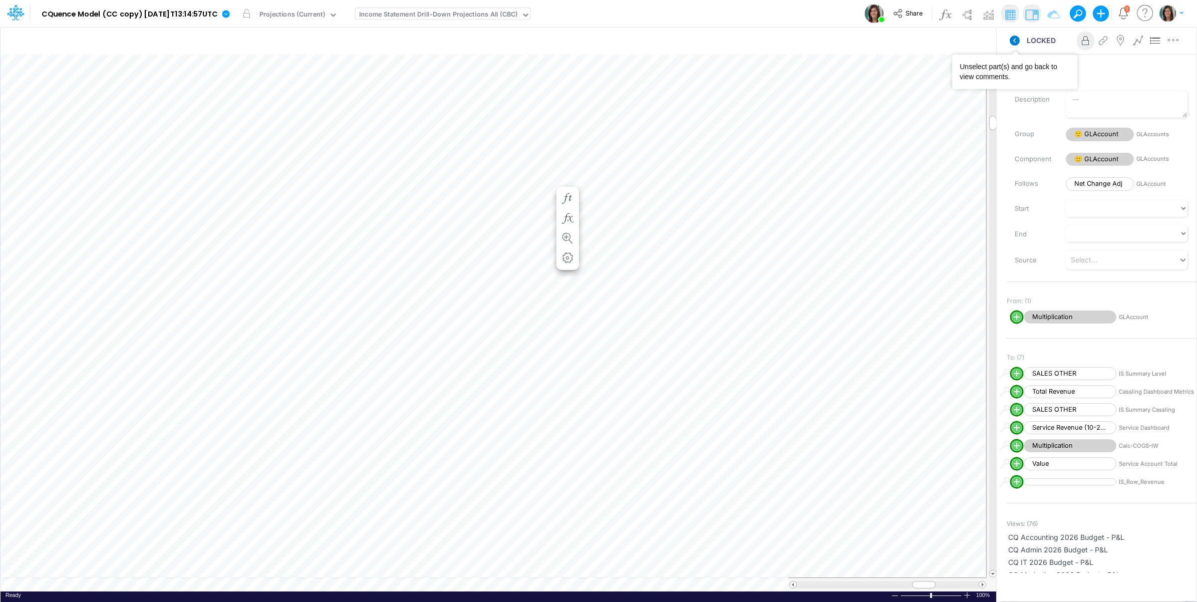
click at [1015, 44] on icon at bounding box center [1015, 41] width 10 height 10
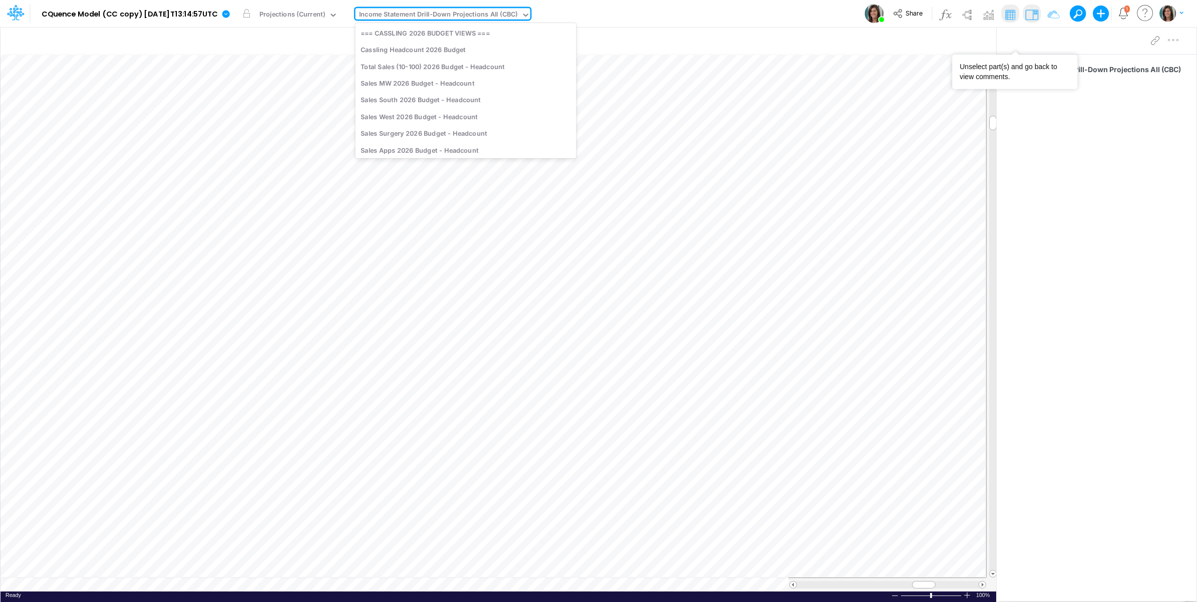
click at [469, 18] on div "Income Statement Drill-Down Projections All (CBC)" at bounding box center [438, 16] width 159 height 12
type input "calc"
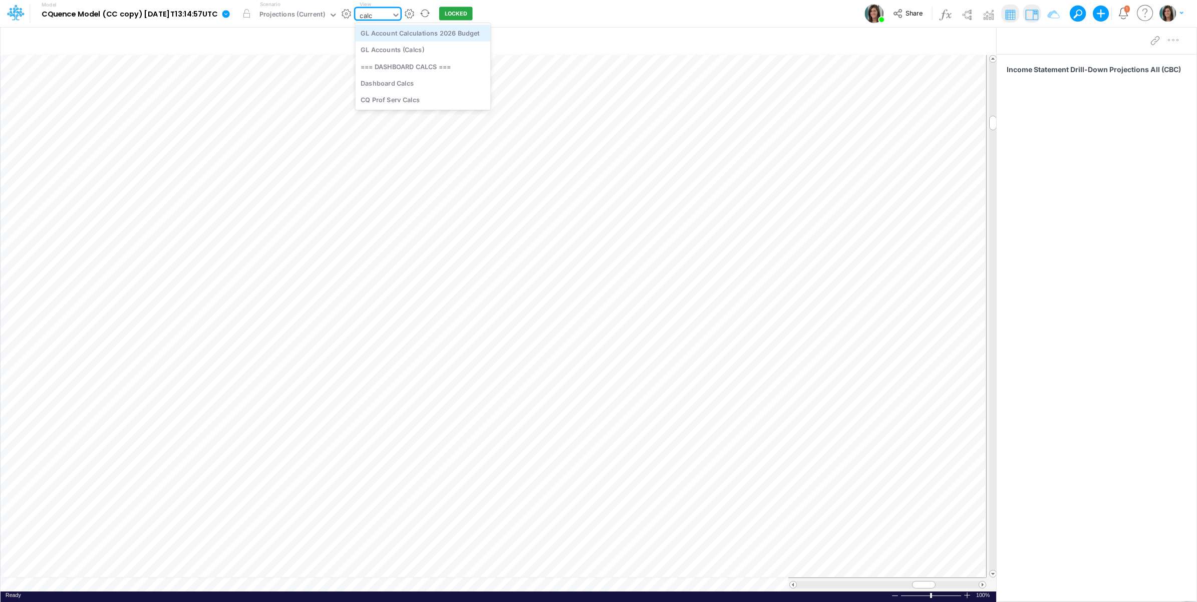
click at [463, 38] on div "GL Account Calculations 2026 Budget" at bounding box center [422, 33] width 135 height 17
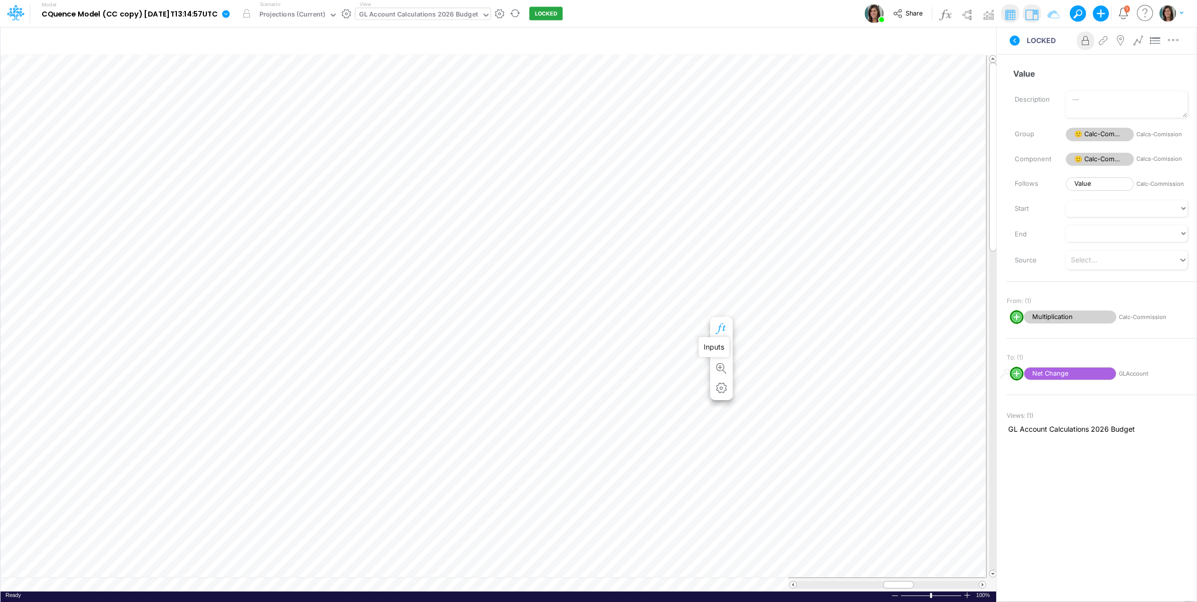
click at [724, 330] on icon "button" at bounding box center [721, 329] width 15 height 11
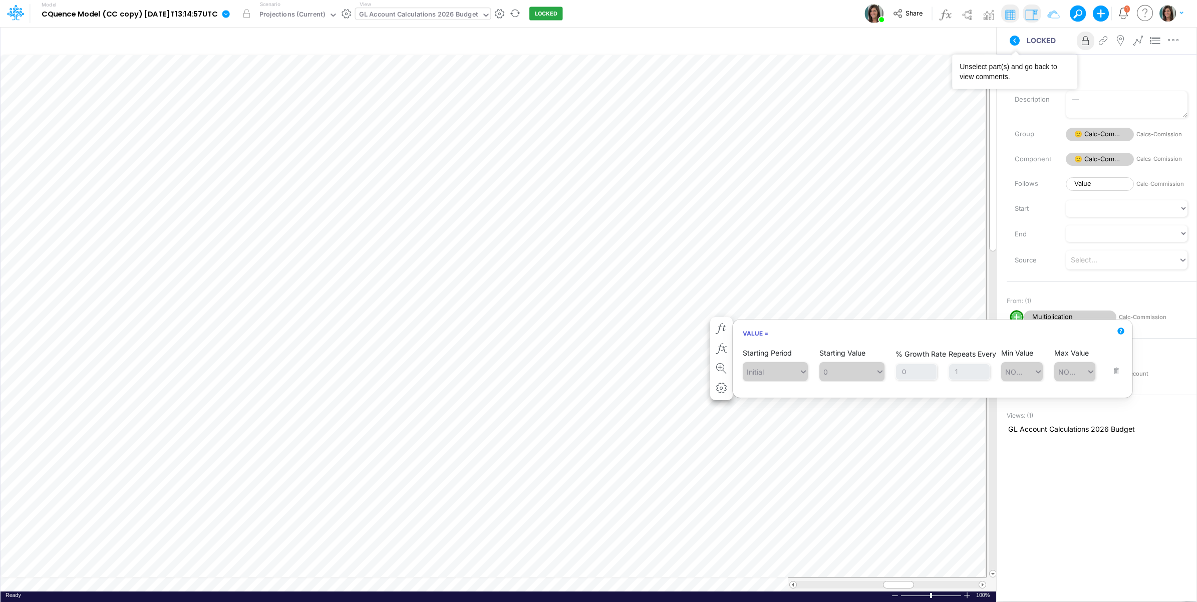
click at [1015, 38] on icon at bounding box center [1015, 41] width 10 height 10
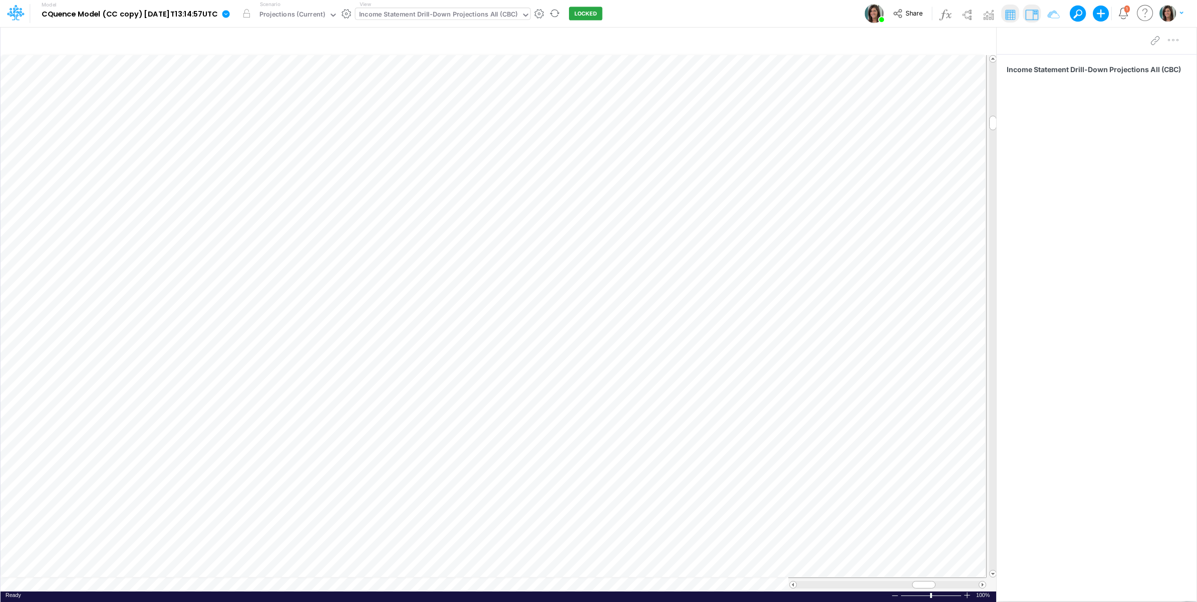
scroll to position [0, 1]
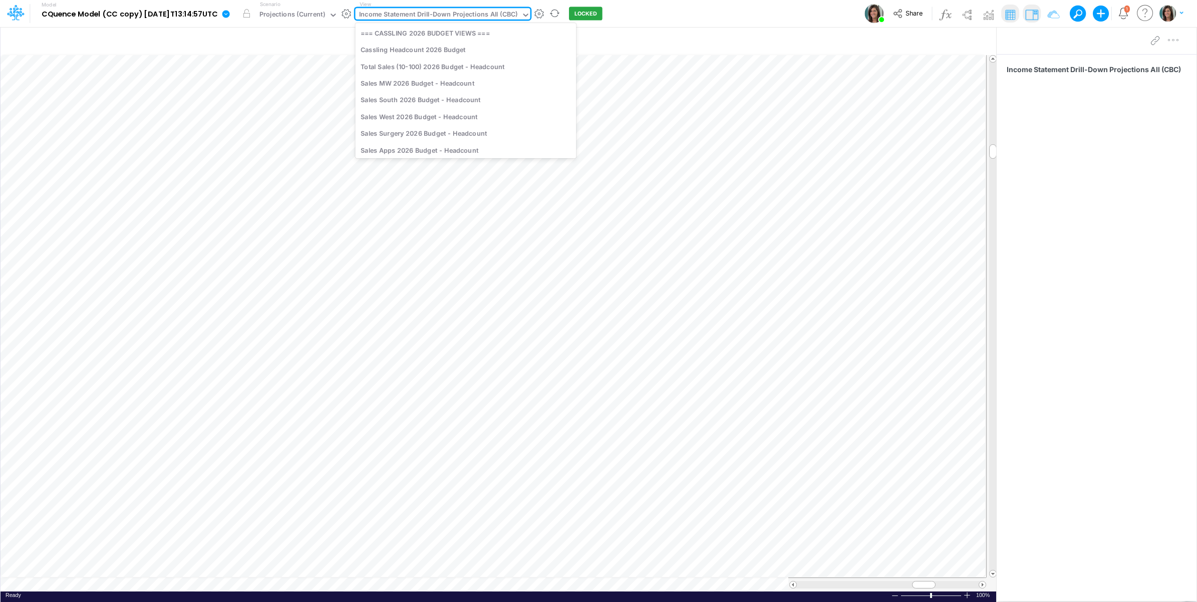
click at [432, 15] on div "Income Statement Drill-Down Projections All (CBC)" at bounding box center [438, 16] width 159 height 12
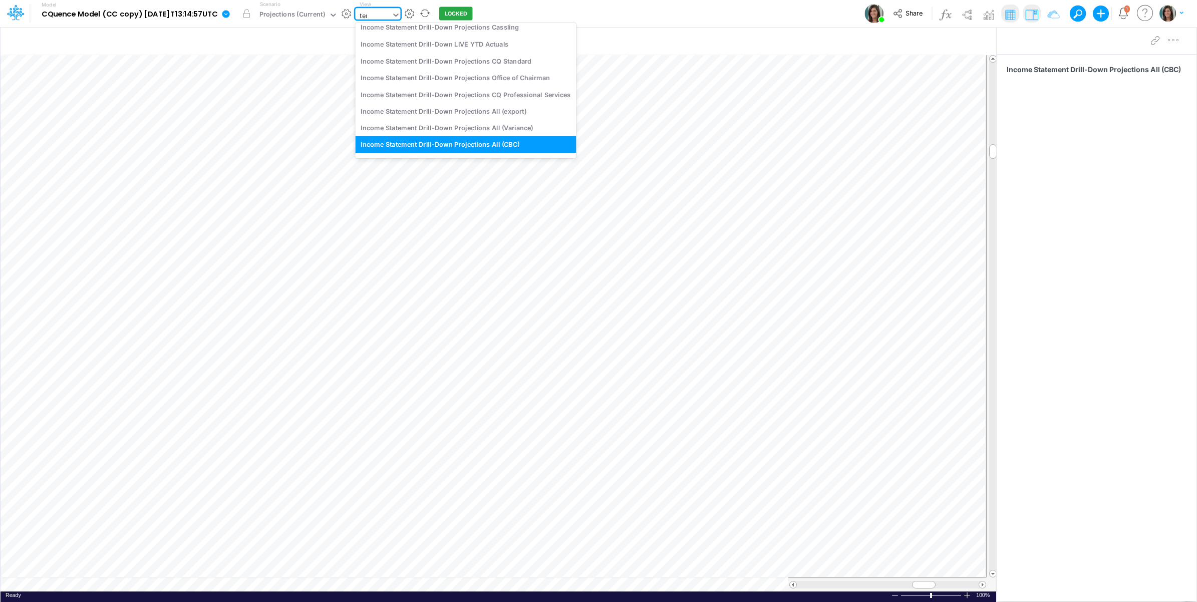
scroll to position [0, 0]
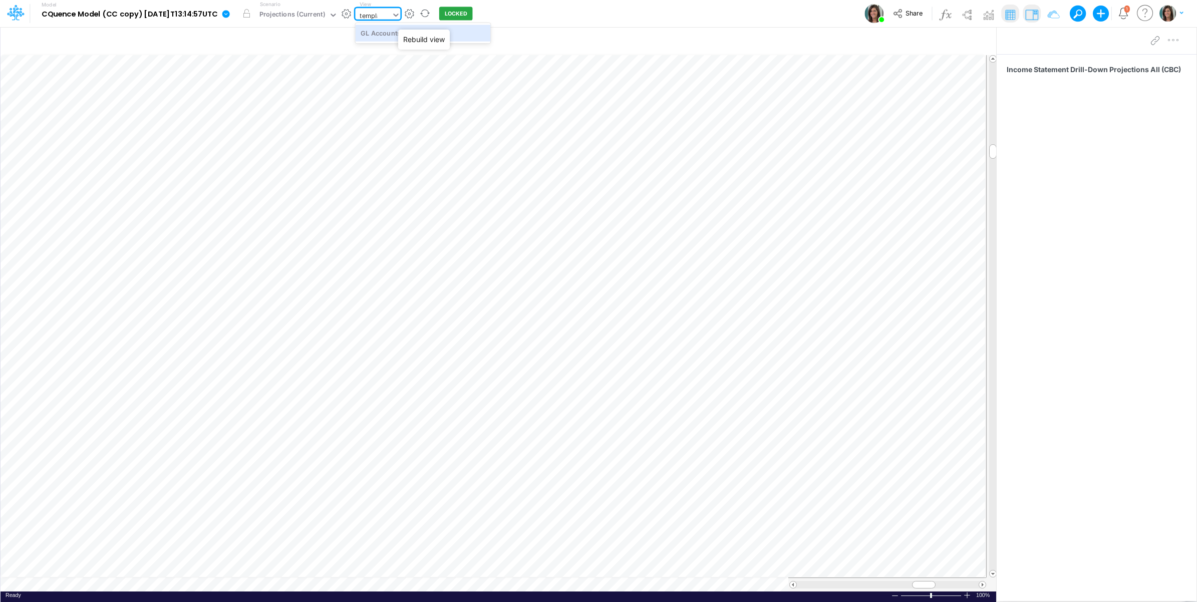
type input "template"
click at [477, 39] on div "GL Accounts (template only)" at bounding box center [422, 33] width 135 height 17
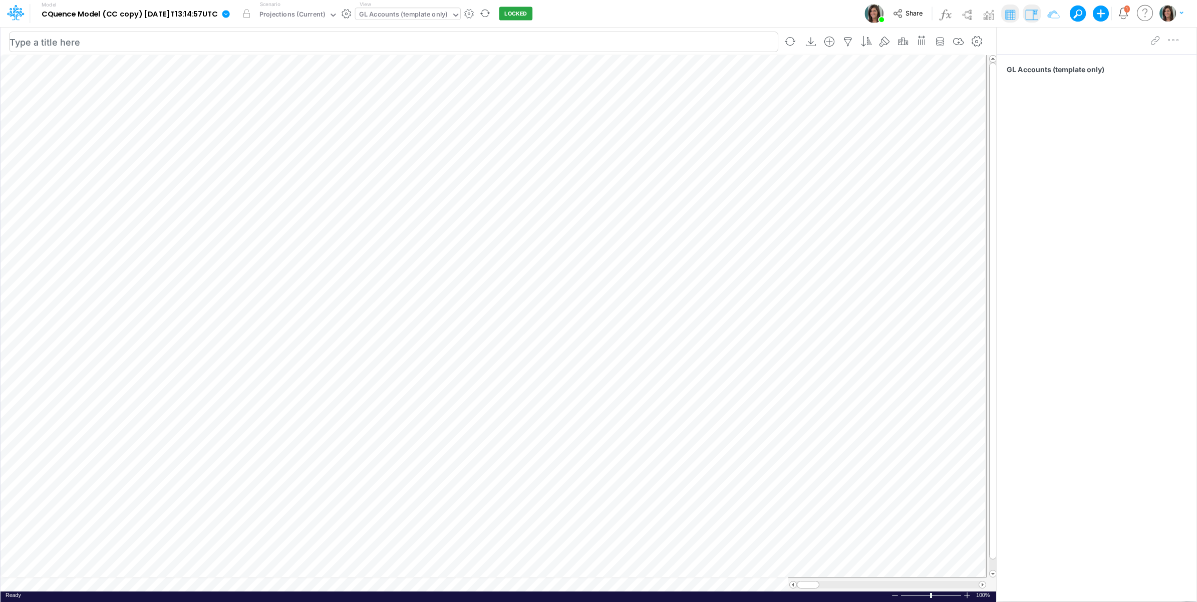
scroll to position [0, 1]
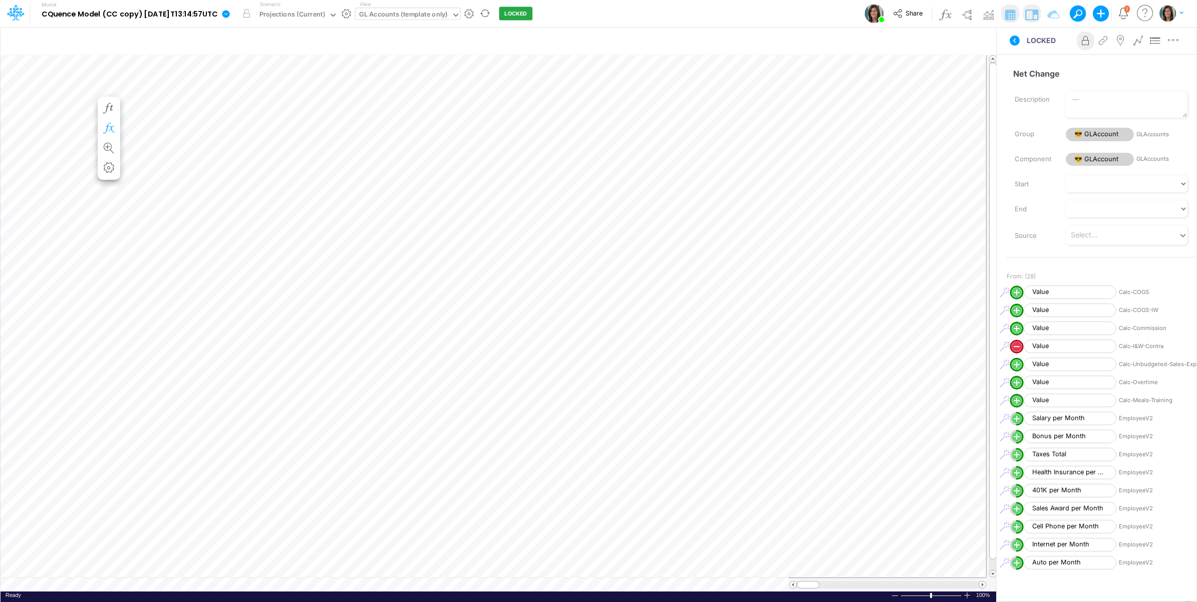
click at [111, 133] on icon "button" at bounding box center [108, 128] width 15 height 11
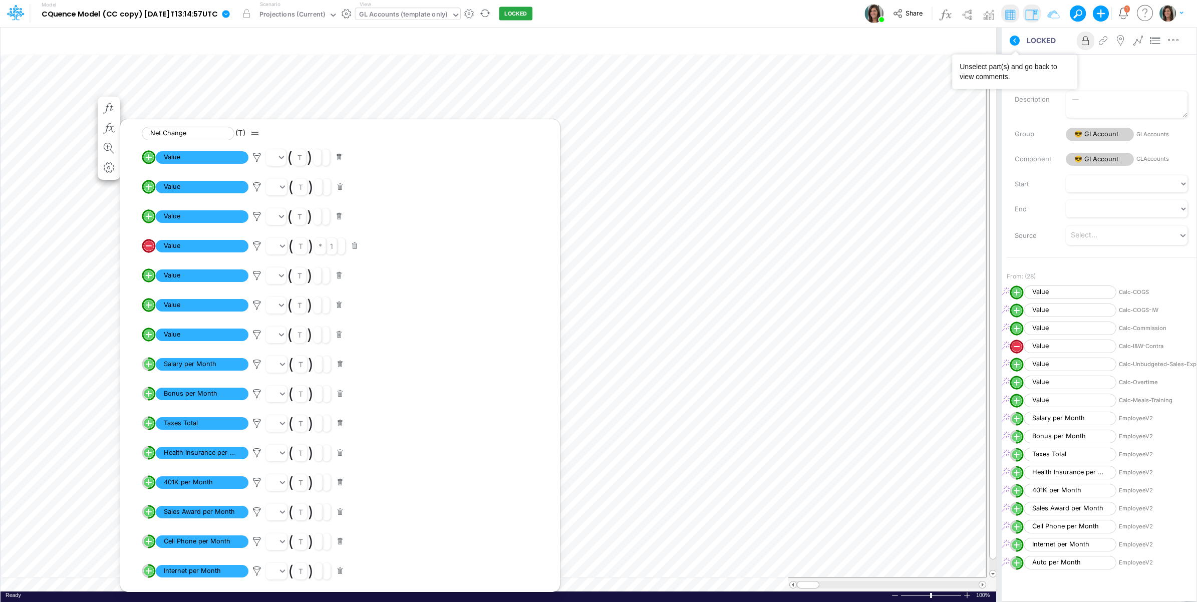
drag, startPoint x: 1013, startPoint y: 39, endPoint x: 999, endPoint y: 34, distance: 14.7
click at [1013, 39] on icon at bounding box center [1015, 41] width 10 height 10
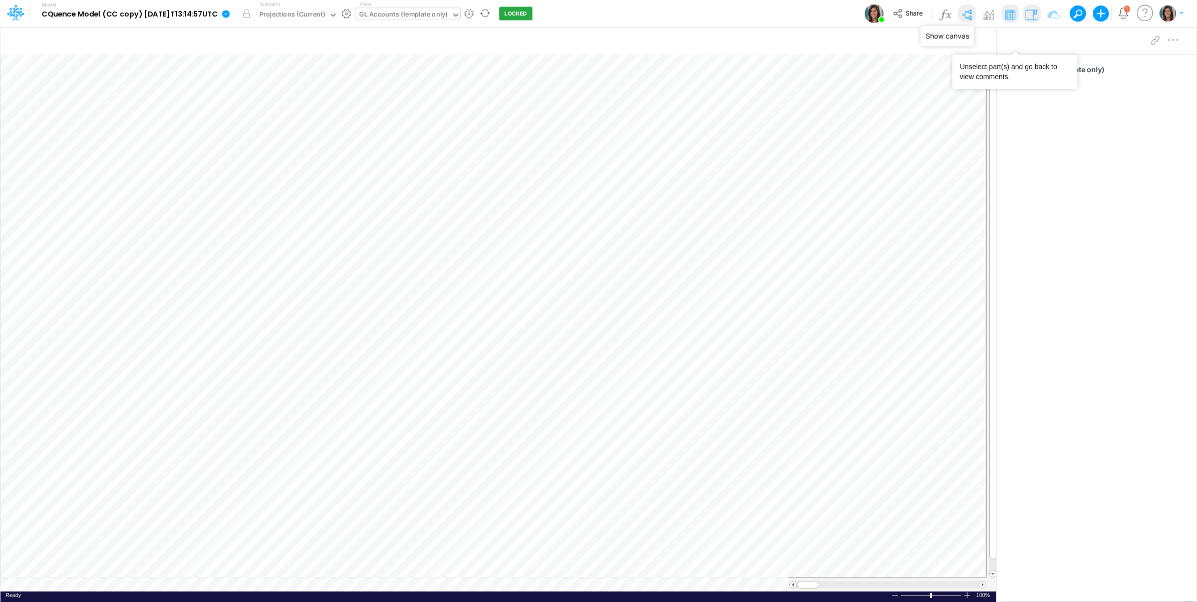
click at [967, 17] on img at bounding box center [967, 15] width 16 height 16
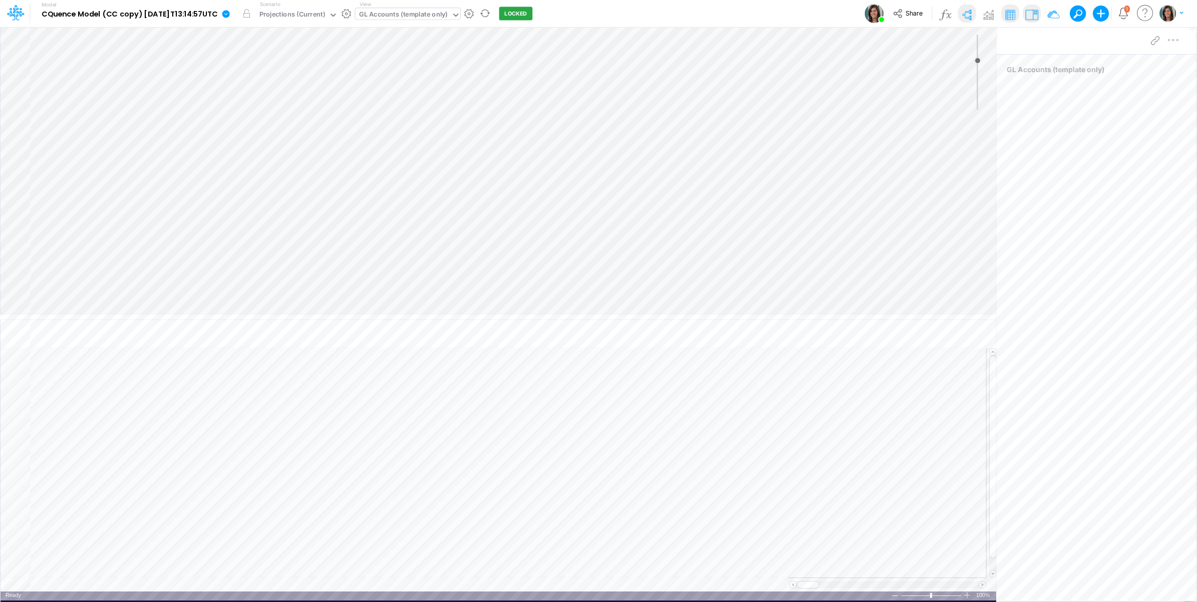
type input "0"
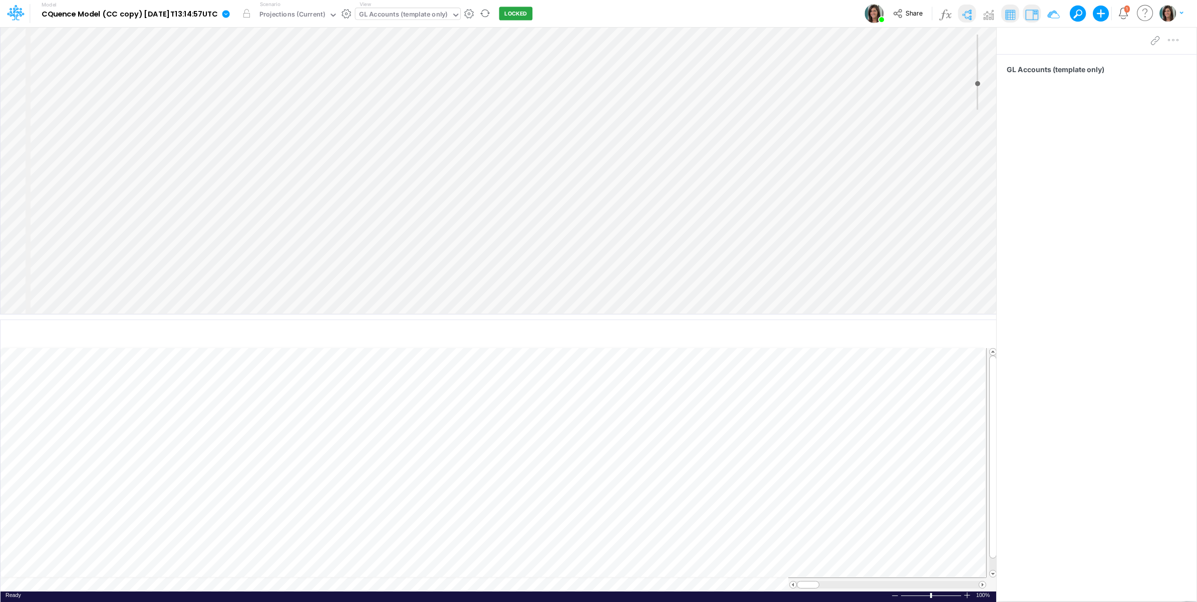
select select "Horizontal"
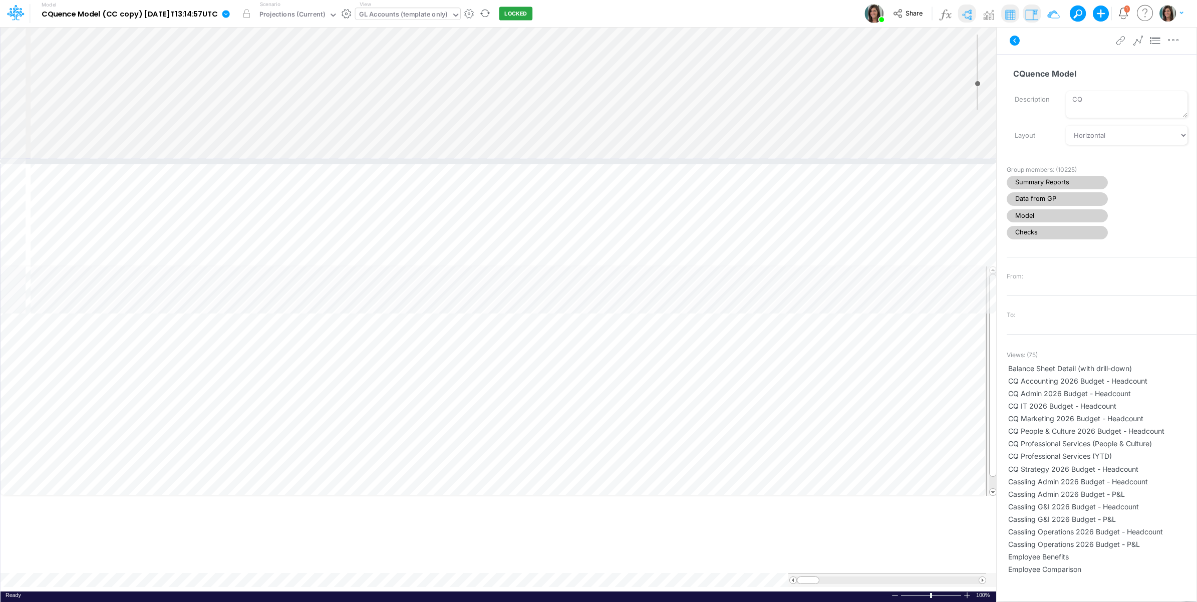
drag, startPoint x: 143, startPoint y: 317, endPoint x: 146, endPoint y: 154, distance: 163.3
click at [146, 159] on div at bounding box center [498, 161] width 996 height 5
